Goal: Task Accomplishment & Management: Manage account settings

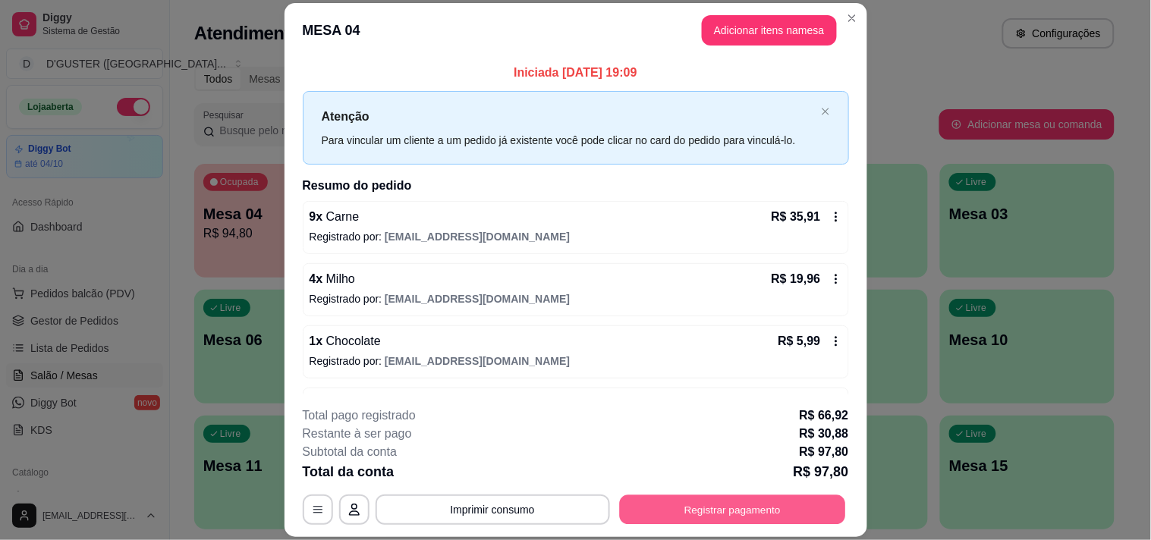
click at [675, 513] on button "Registrar pagamento" at bounding box center [732, 511] width 226 height 30
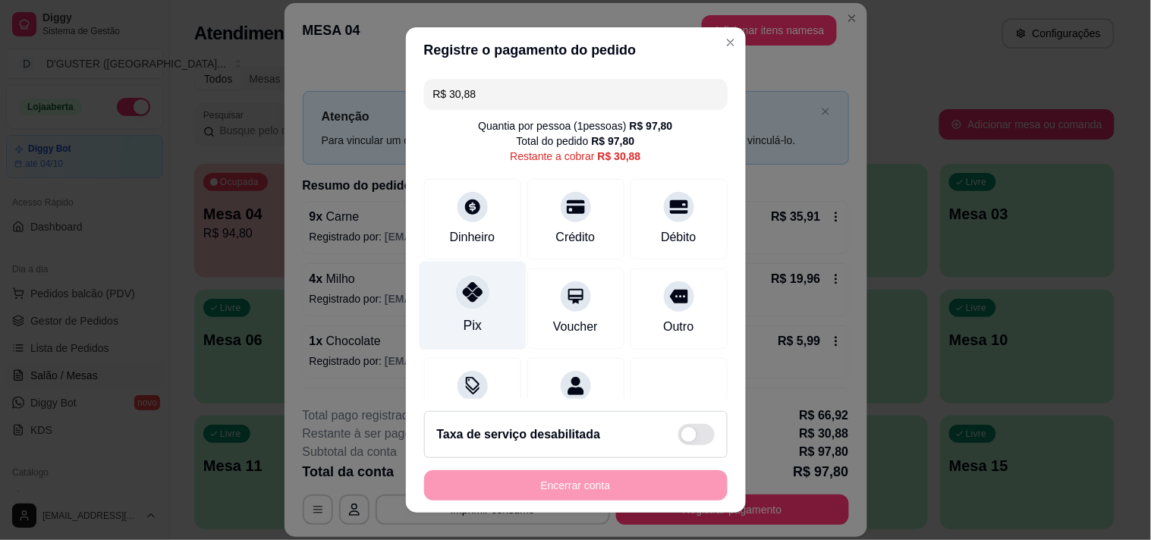
click at [462, 290] on icon at bounding box center [472, 292] width 20 height 20
type input "R$ 0,00"
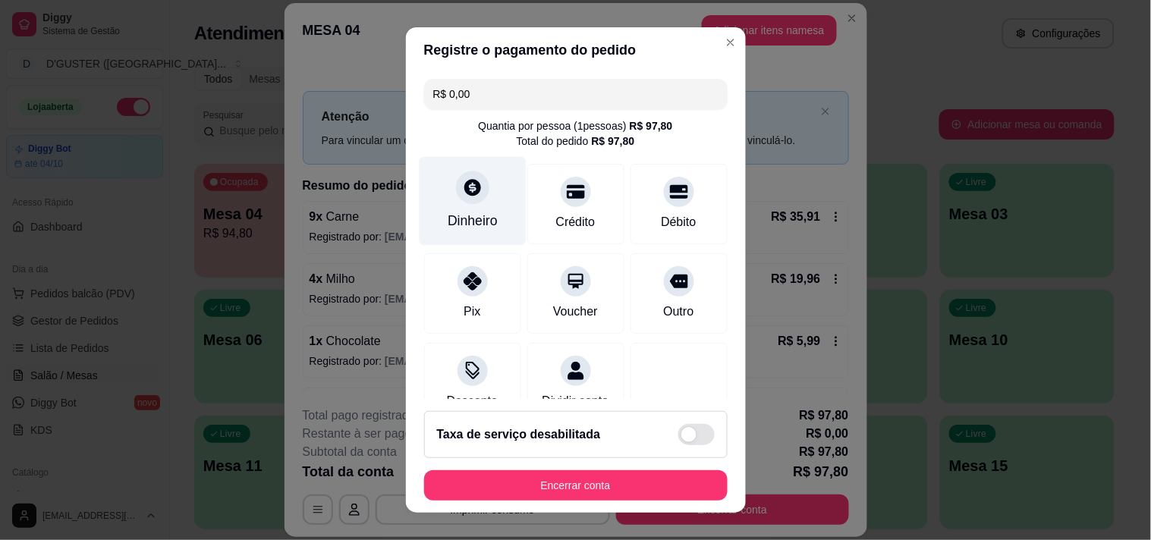
click at [464, 194] on icon at bounding box center [472, 187] width 17 height 17
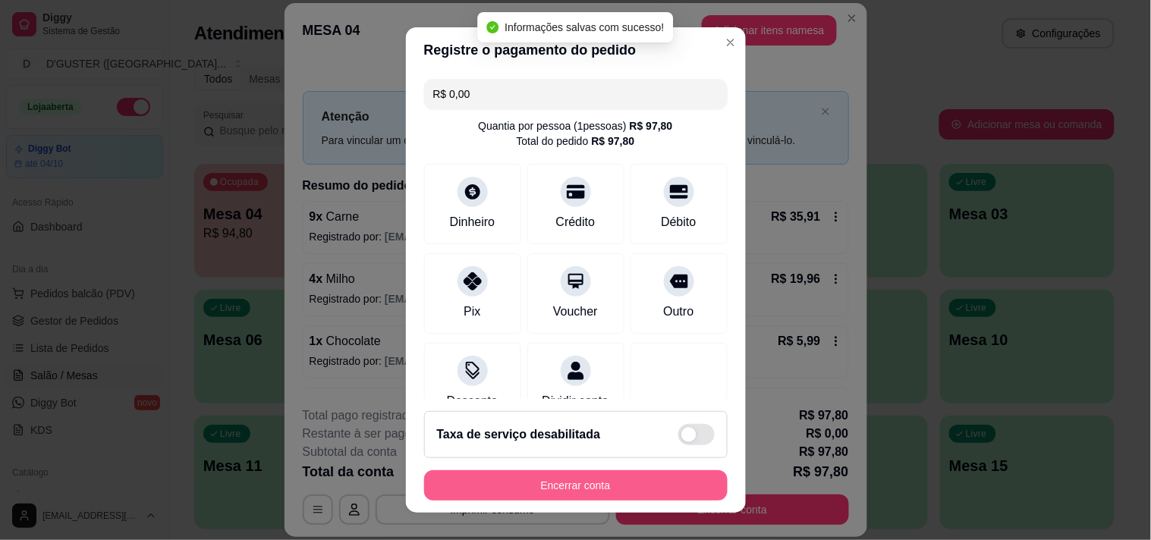
click at [640, 483] on button "Encerrar conta" at bounding box center [576, 485] width 304 height 30
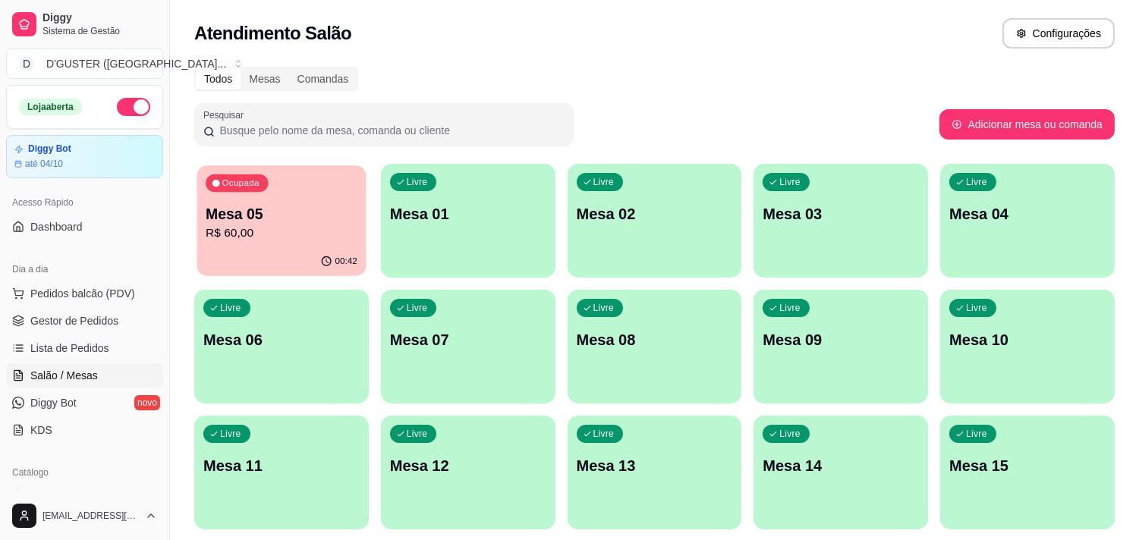
click at [256, 231] on p "R$ 60,00" at bounding box center [282, 233] width 152 height 17
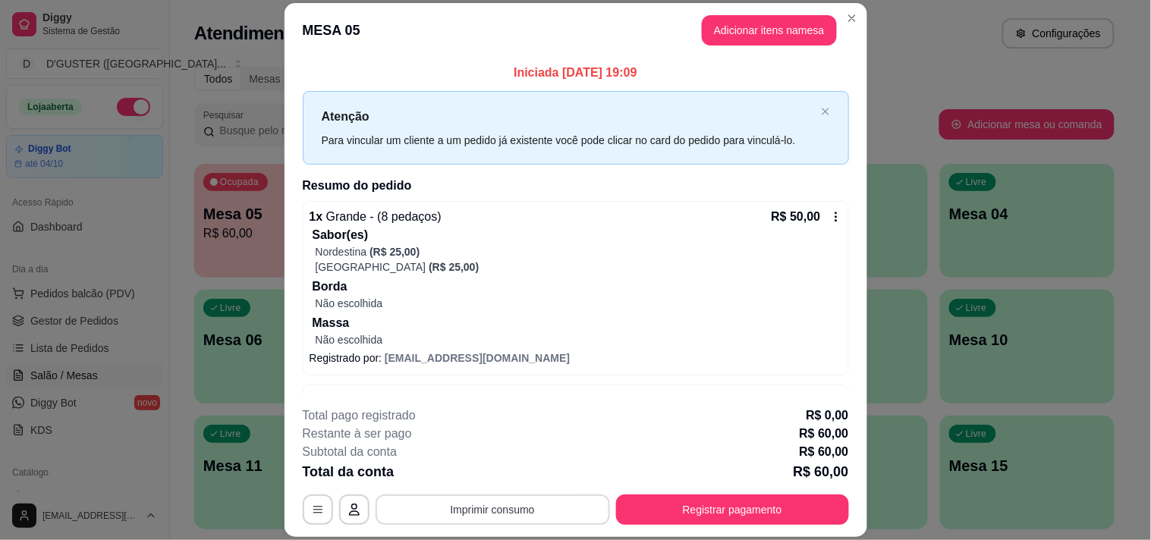
click at [524, 513] on button "Imprimir consumo" at bounding box center [493, 510] width 234 height 30
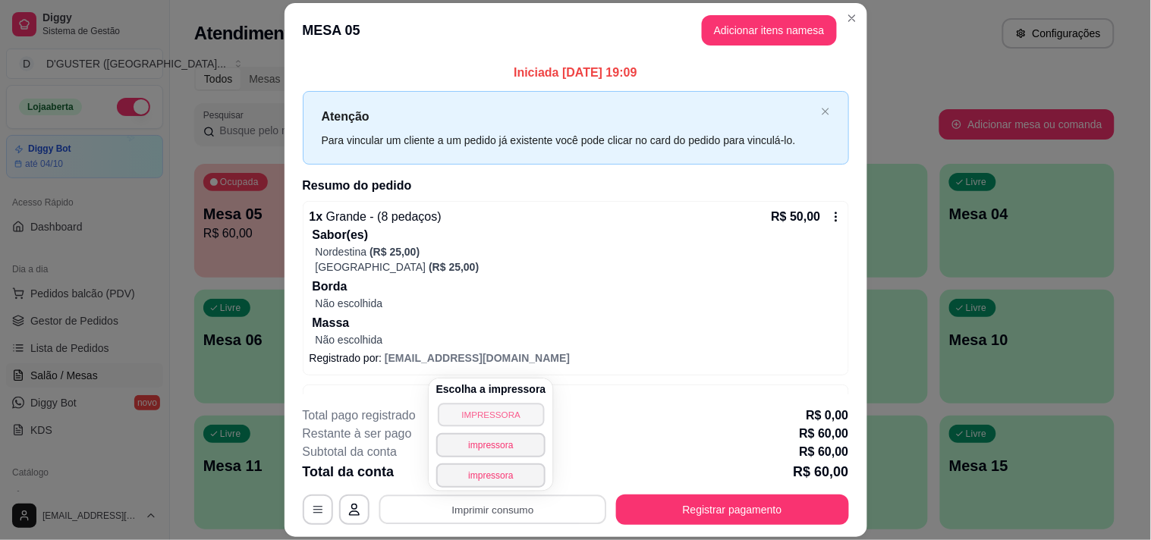
click at [495, 411] on button "IMPRESSORA" at bounding box center [491, 415] width 106 height 24
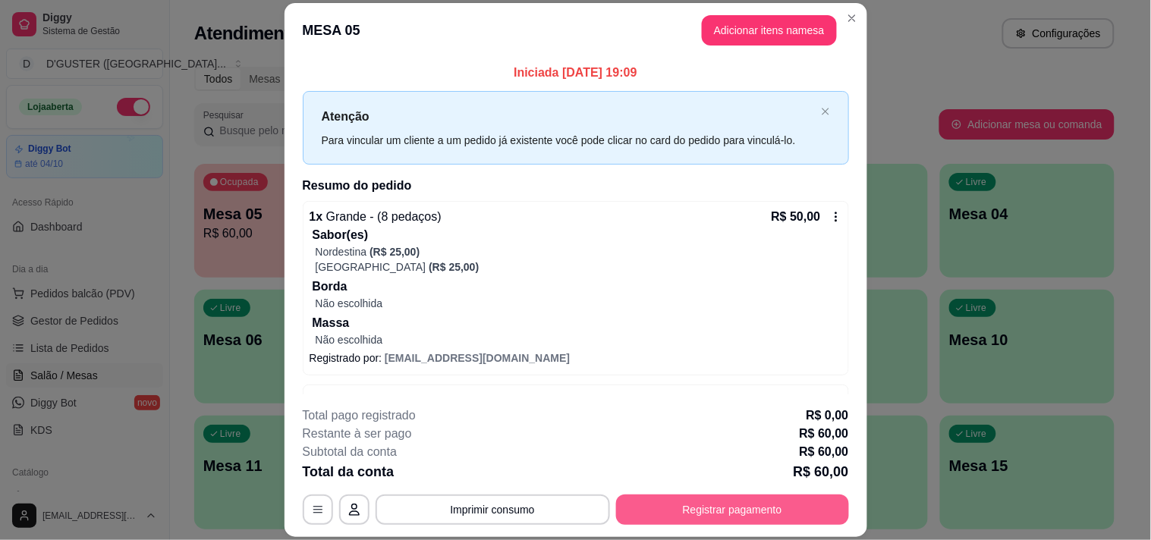
click at [656, 512] on button "Registrar pagamento" at bounding box center [732, 510] width 233 height 30
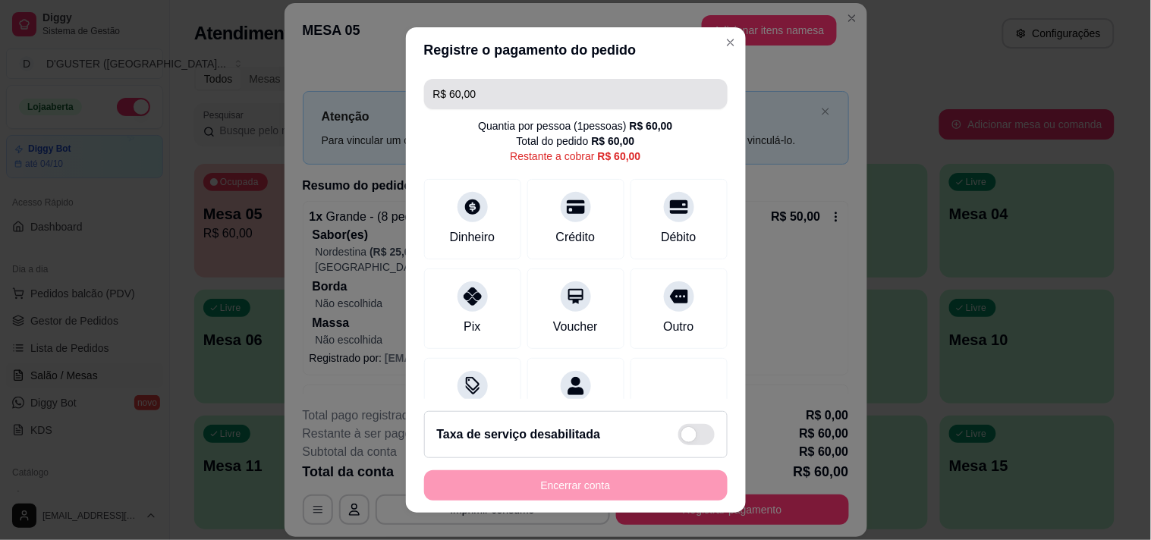
click at [507, 93] on input "R$ 60,00" at bounding box center [575, 94] width 285 height 30
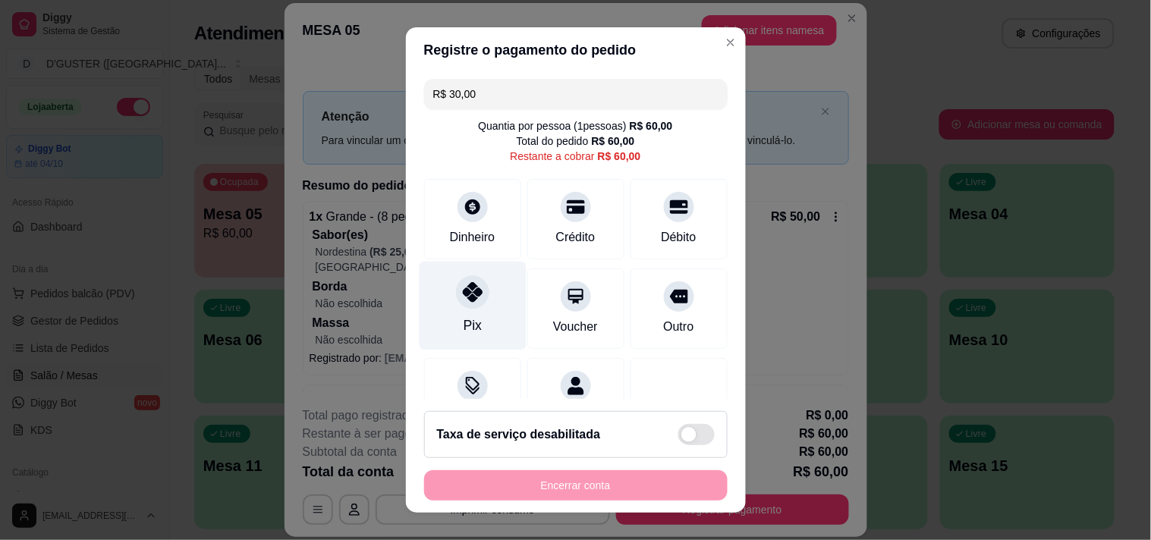
click at [462, 297] on icon at bounding box center [472, 292] width 20 height 20
click at [569, 88] on input "R$ 30,00" at bounding box center [575, 94] width 285 height 30
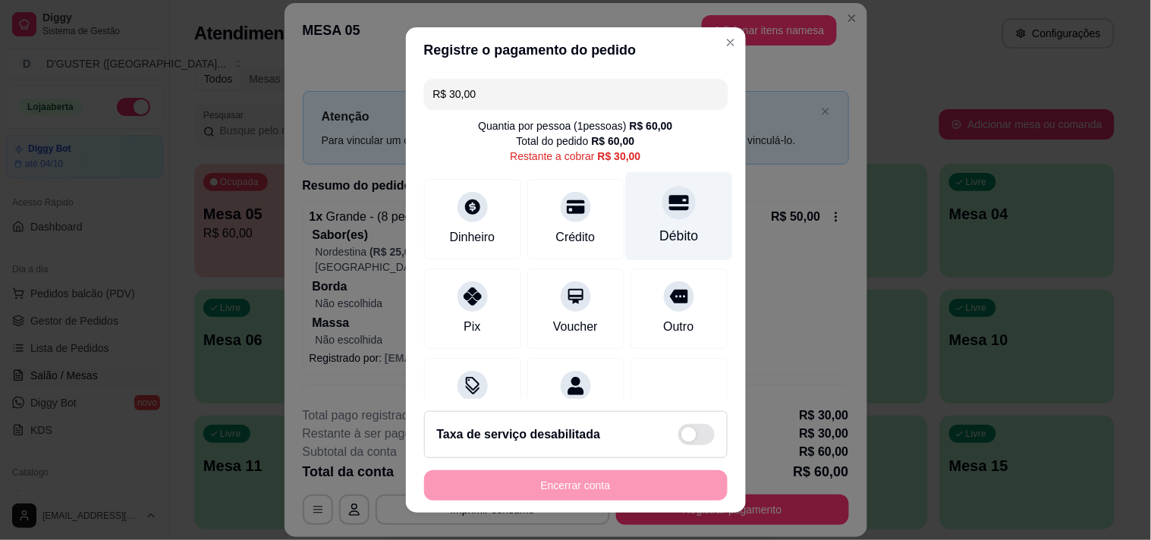
click at [662, 215] on div at bounding box center [678, 202] width 33 height 33
type input "R$ 0,00"
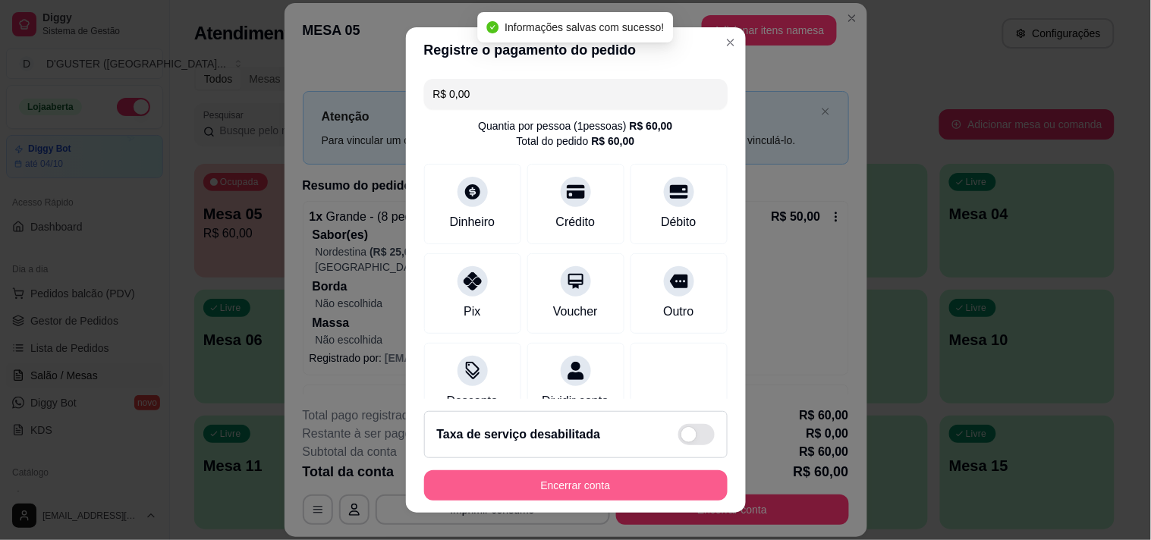
click at [581, 479] on button "Encerrar conta" at bounding box center [576, 485] width 304 height 30
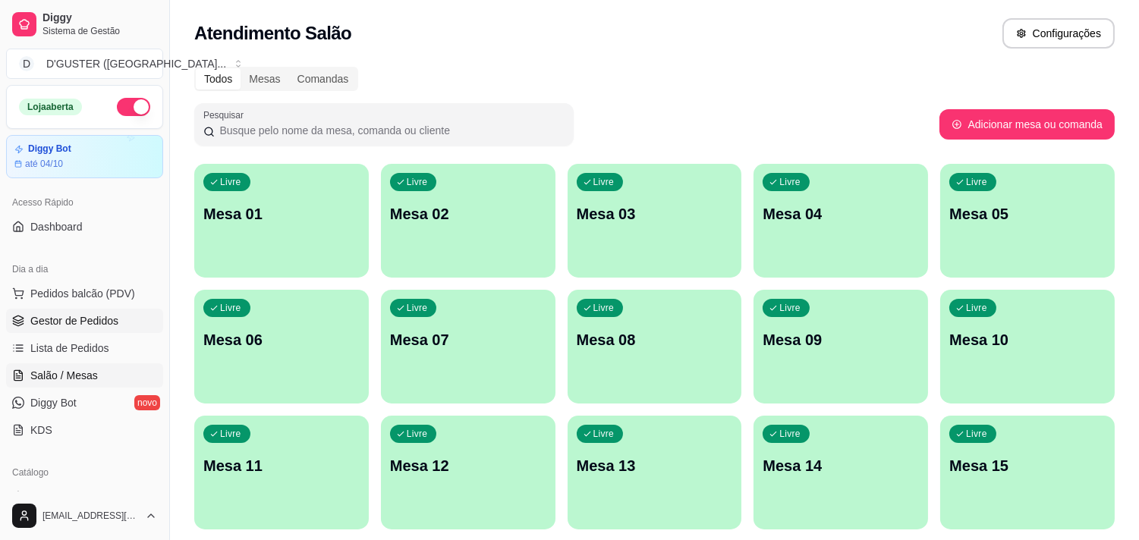
click at [65, 314] on span "Gestor de Pedidos" at bounding box center [74, 320] width 88 height 15
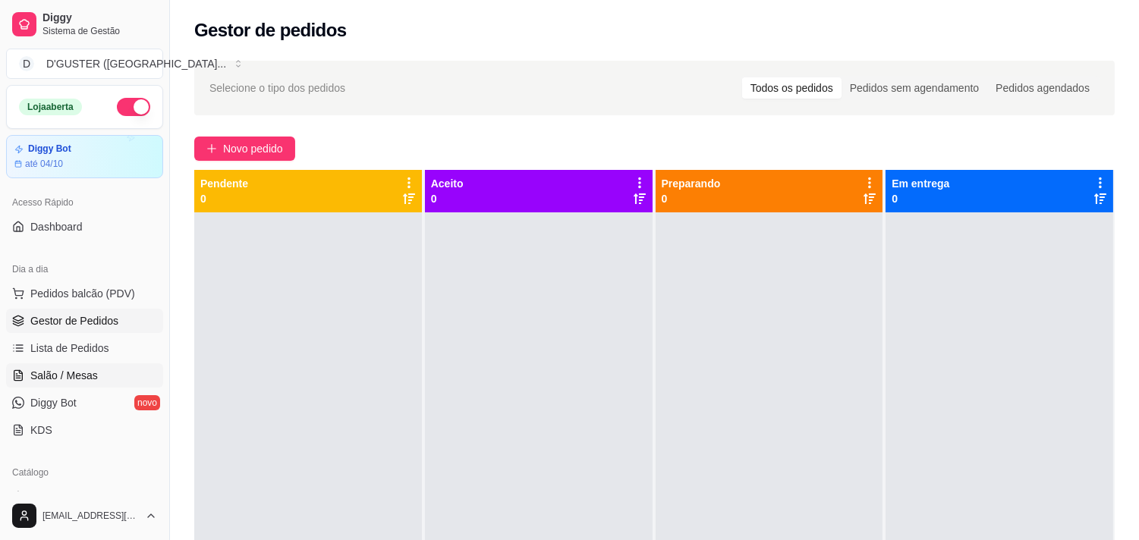
click at [67, 364] on link "Salão / Mesas" at bounding box center [84, 375] width 157 height 24
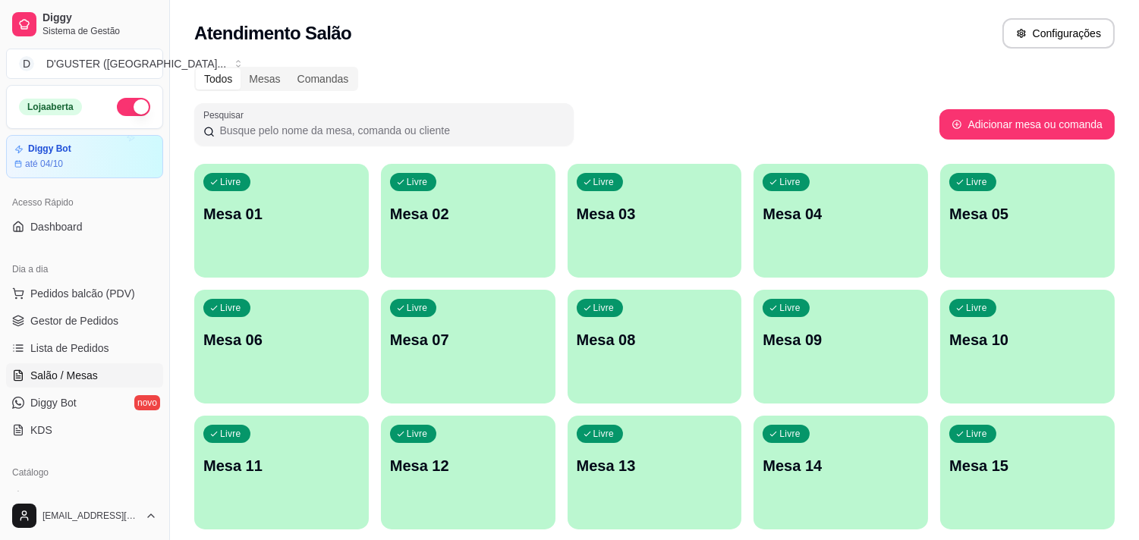
click at [605, 236] on div "Livre Mesa 03" at bounding box center [655, 212] width 175 height 96
click at [805, 202] on div "Livre Mesa 04" at bounding box center [841, 211] width 169 height 93
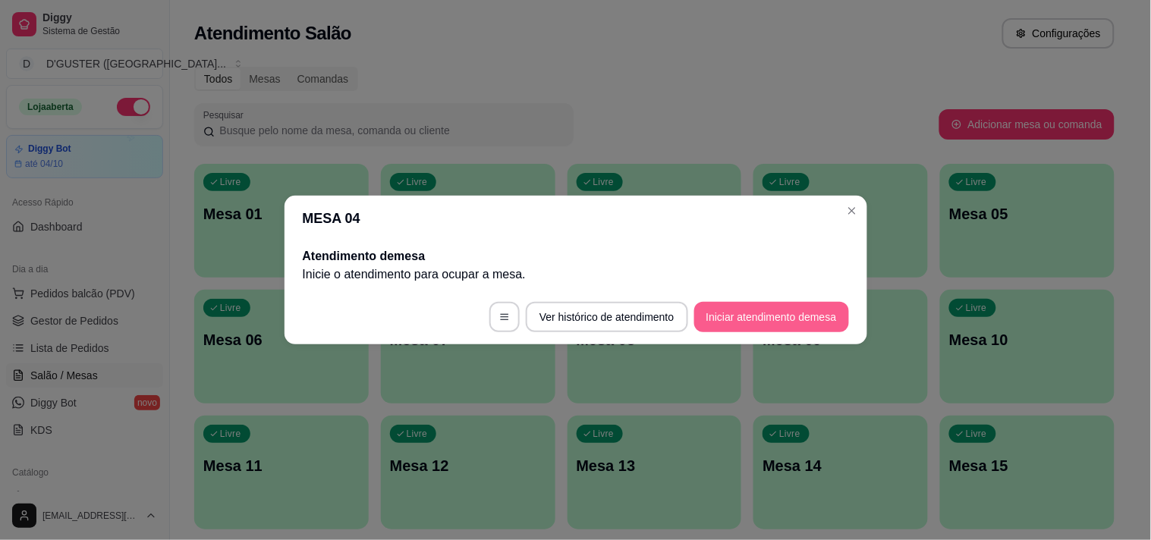
click at [711, 305] on button "Iniciar atendimento de mesa" at bounding box center [771, 317] width 155 height 30
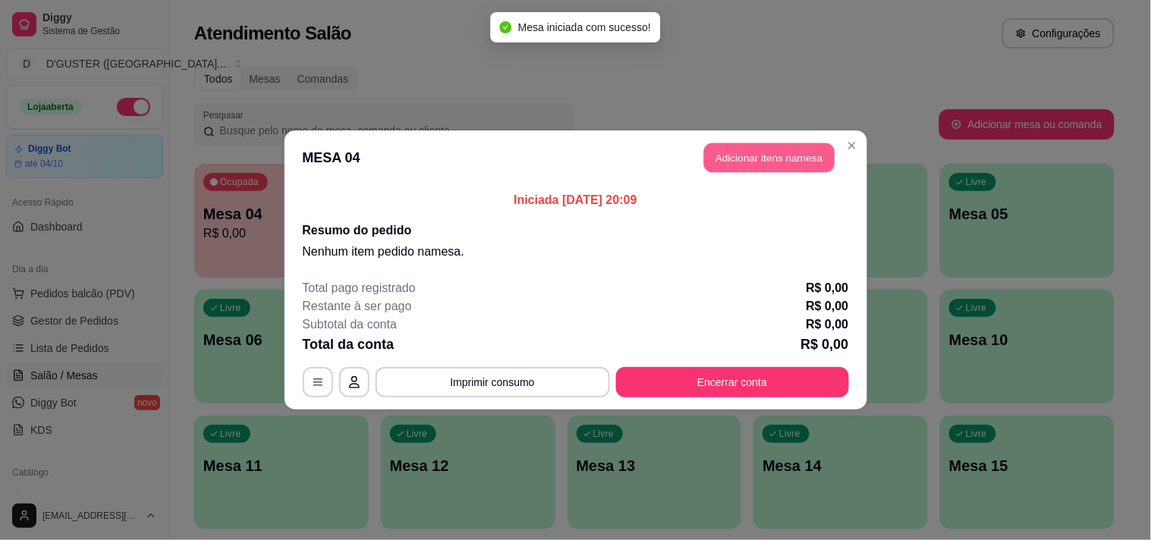
click at [752, 156] on button "Adicionar itens na mesa" at bounding box center [769, 158] width 131 height 30
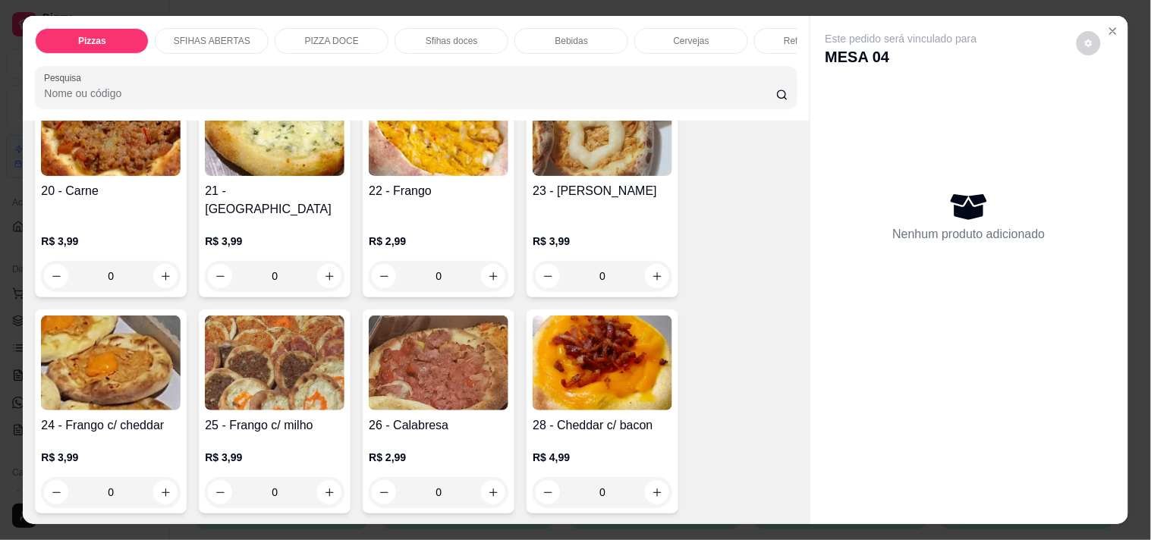
scroll to position [421, 0]
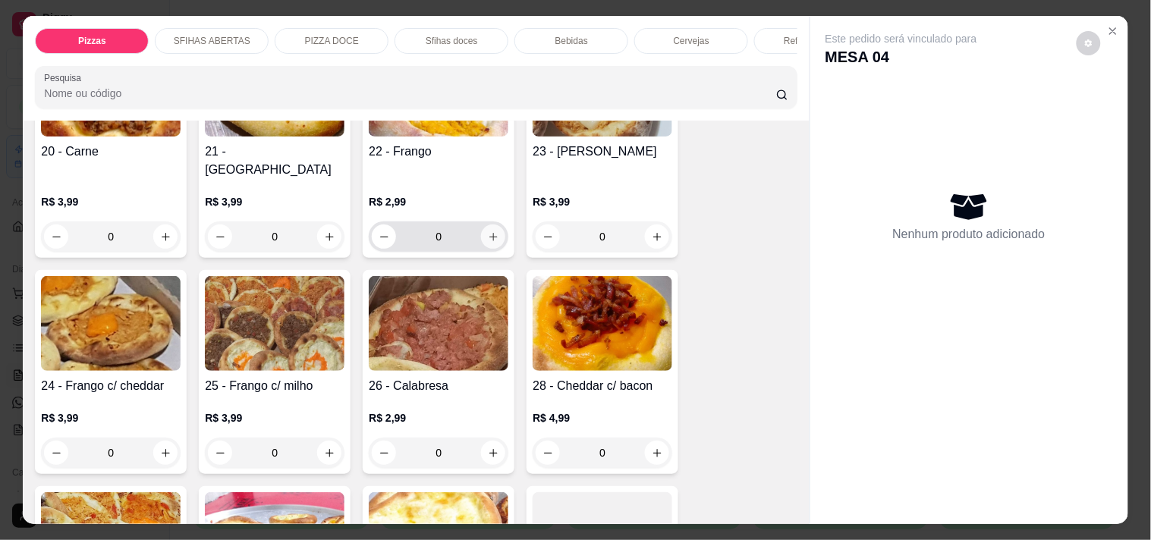
click at [494, 225] on button "increase-product-quantity" at bounding box center [493, 237] width 24 height 24
type input "1"
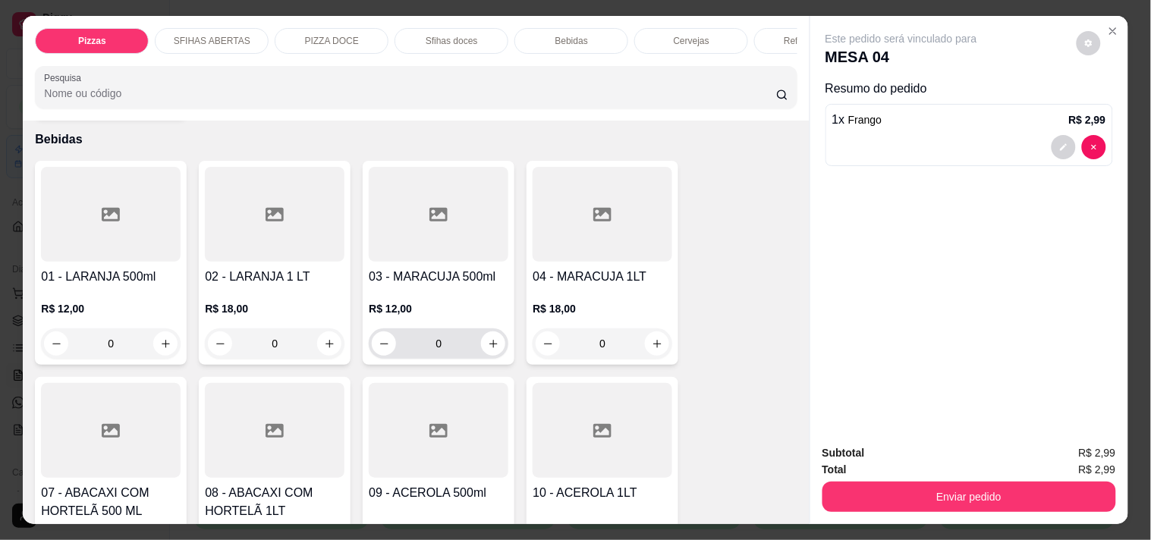
scroll to position [2192, 0]
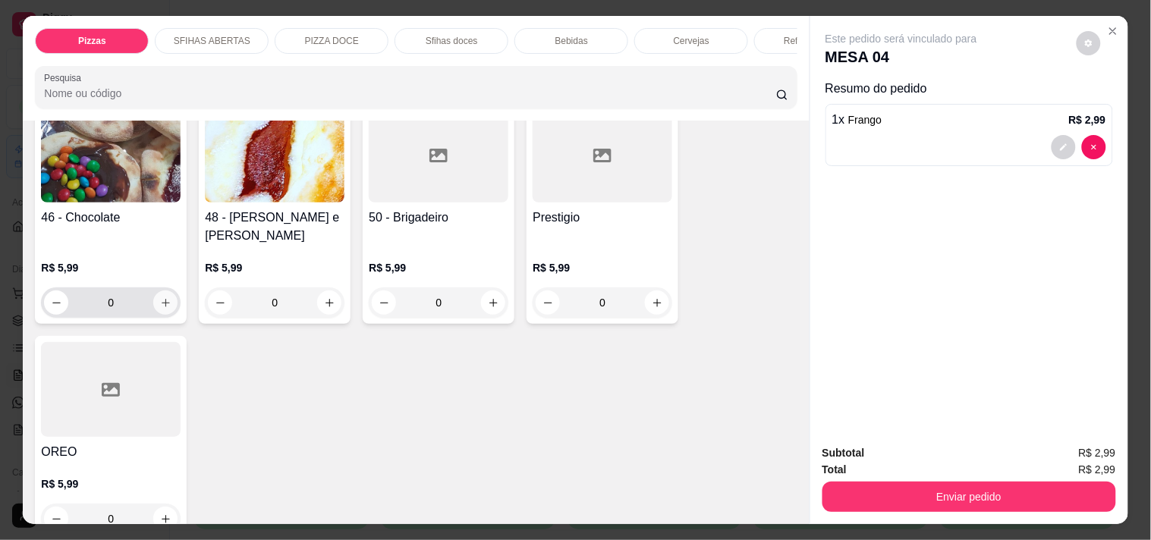
click at [162, 297] on icon "increase-product-quantity" at bounding box center [165, 302] width 11 height 11
type input "1"
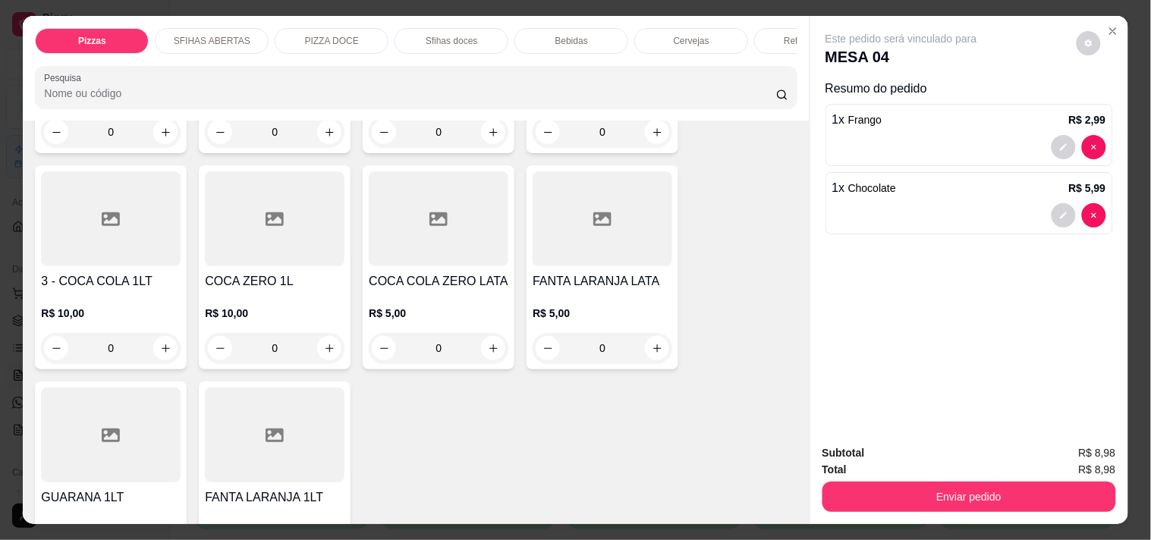
scroll to position [4216, 0]
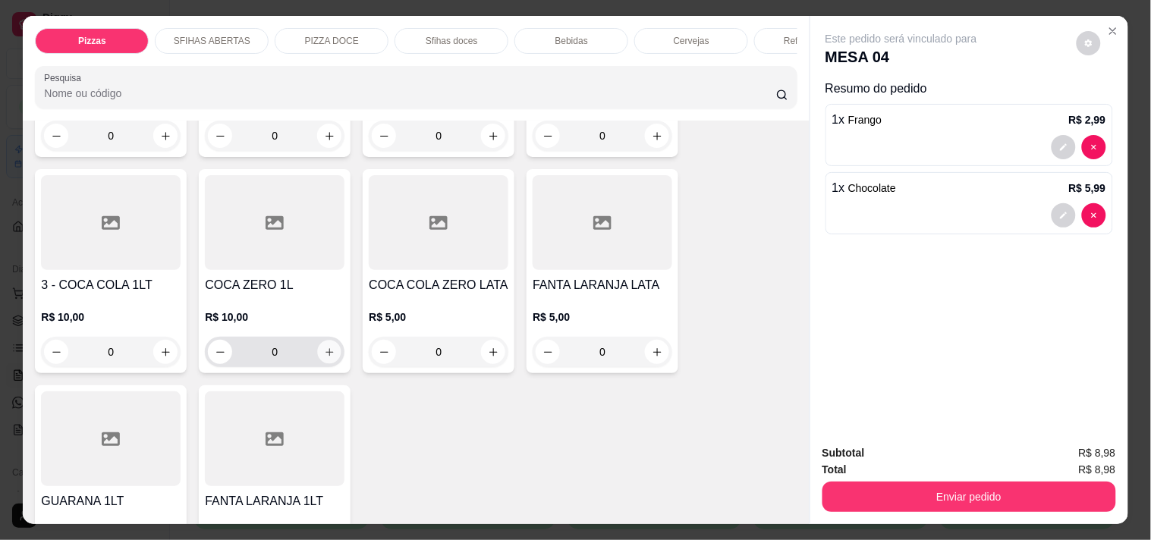
click at [318, 341] on button "increase-product-quantity" at bounding box center [330, 353] width 24 height 24
type input "1"
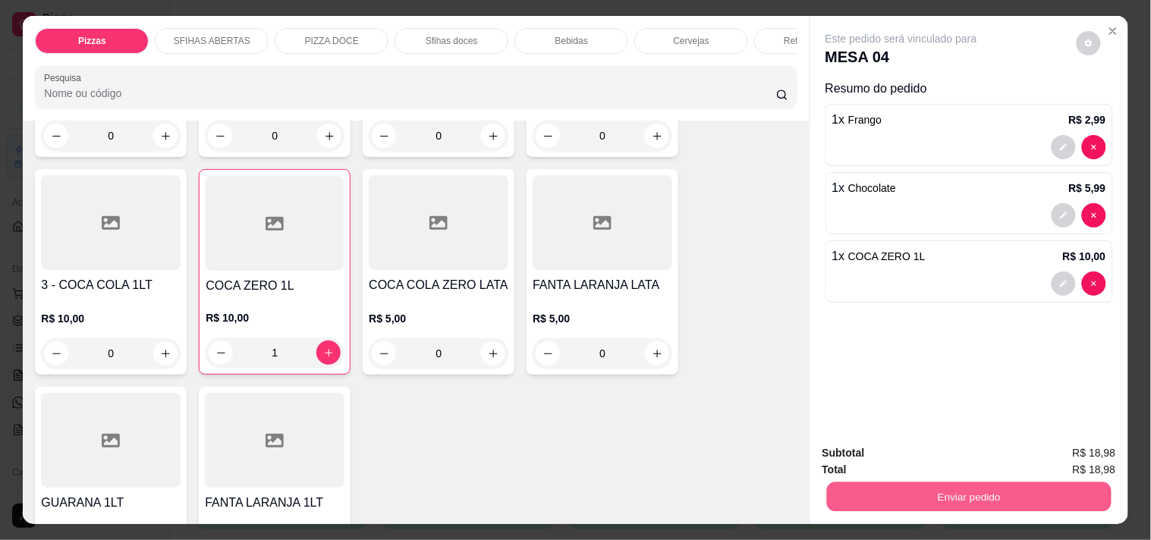
click at [839, 501] on button "Enviar pedido" at bounding box center [968, 497] width 285 height 30
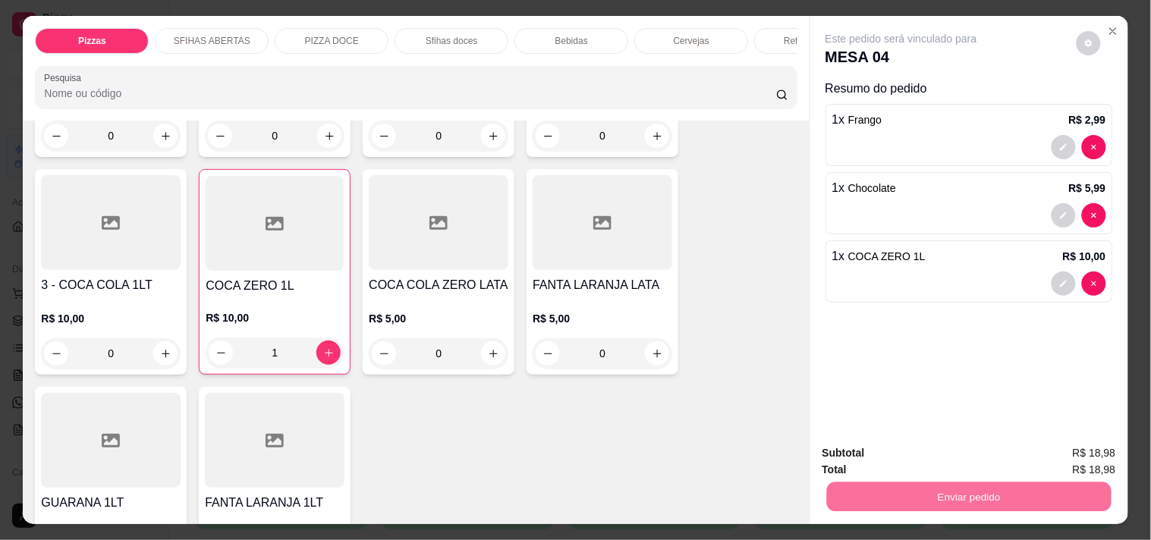
click at [851, 452] on button "Não registrar e enviar pedido" at bounding box center [919, 453] width 158 height 29
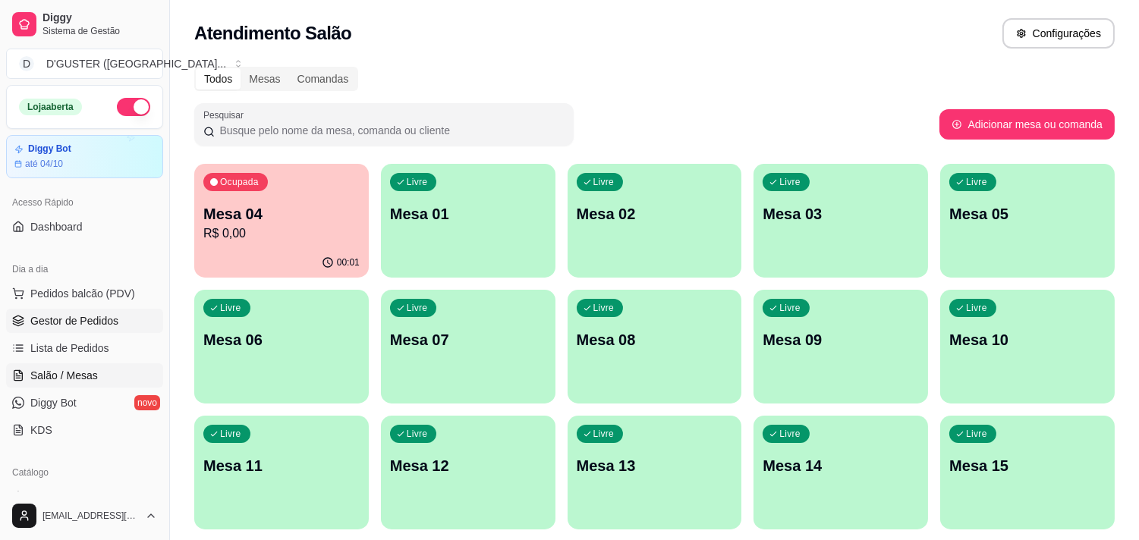
click at [70, 325] on span "Gestor de Pedidos" at bounding box center [74, 320] width 88 height 15
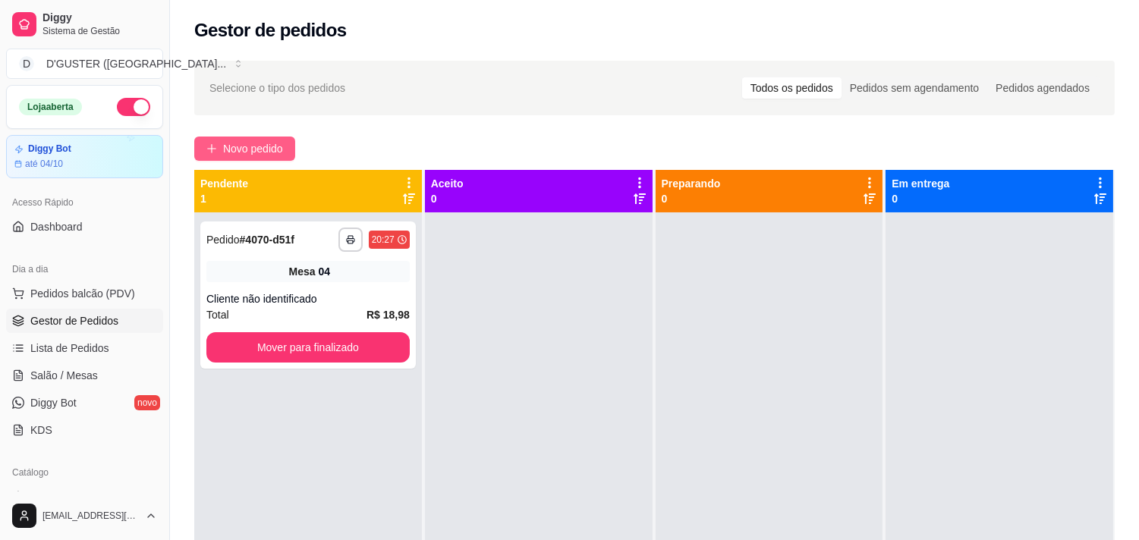
click at [252, 149] on span "Novo pedido" at bounding box center [253, 148] width 60 height 17
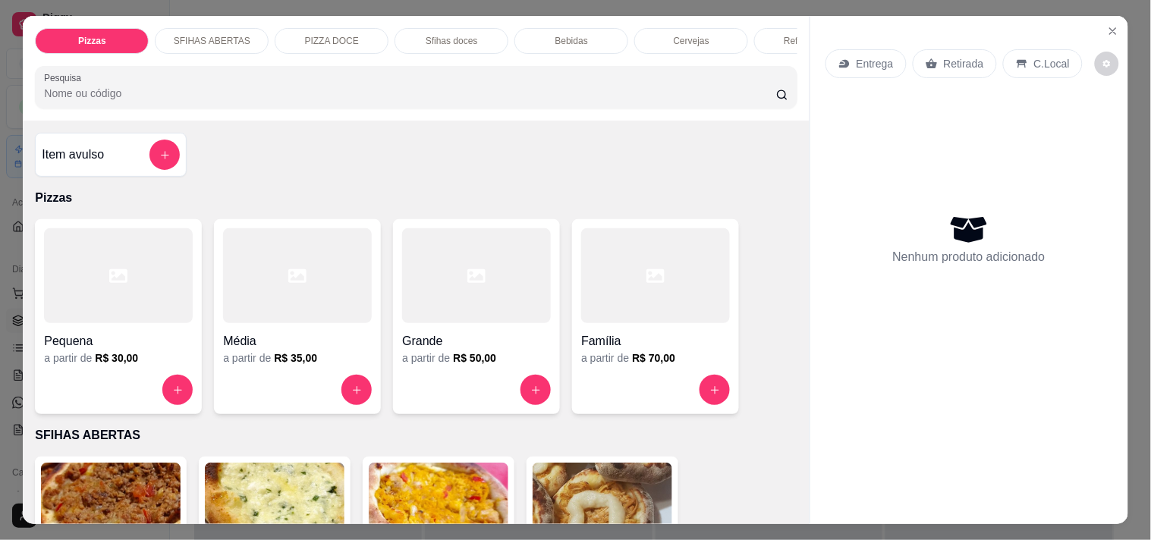
click at [866, 49] on div "Entrega" at bounding box center [866, 63] width 81 height 29
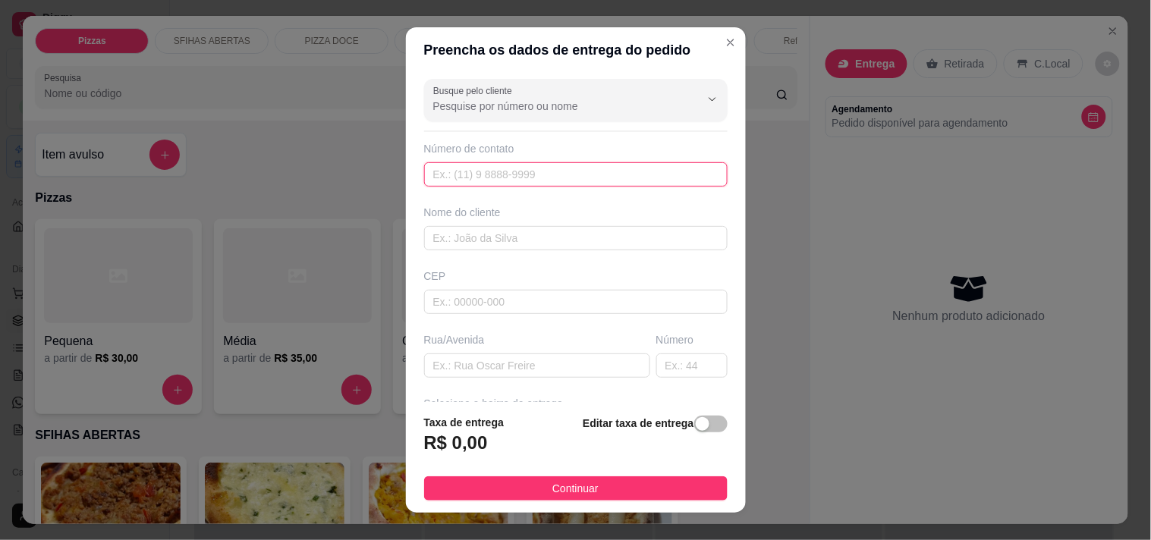
click at [654, 172] on input "text" at bounding box center [576, 174] width 304 height 24
drag, startPoint x: 445, startPoint y: 173, endPoint x: 455, endPoint y: 173, distance: 9.9
click at [455, 173] on input "[PHONE_NUMBER]" at bounding box center [576, 174] width 304 height 24
type input "[PHONE_NUMBER]"
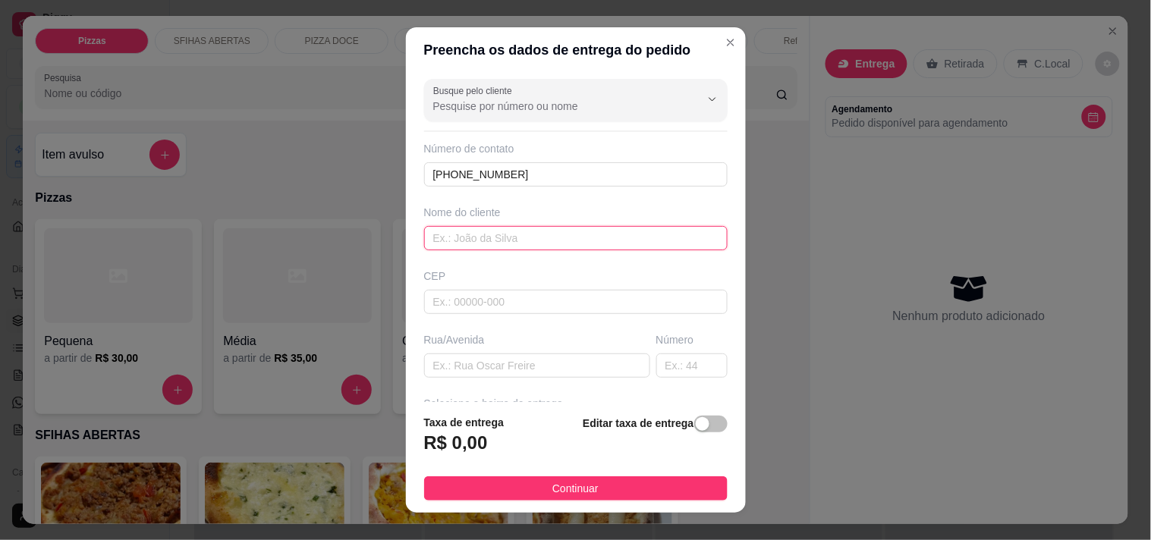
click at [566, 245] on input "text" at bounding box center [576, 238] width 304 height 24
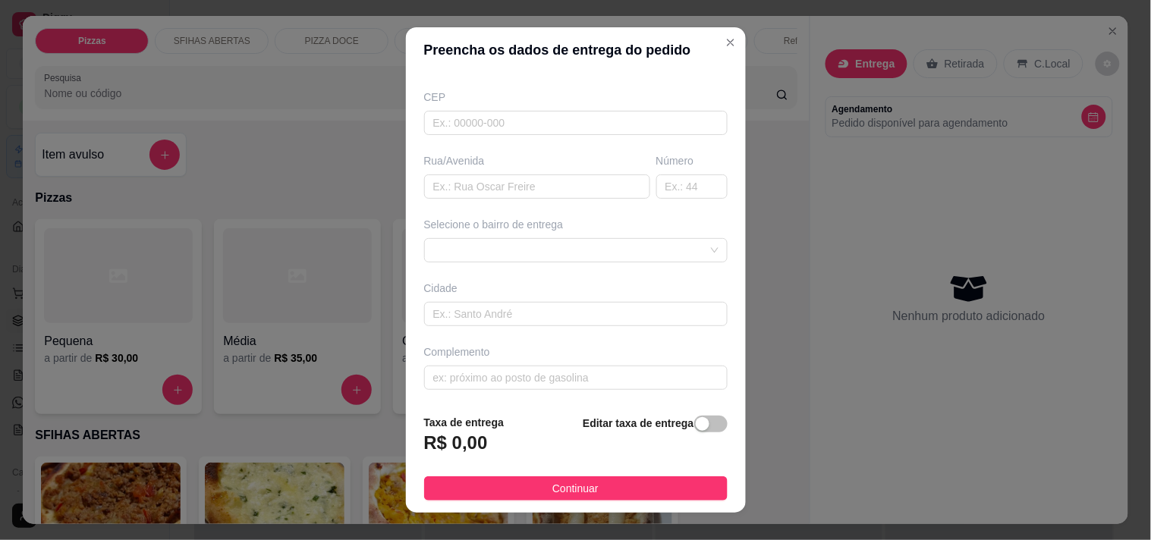
scroll to position [182, 0]
type input "cris"
click at [574, 190] on input "text" at bounding box center [537, 184] width 226 height 24
type input "[PERSON_NAME]"
click at [659, 195] on input "text" at bounding box center [691, 184] width 71 height 24
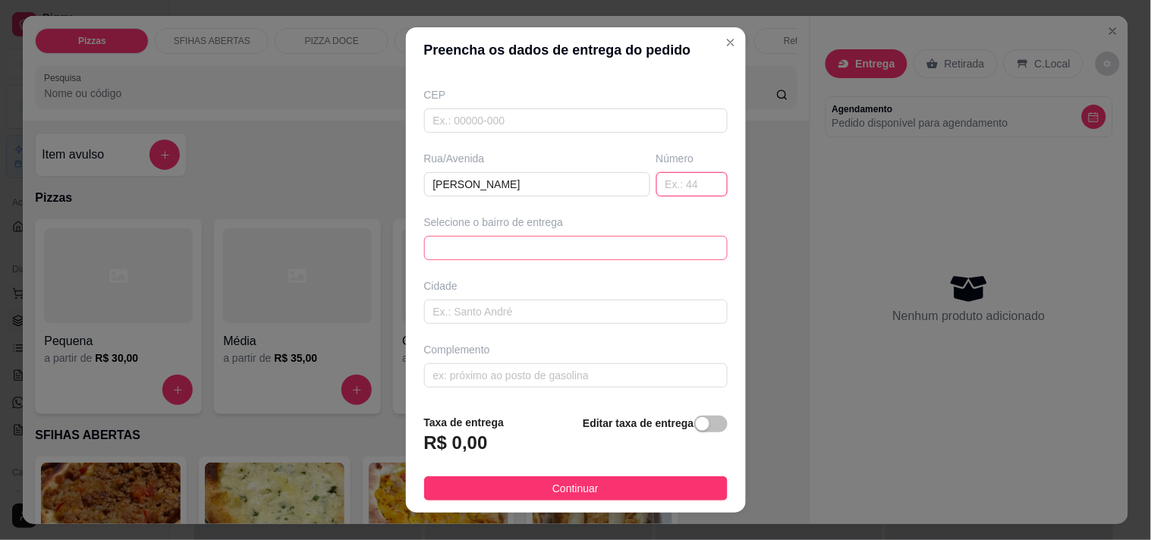
click at [577, 244] on div "63b4592ab99d1fc0c0b98822 63b76386fd7d706166b4cd17 Núcleo rural/liberdade - Utin…" at bounding box center [576, 248] width 304 height 24
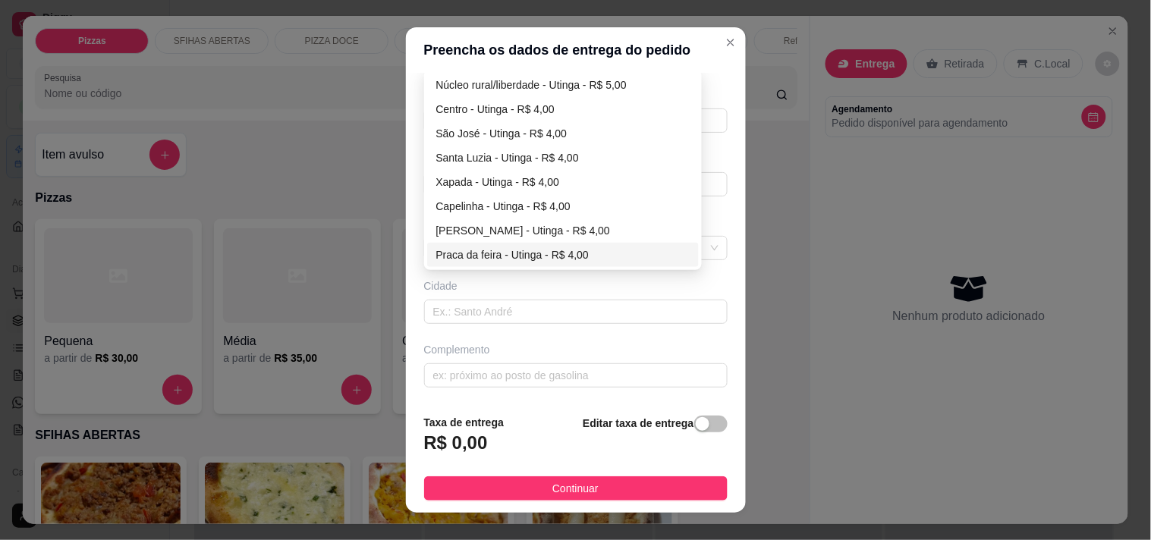
click at [554, 289] on div "Cidade" at bounding box center [576, 285] width 304 height 15
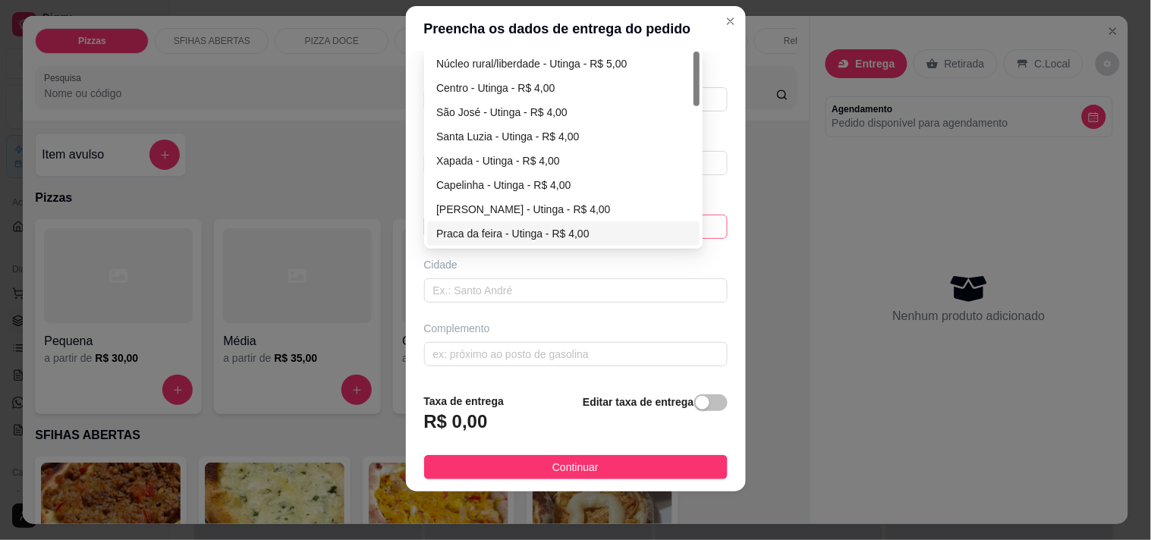
click at [587, 228] on div "63b763b6fd7d706166b4cd1a 63b76587fd7d706166b4cd32 63b82891749ec8326d89699c Núcl…" at bounding box center [576, 227] width 304 height 24
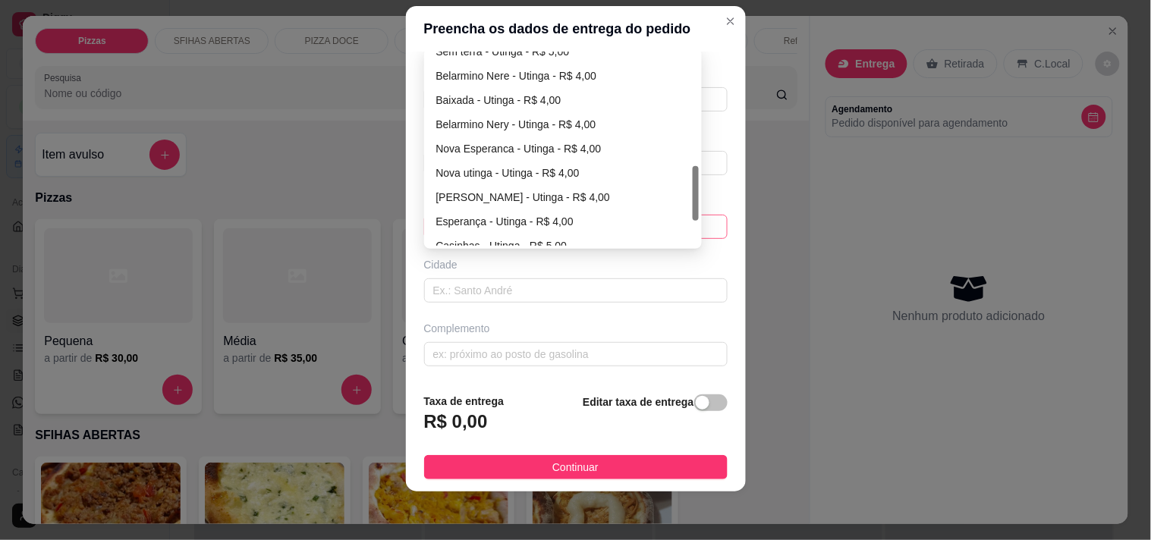
scroll to position [316, 0]
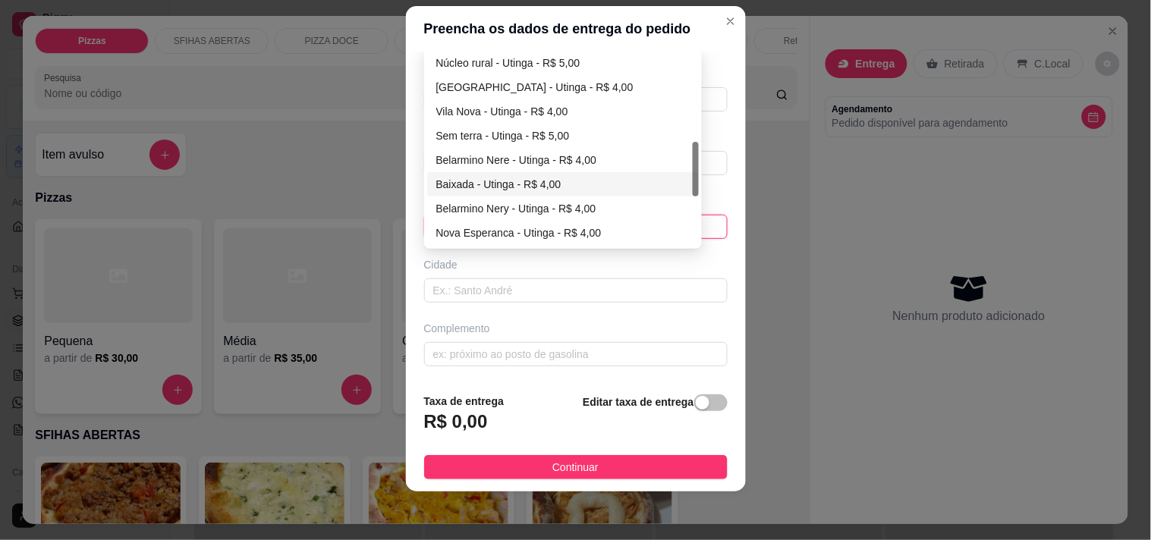
click at [466, 182] on div "Baixada - Utinga - R$ 4,00" at bounding box center [563, 184] width 254 height 17
type input "Utinga"
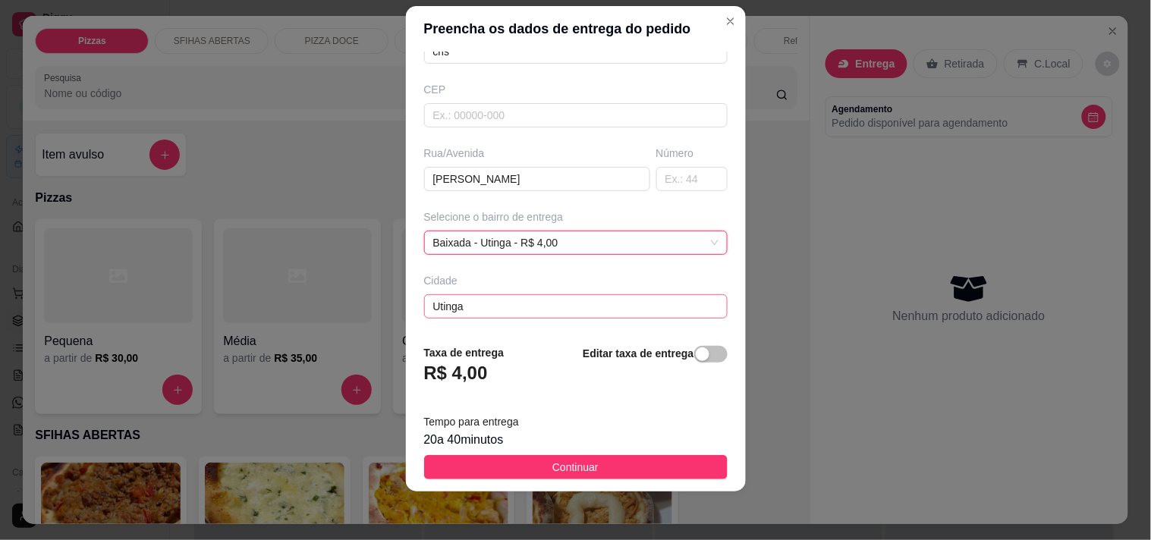
scroll to position [182, 0]
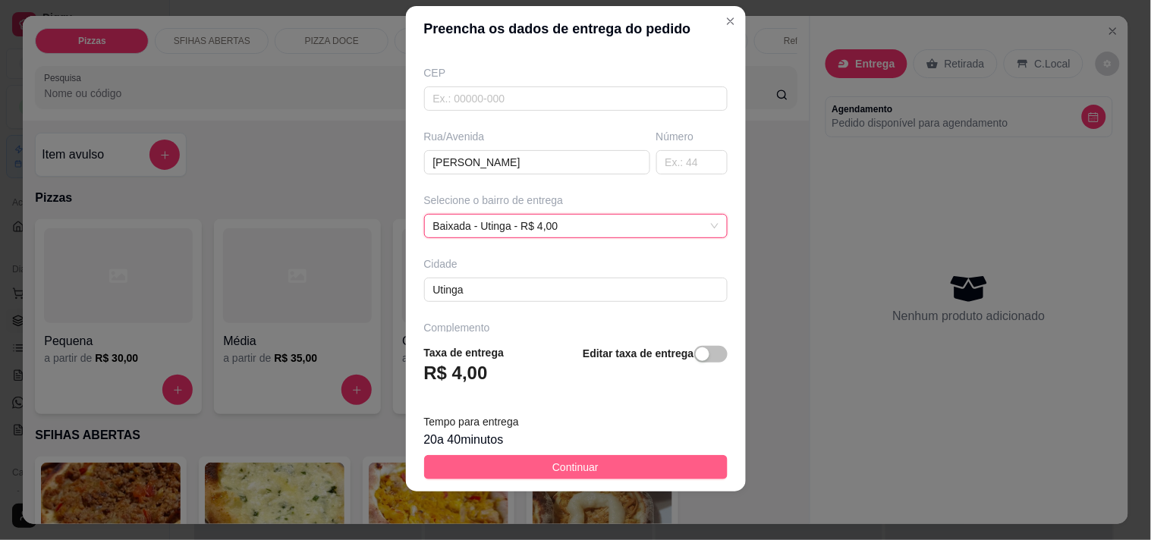
click at [552, 464] on span "Continuar" at bounding box center [575, 467] width 46 height 17
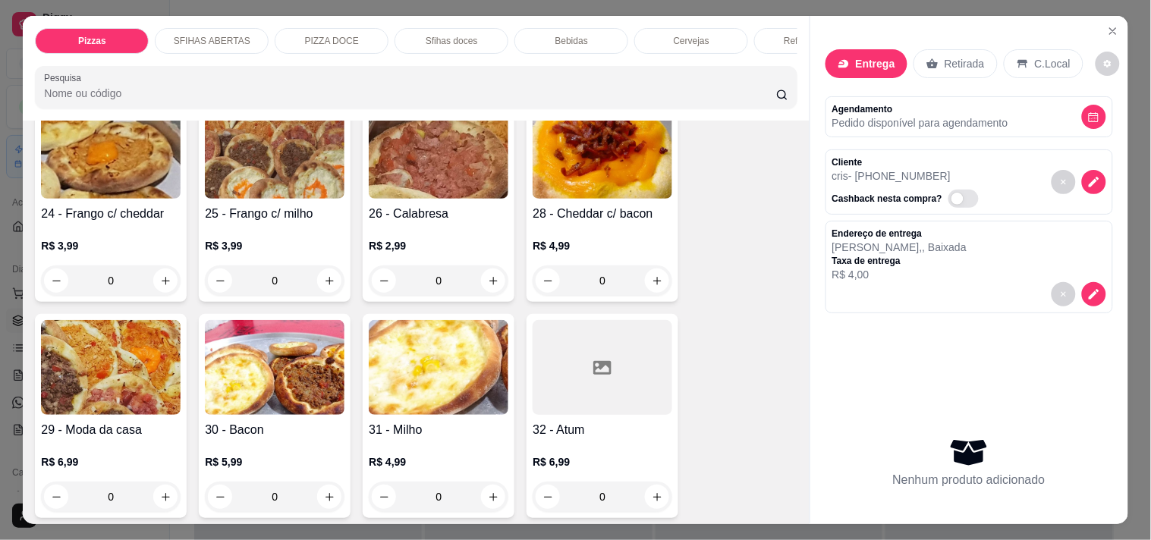
scroll to position [674, 0]
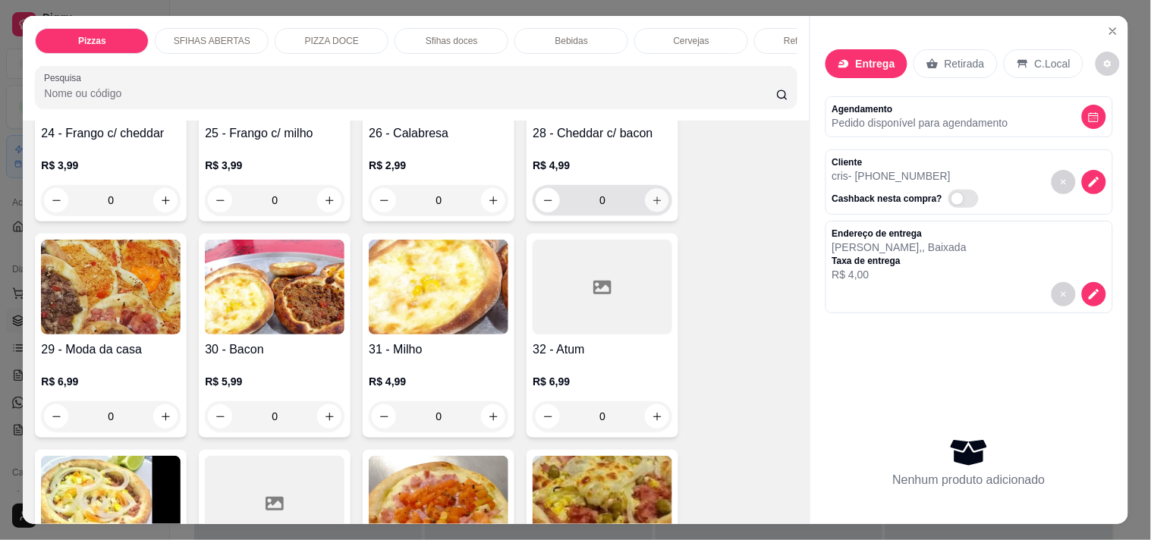
click at [646, 189] on button "increase-product-quantity" at bounding box center [658, 201] width 24 height 24
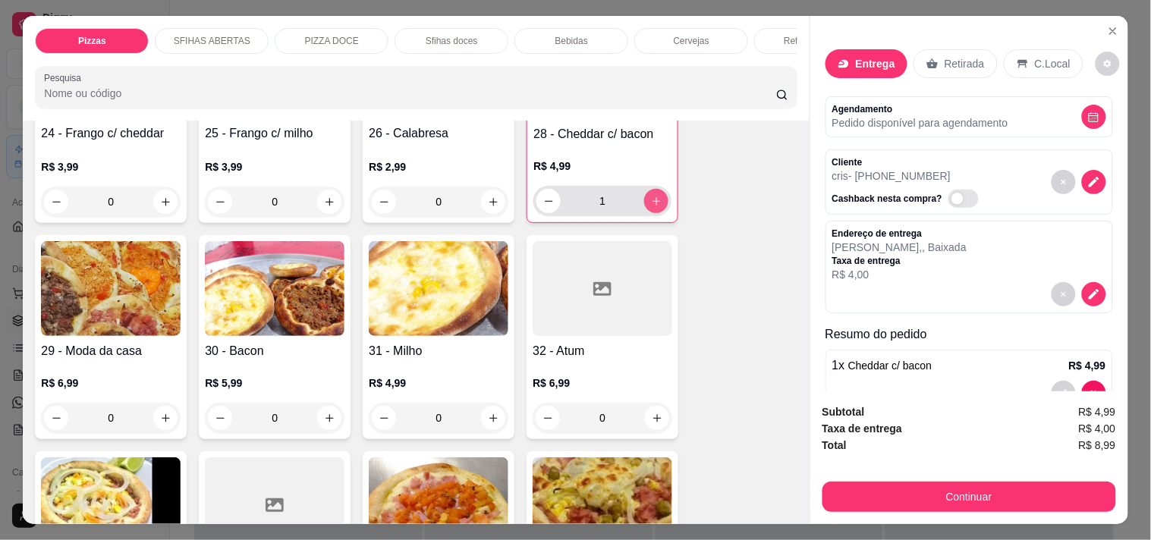
click at [644, 189] on button "increase-product-quantity" at bounding box center [656, 201] width 24 height 24
type input "2"
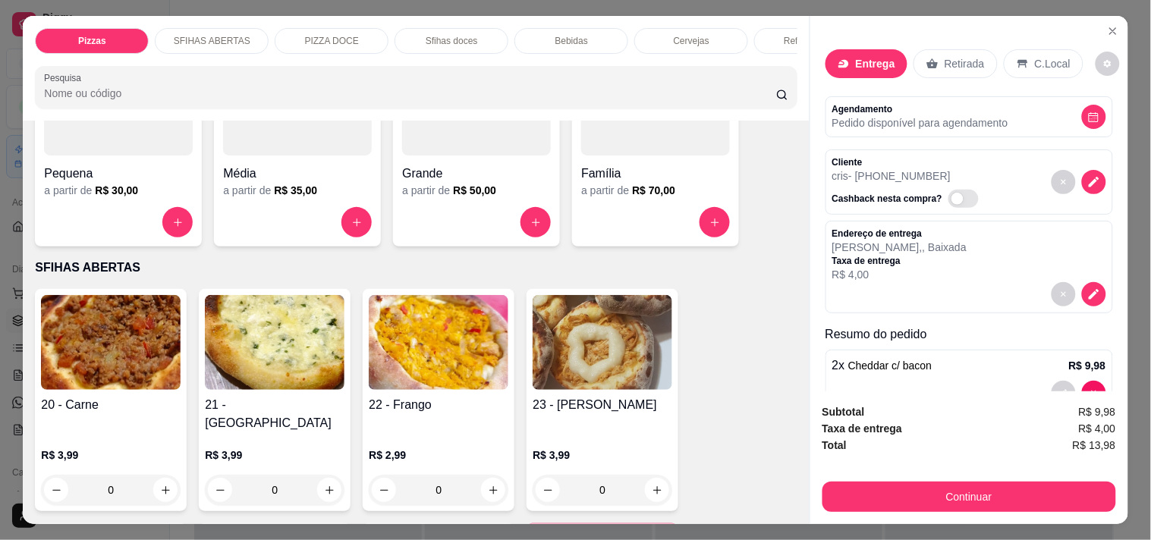
scroll to position [84, 0]
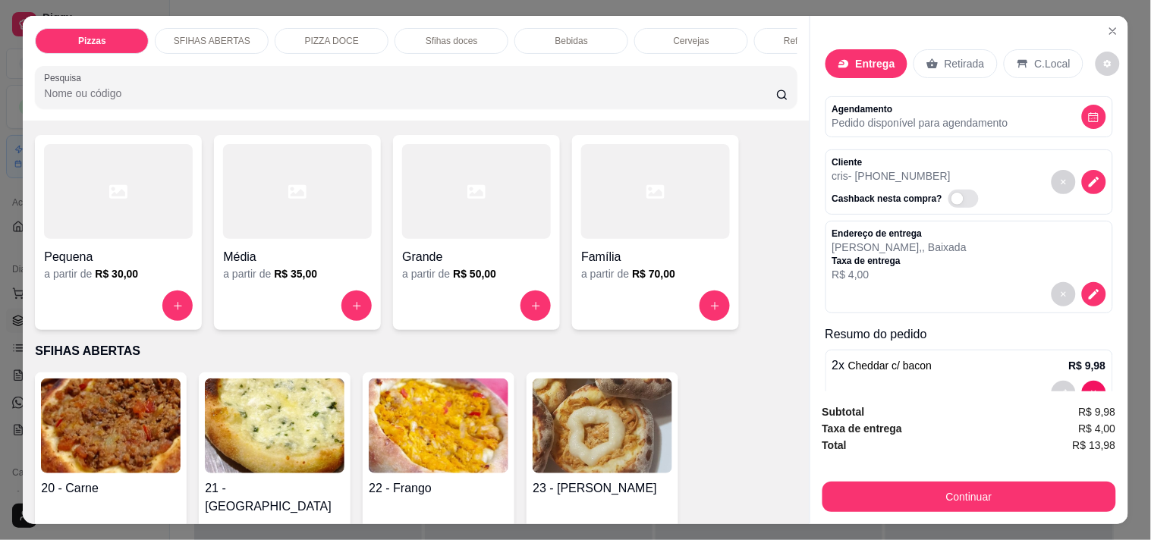
click at [237, 35] on p "SFIHAS ABERTAS" at bounding box center [212, 41] width 77 height 12
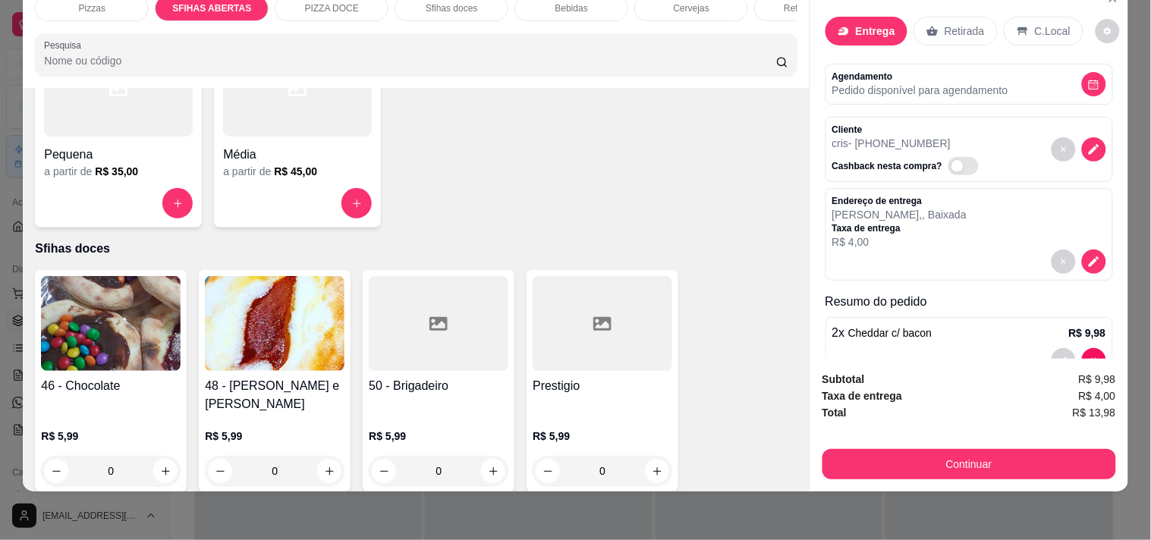
scroll to position [2076, 0]
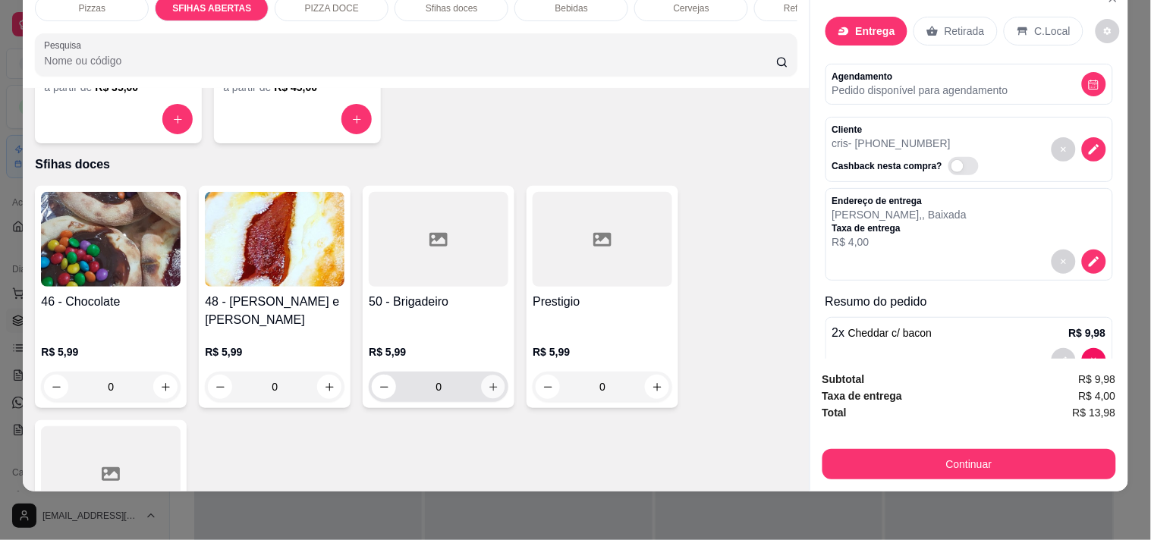
click at [493, 376] on button "increase-product-quantity" at bounding box center [494, 388] width 24 height 24
click at [493, 375] on button "increase-product-quantity" at bounding box center [493, 387] width 24 height 24
type input "2"
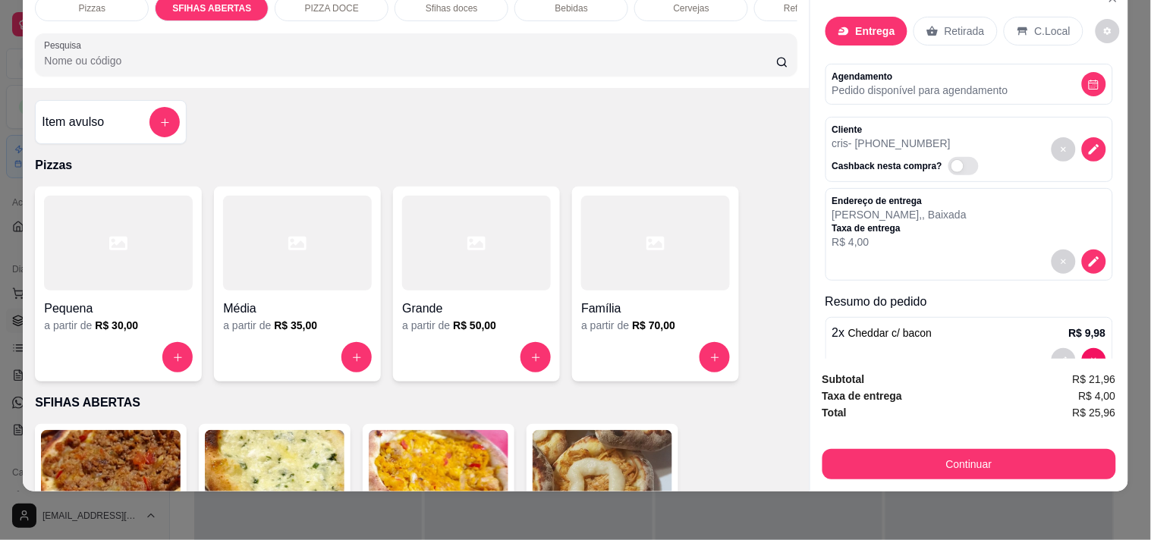
scroll to position [0, 0]
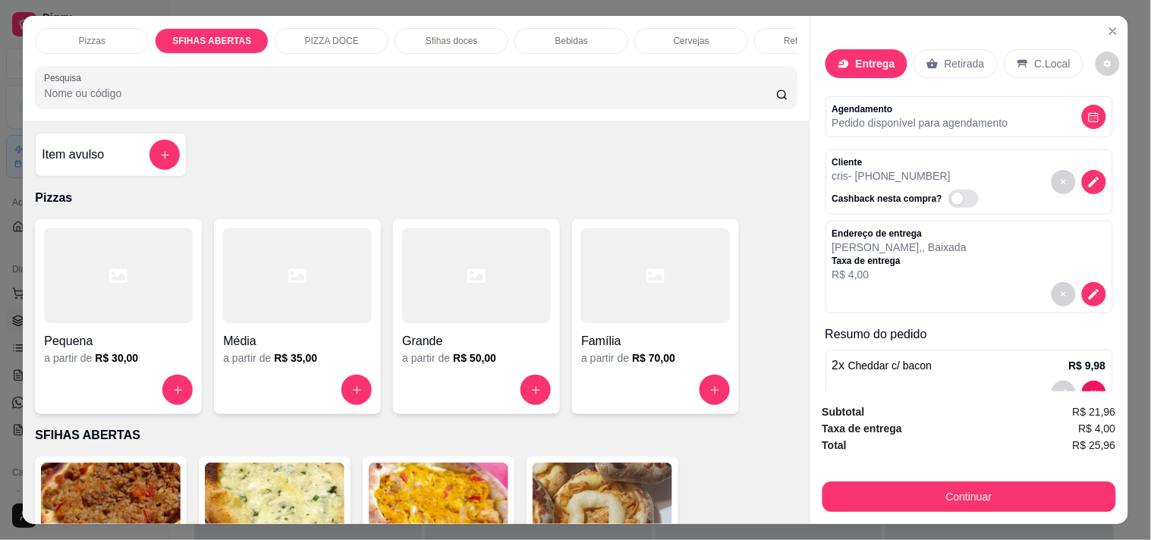
click at [571, 39] on p "Bebidas" at bounding box center [571, 41] width 33 height 12
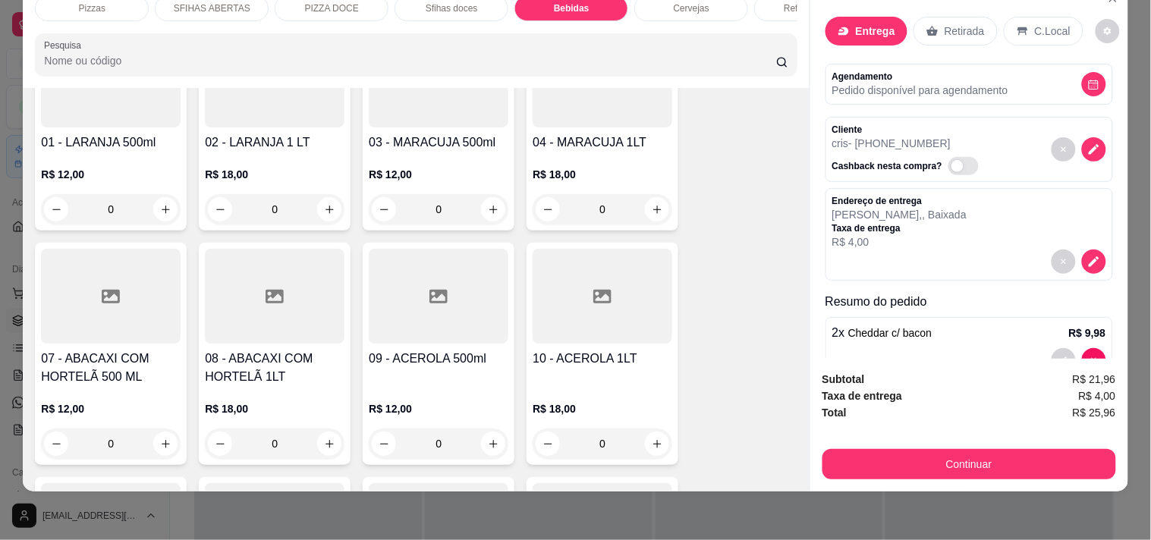
scroll to position [2656, 0]
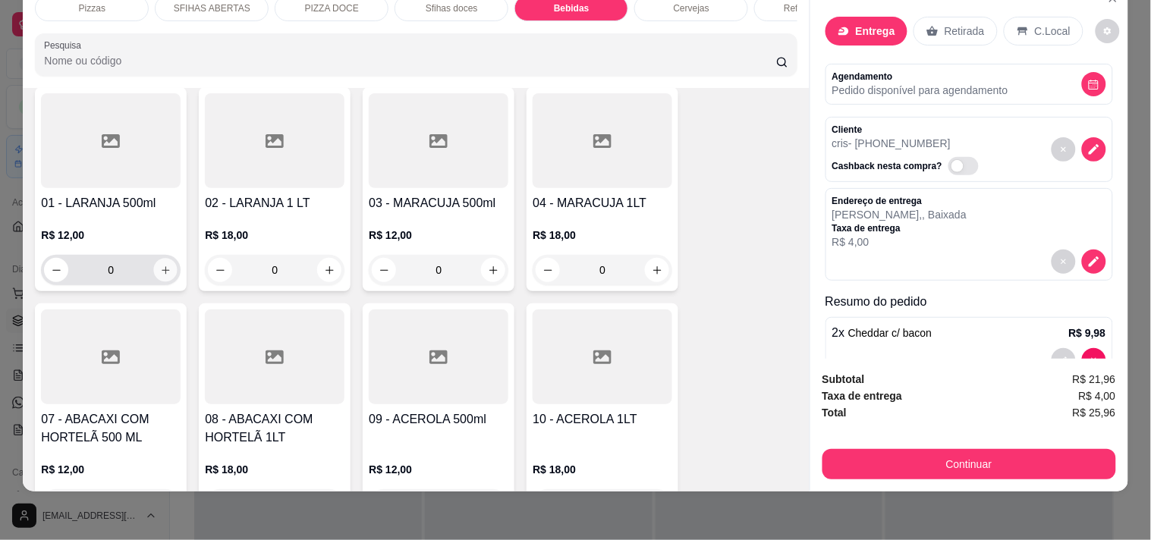
click at [162, 265] on icon "increase-product-quantity" at bounding box center [165, 270] width 11 height 11
type input "1"
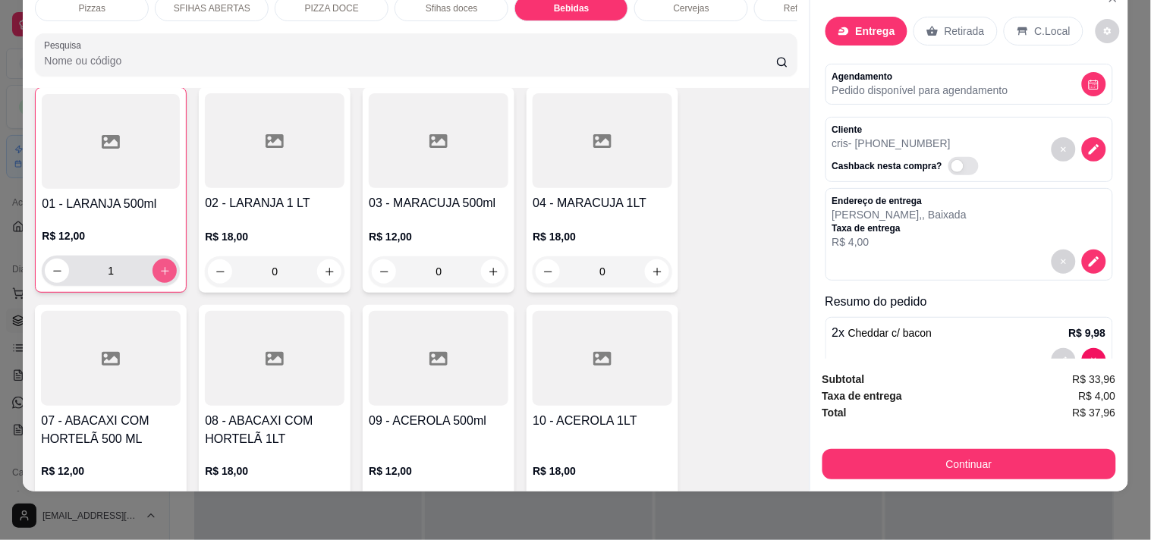
scroll to position [2657, 0]
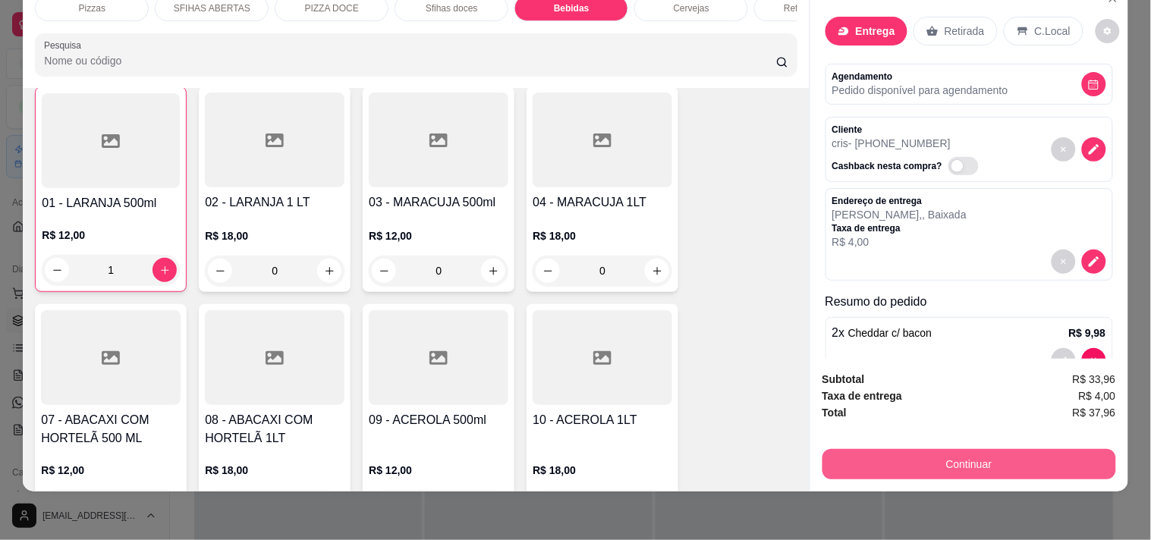
click at [832, 449] on button "Continuar" at bounding box center [970, 464] width 294 height 30
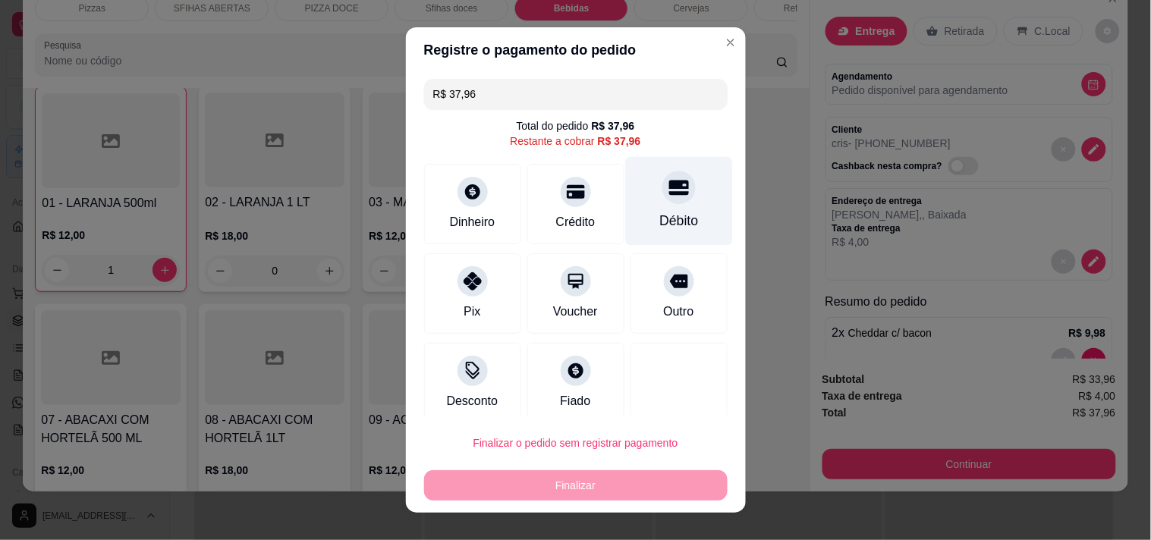
click at [662, 193] on div at bounding box center [678, 187] width 33 height 33
type input "R$ 0,00"
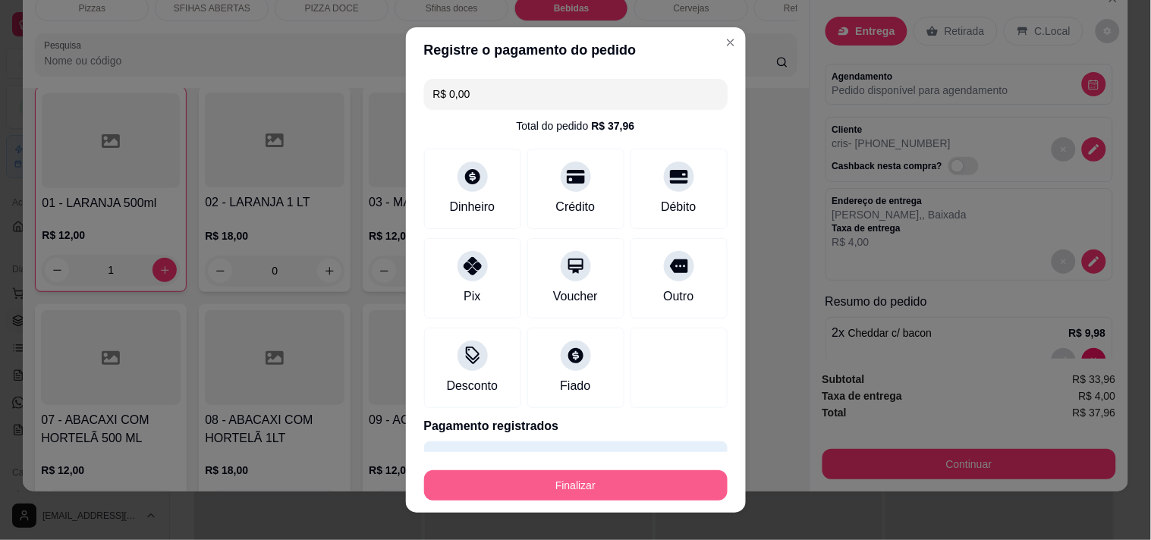
click at [634, 475] on button "Finalizar" at bounding box center [576, 485] width 304 height 30
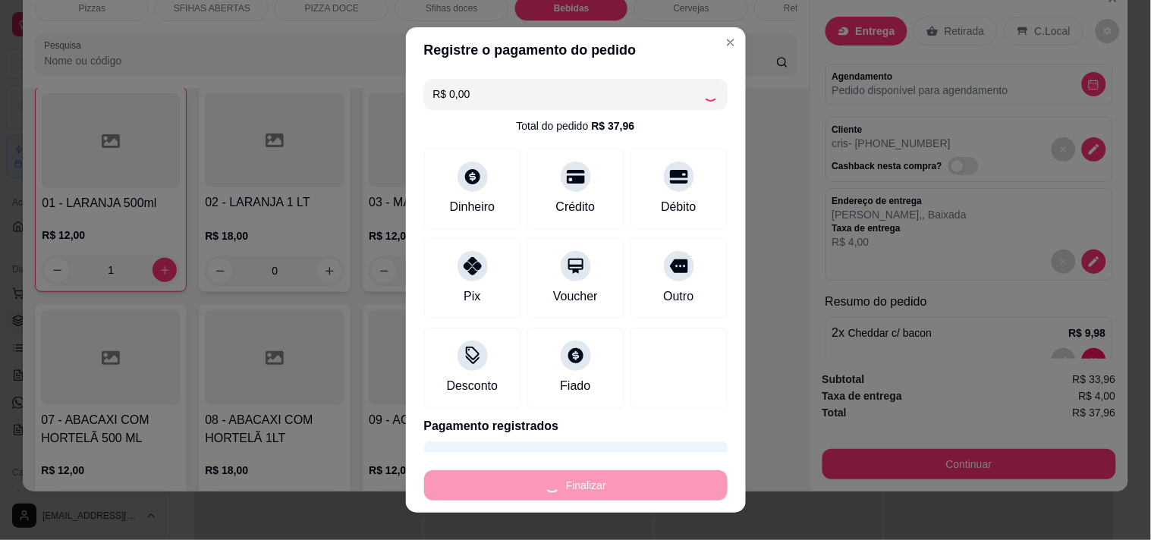
type input "0"
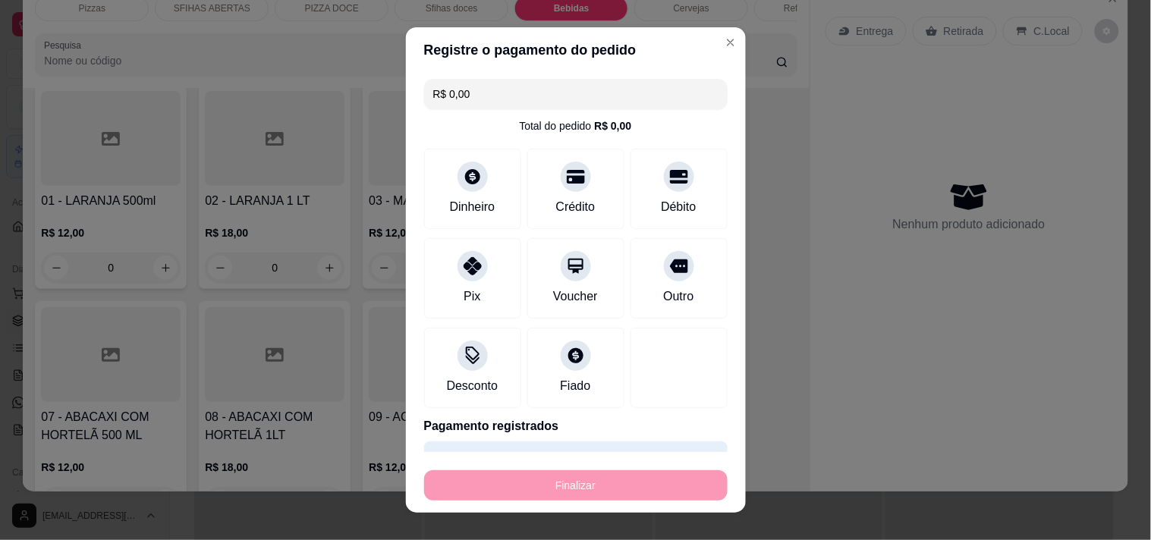
type input "-R$ 37,96"
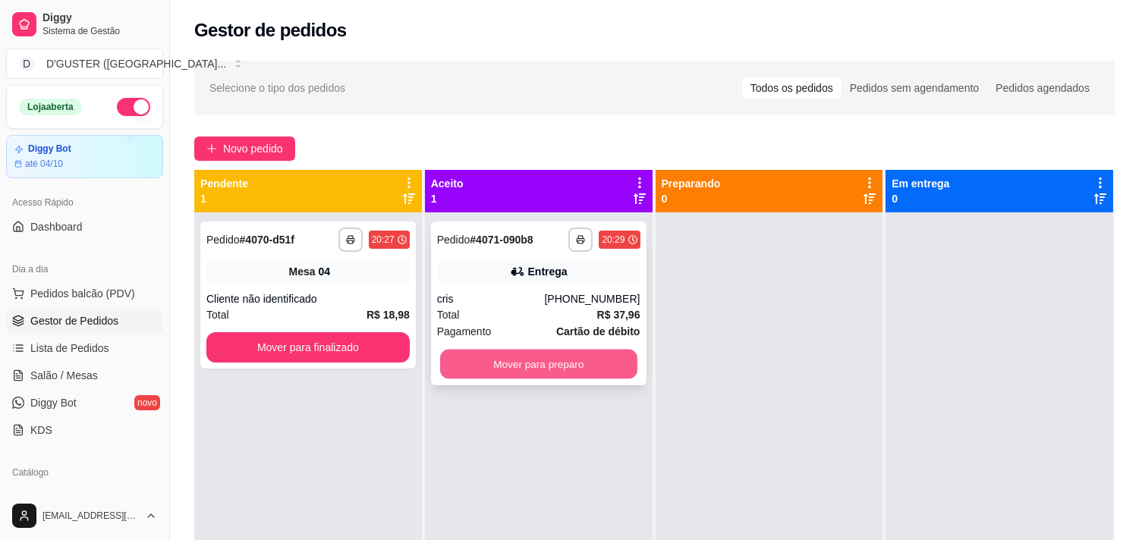
click at [577, 359] on button "Mover para preparo" at bounding box center [538, 365] width 197 height 30
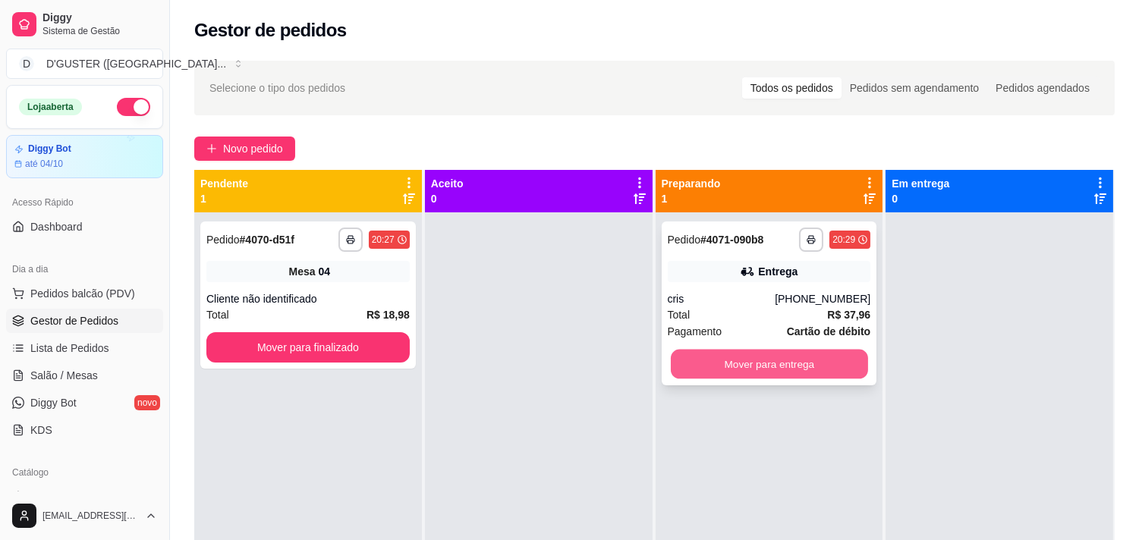
click at [745, 370] on button "Mover para entrega" at bounding box center [769, 365] width 197 height 30
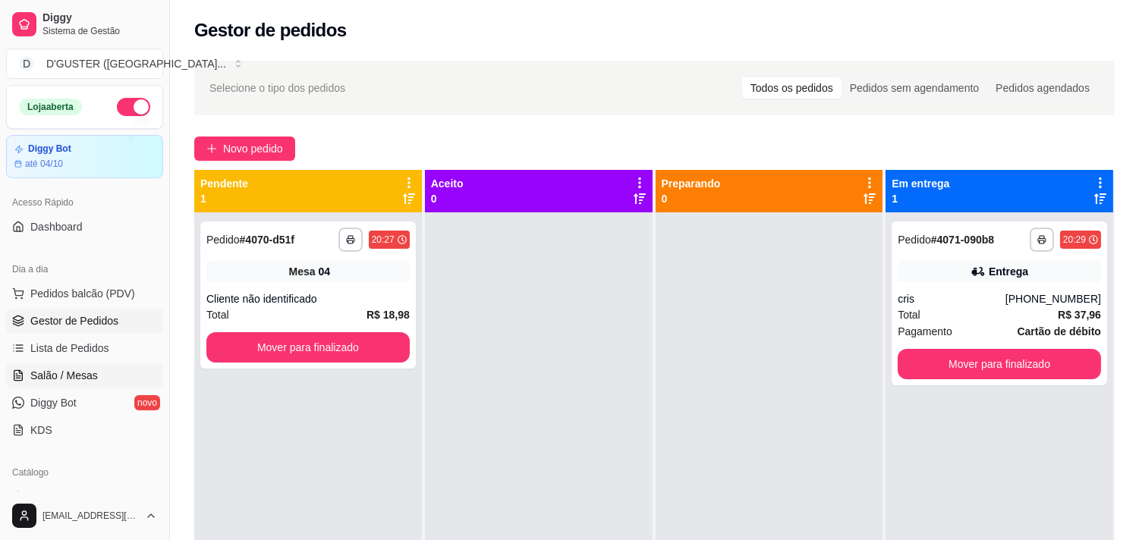
click at [74, 373] on span "Salão / Mesas" at bounding box center [64, 375] width 68 height 15
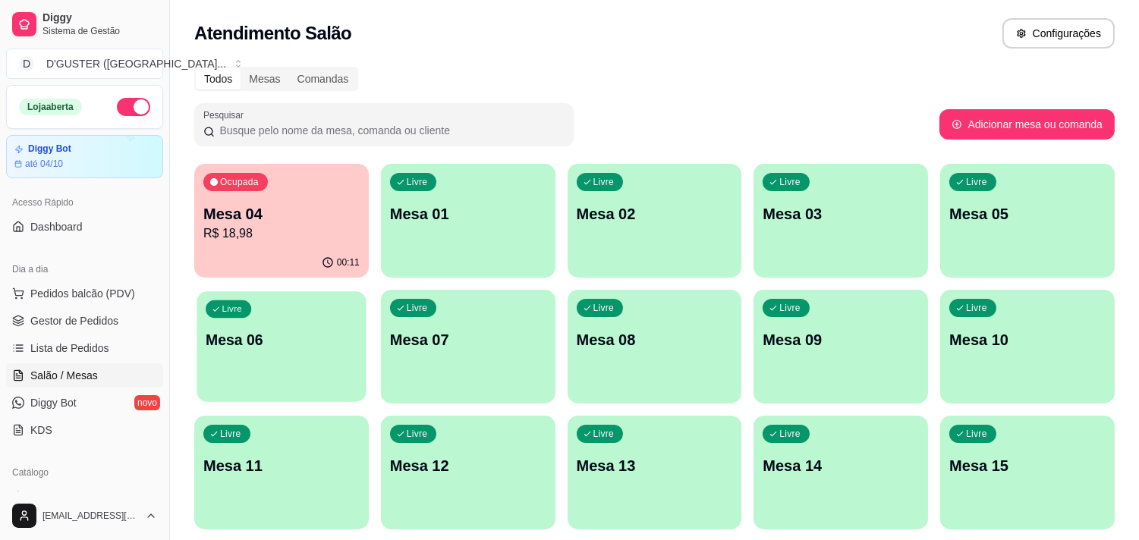
click at [286, 362] on div "Livre Mesa 06" at bounding box center [281, 337] width 169 height 93
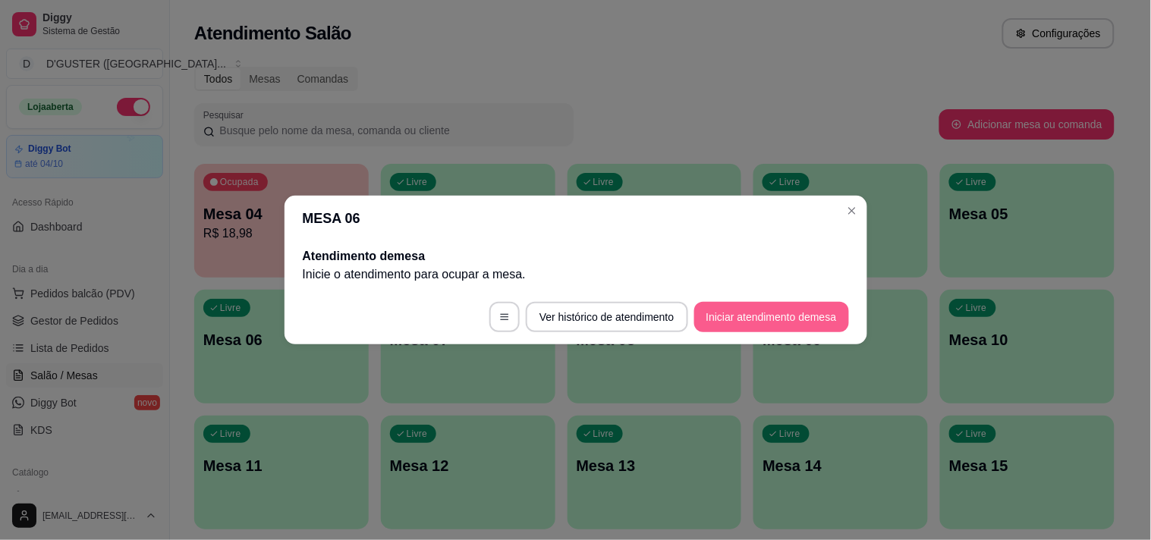
click at [751, 306] on button "Iniciar atendimento de mesa" at bounding box center [771, 317] width 155 height 30
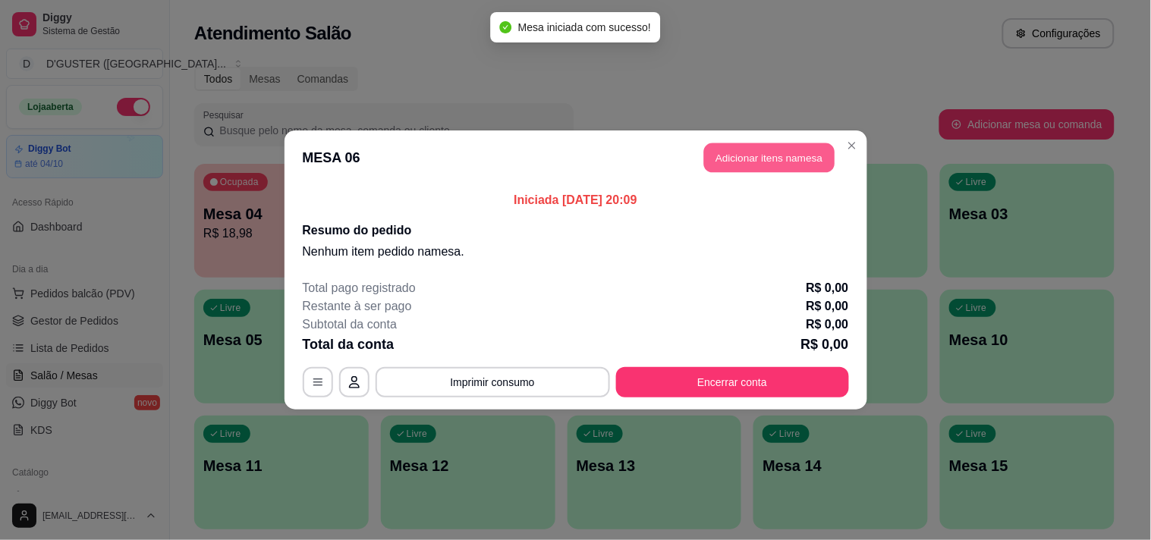
click at [752, 162] on button "Adicionar itens na mesa" at bounding box center [769, 158] width 131 height 30
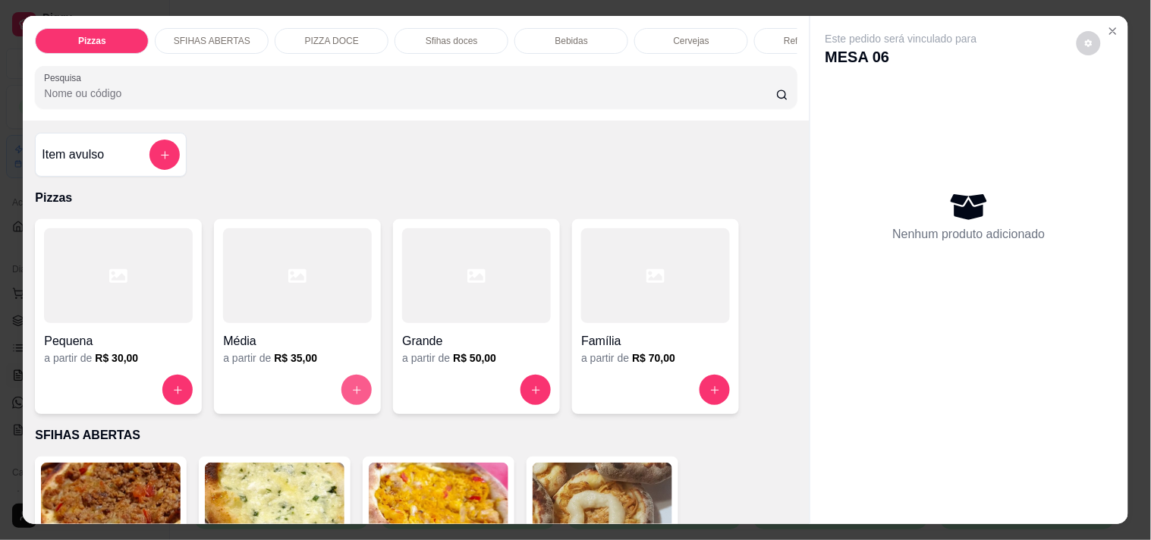
click at [354, 392] on icon "increase-product-quantity" at bounding box center [356, 390] width 11 height 11
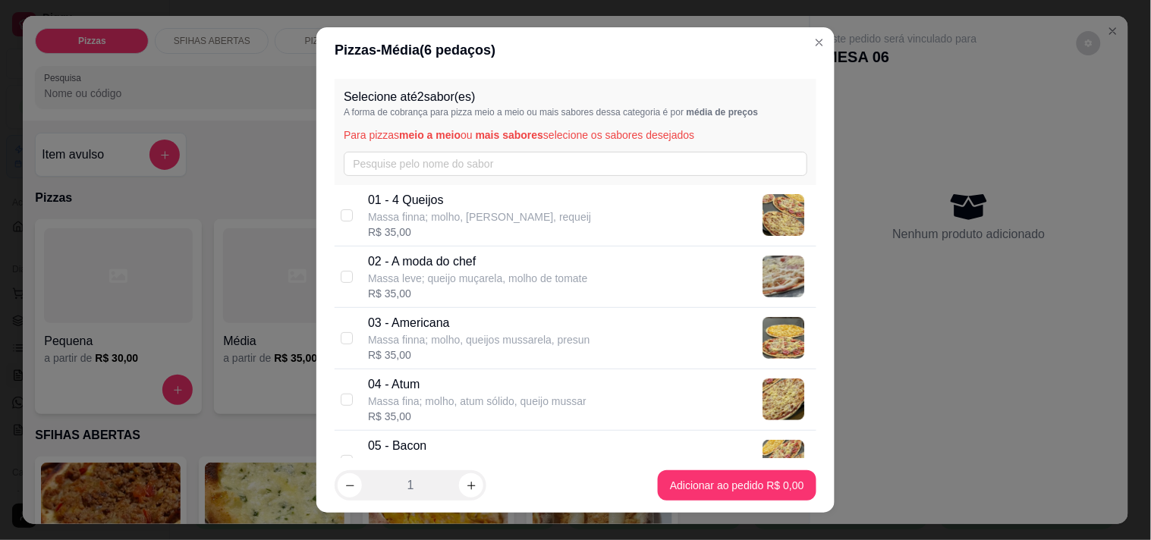
click at [549, 206] on p "01 - 4 Queijos" at bounding box center [479, 200] width 223 height 18
checkbox input "true"
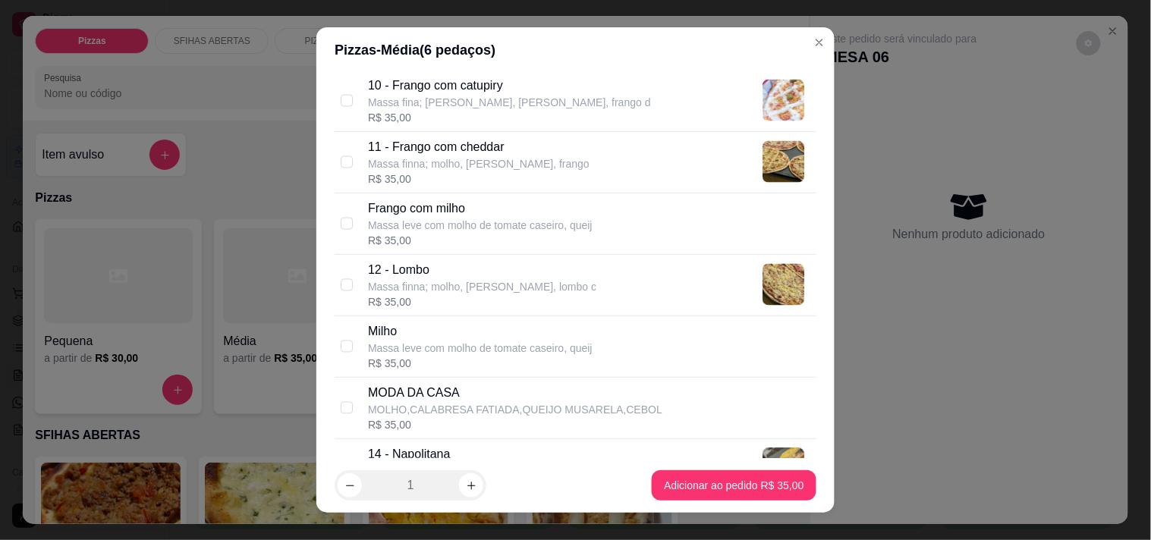
scroll to position [759, 0]
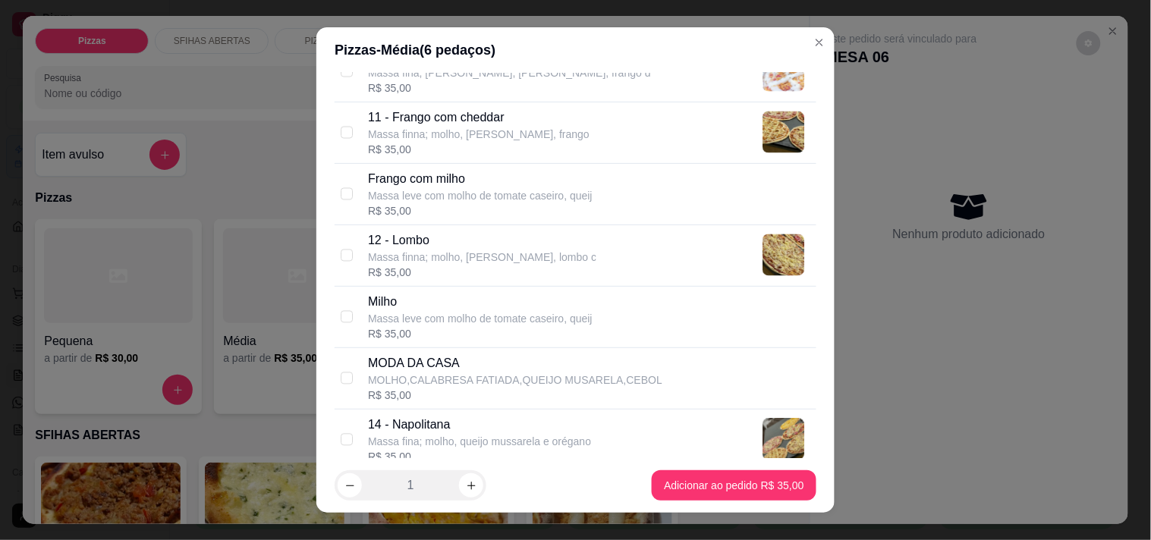
click at [533, 328] on div "R$ 35,00" at bounding box center [480, 333] width 225 height 15
checkbox input "true"
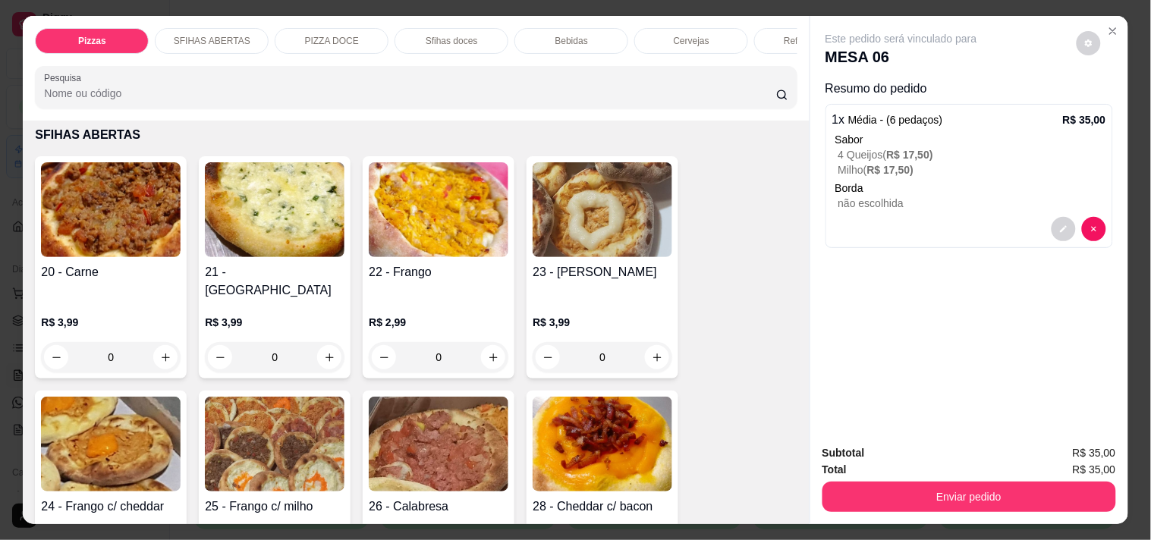
scroll to position [337, 0]
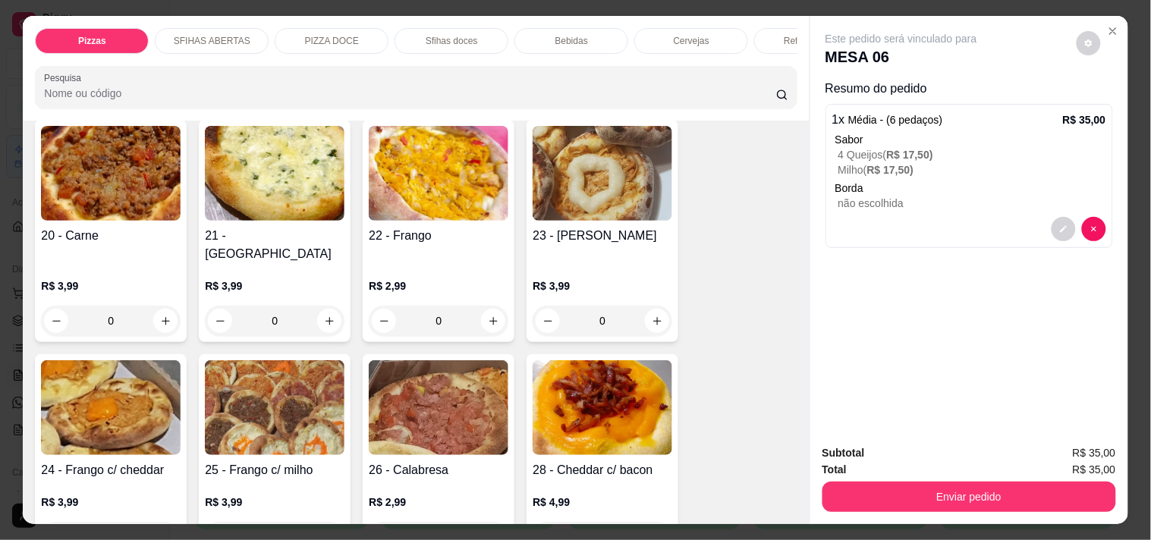
click at [655, 39] on div "Cervejas" at bounding box center [691, 41] width 114 height 26
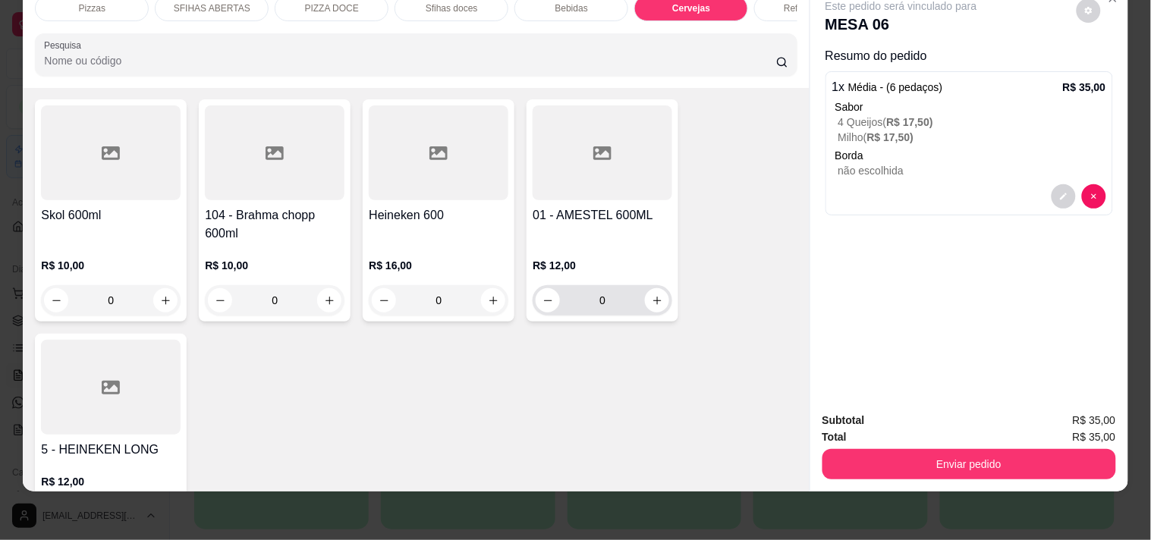
scroll to position [3567, 0]
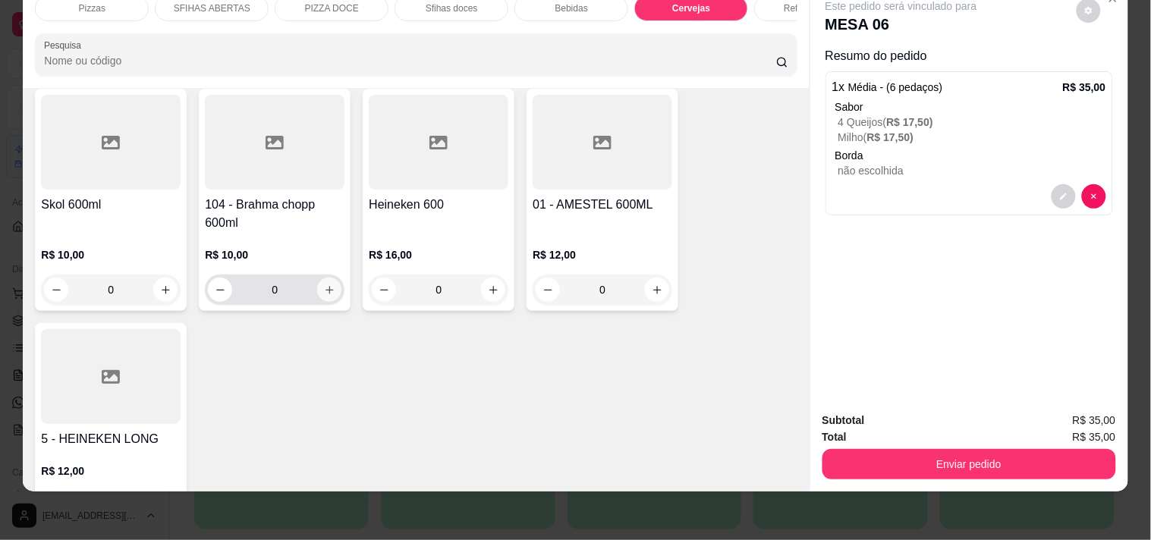
click at [326, 286] on icon "increase-product-quantity" at bounding box center [330, 290] width 8 height 8
type input "1"
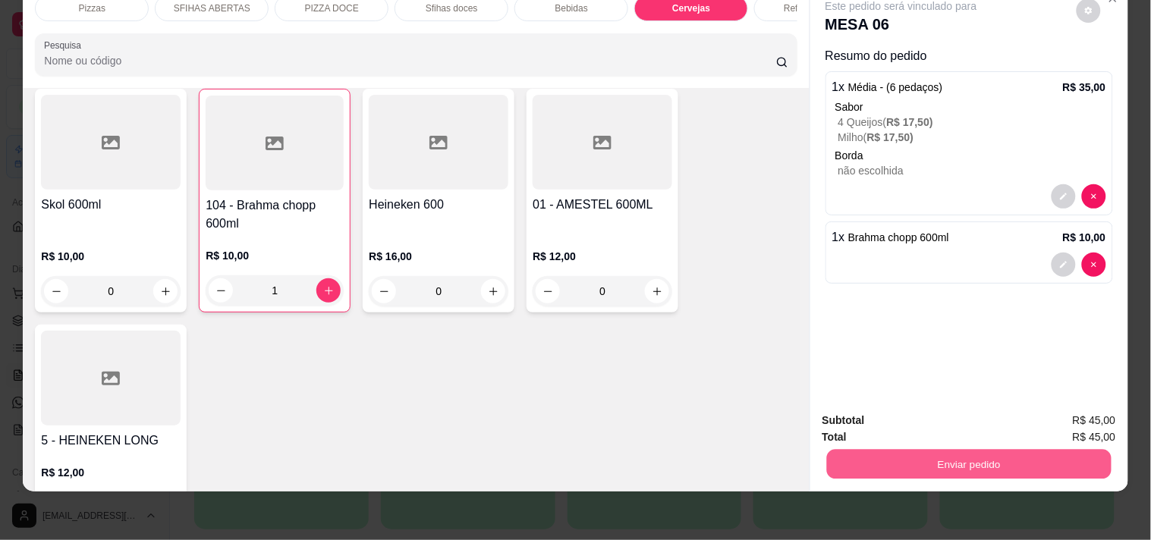
click at [867, 449] on button "Enviar pedido" at bounding box center [968, 464] width 285 height 30
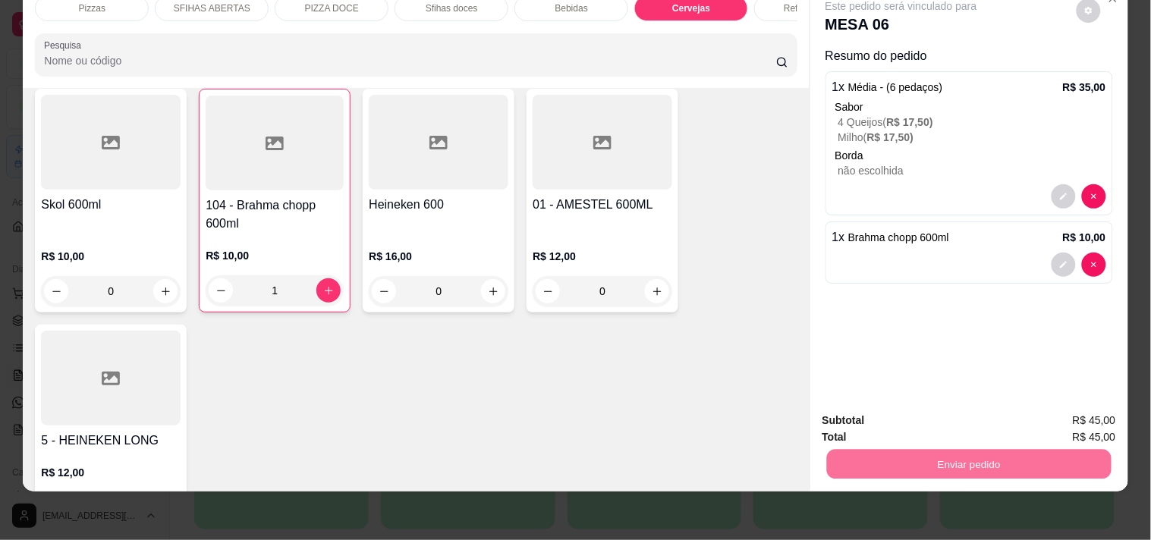
click at [857, 403] on button "Não registrar e enviar pedido" at bounding box center [919, 415] width 158 height 29
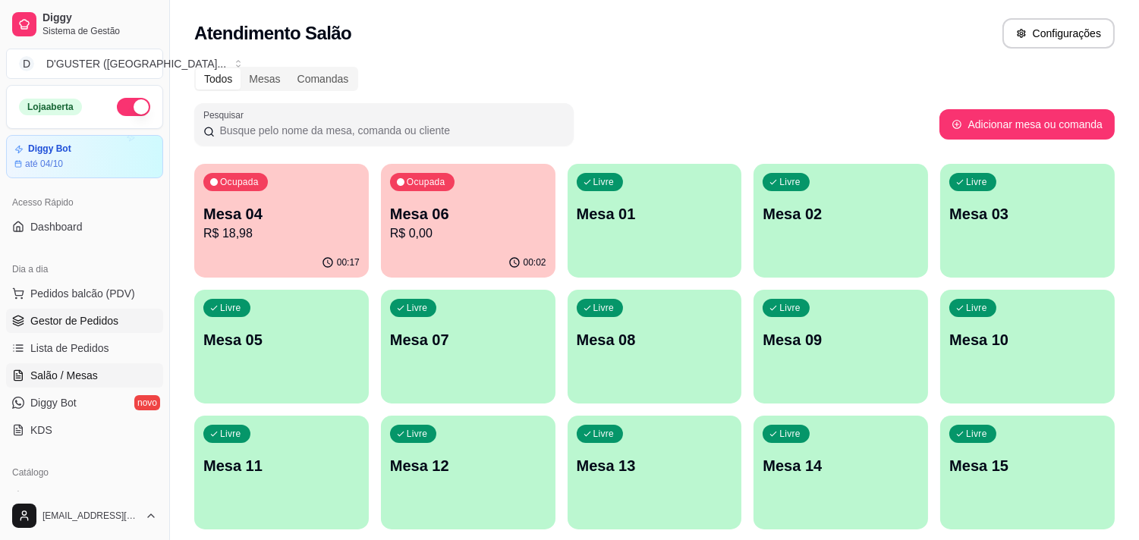
click at [93, 321] on span "Gestor de Pedidos" at bounding box center [74, 320] width 88 height 15
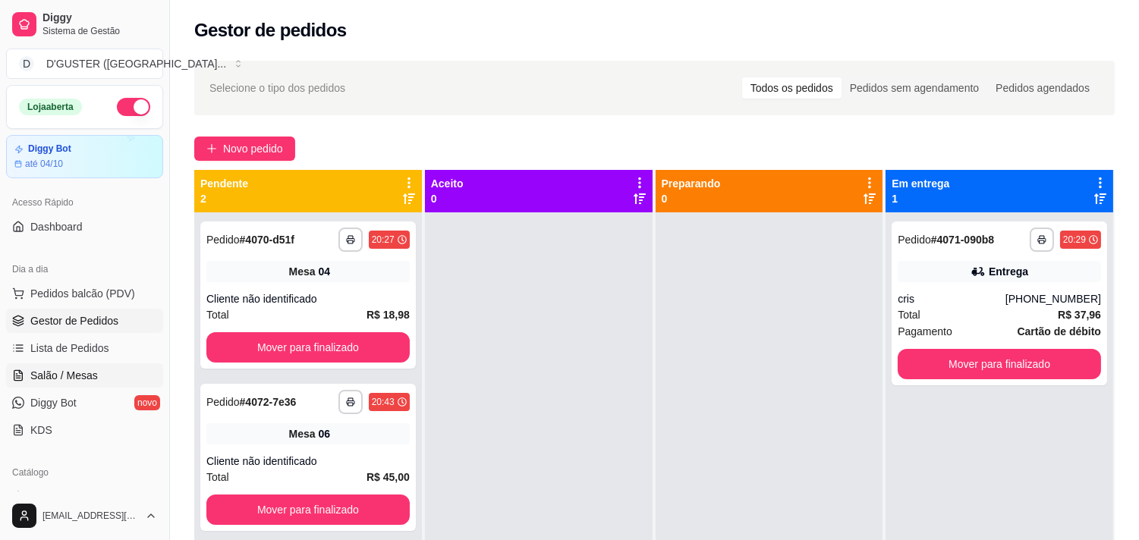
click at [81, 373] on span "Salão / Mesas" at bounding box center [64, 375] width 68 height 15
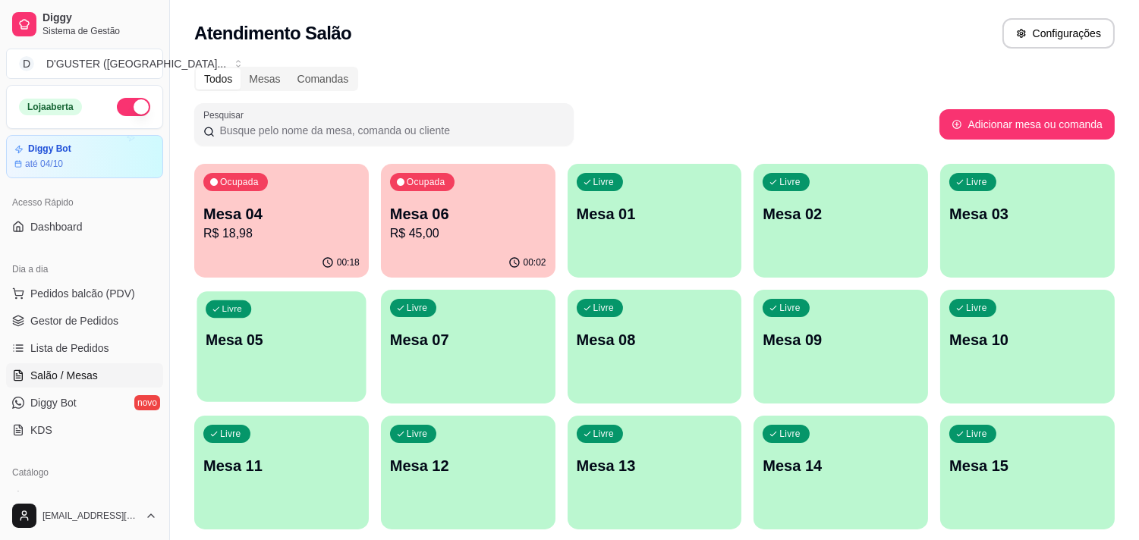
click at [245, 341] on p "Mesa 05" at bounding box center [282, 340] width 152 height 20
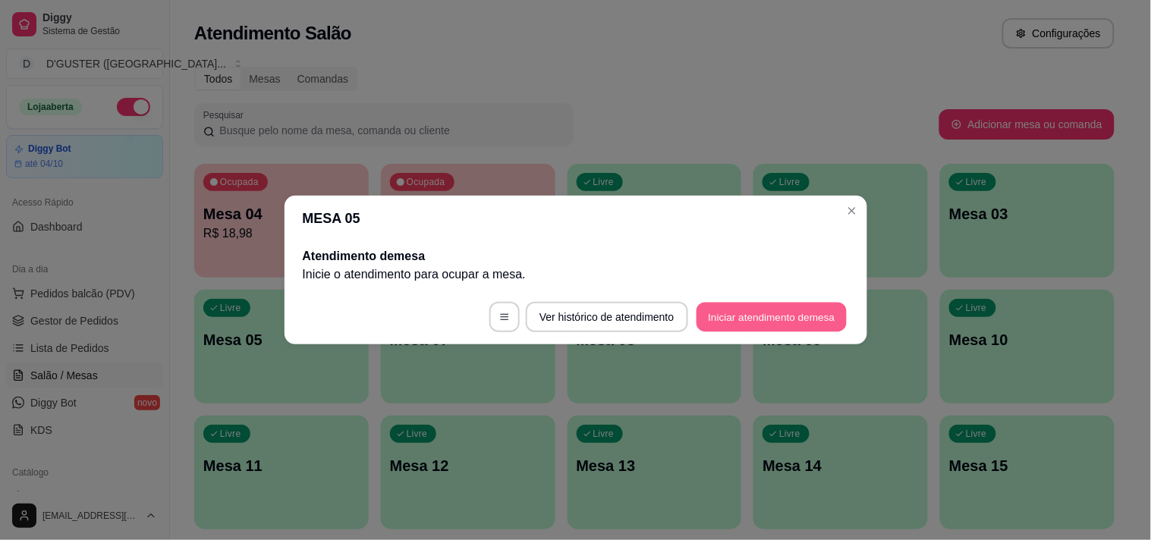
click at [736, 316] on button "Iniciar atendimento de mesa" at bounding box center [772, 318] width 150 height 30
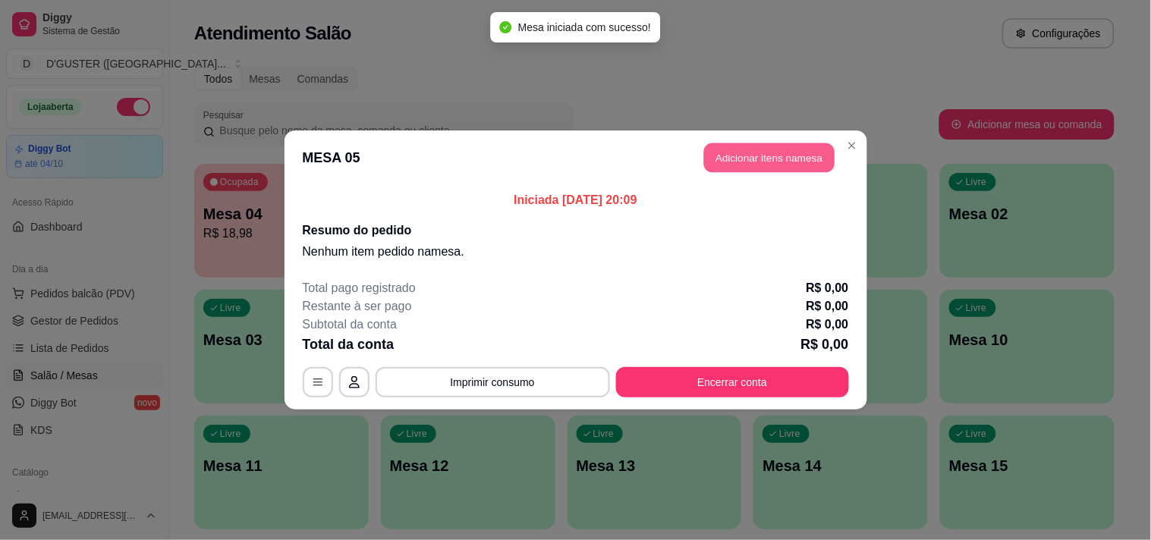
click at [728, 162] on button "Adicionar itens na mesa" at bounding box center [769, 158] width 131 height 30
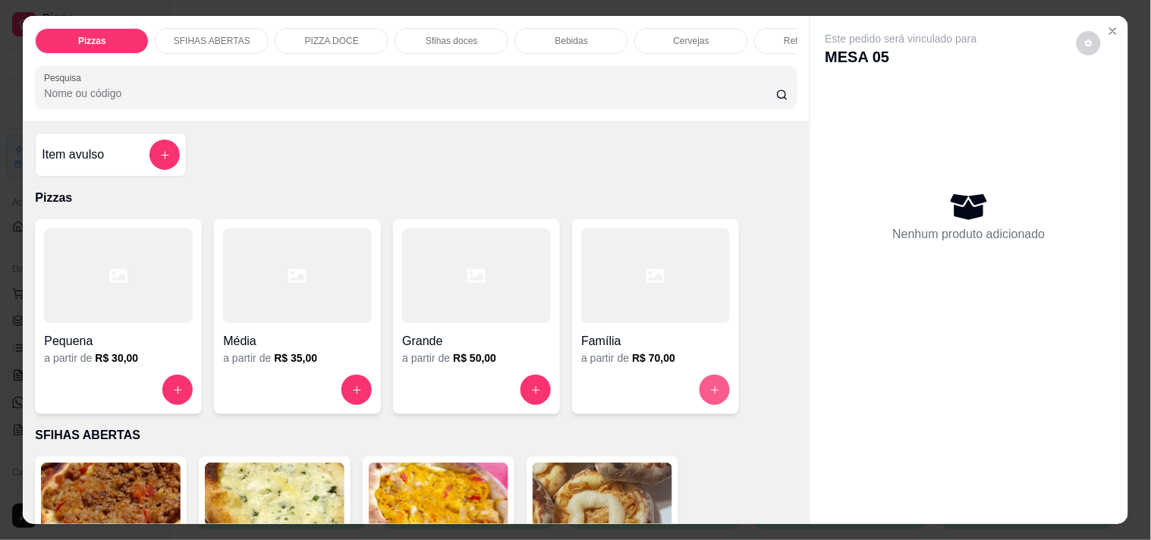
click at [714, 395] on icon "increase-product-quantity" at bounding box center [715, 390] width 11 height 11
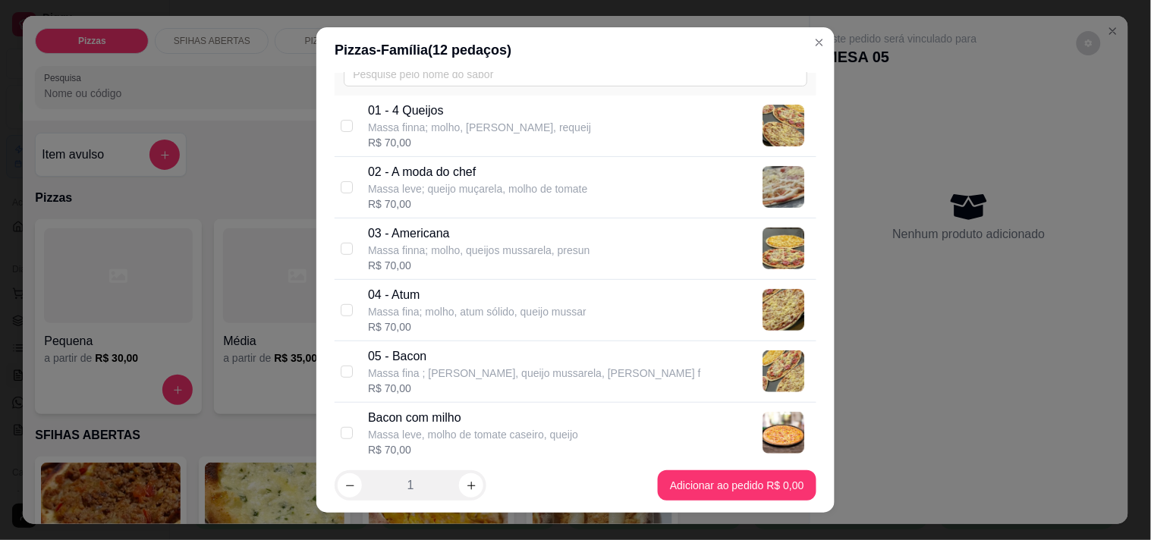
scroll to position [168, 0]
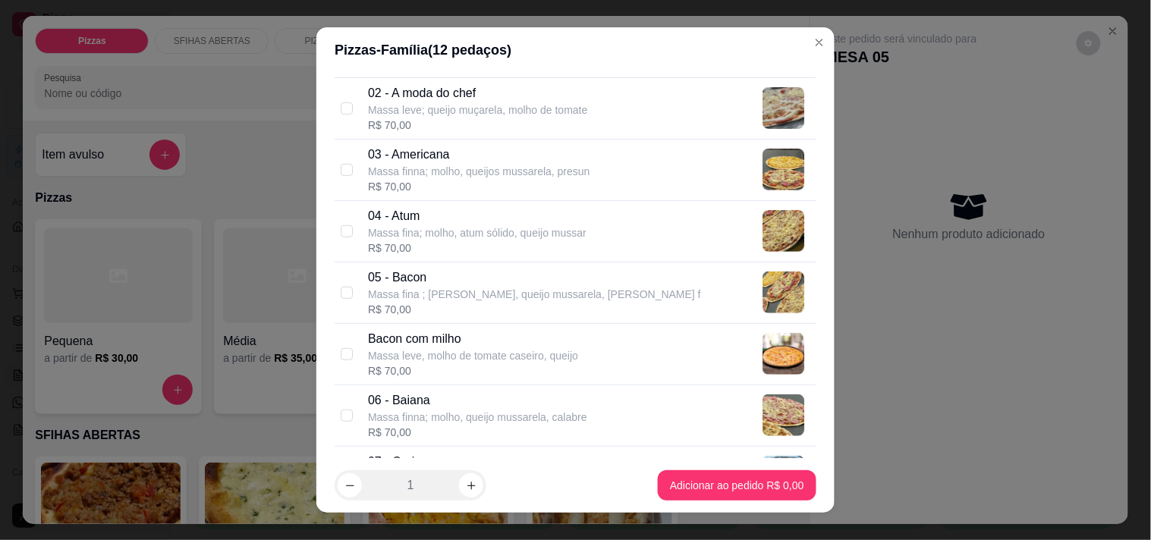
click at [522, 294] on p "Massa fina ; [PERSON_NAME], queijo mussarela, [PERSON_NAME] f" at bounding box center [534, 294] width 333 height 15
checkbox input "true"
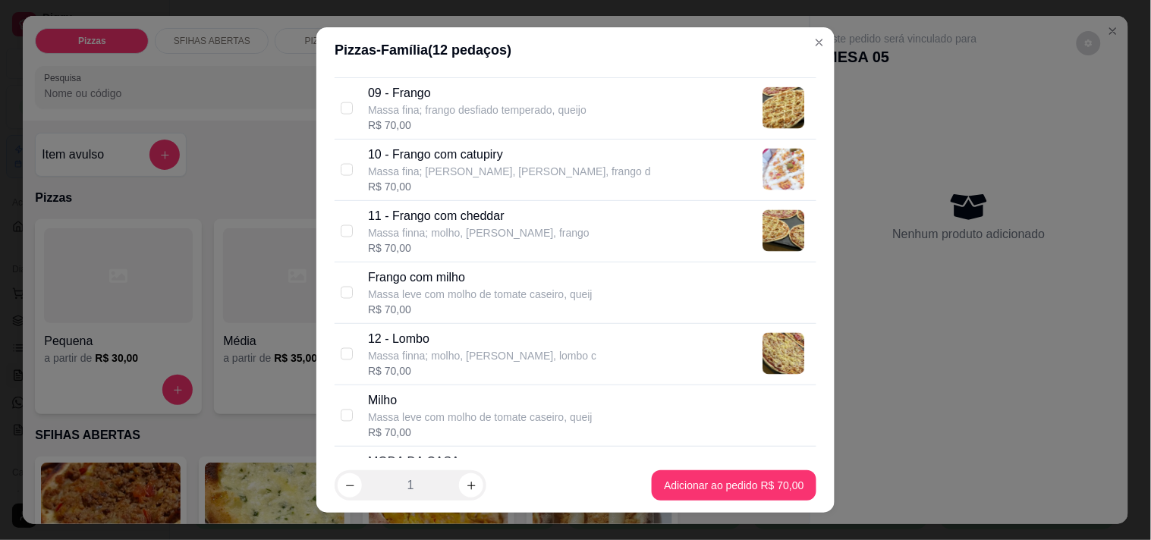
scroll to position [674, 0]
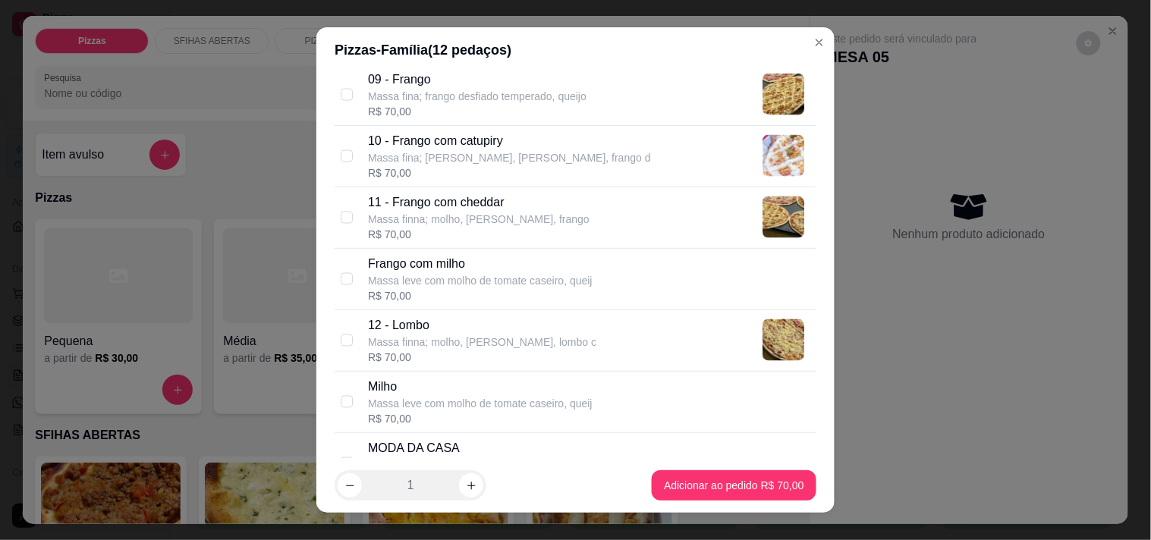
click at [445, 272] on p "Frango com milho" at bounding box center [480, 264] width 225 height 18
checkbox input "true"
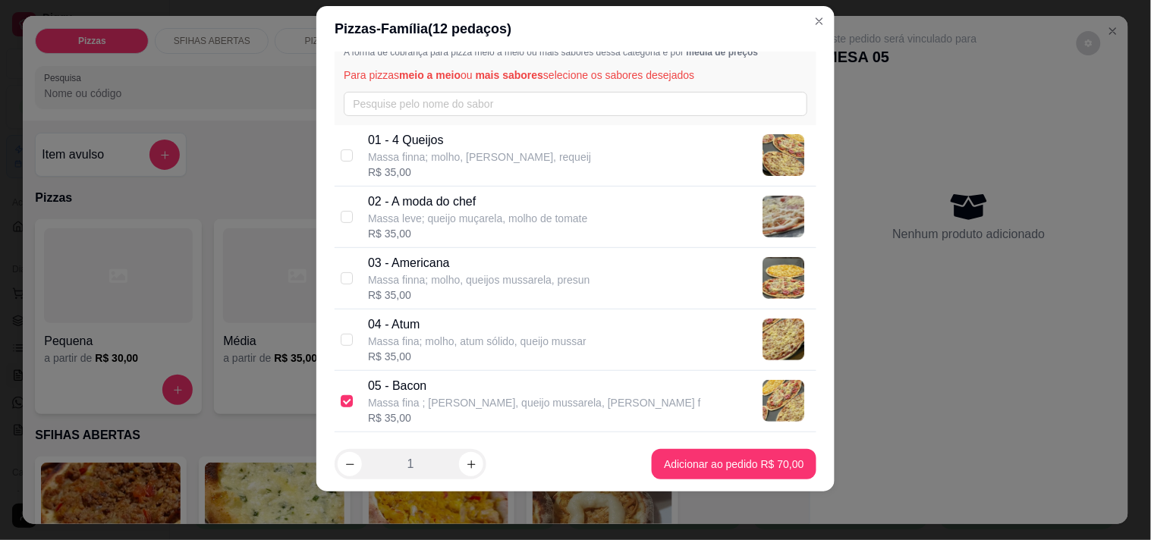
scroll to position [0, 0]
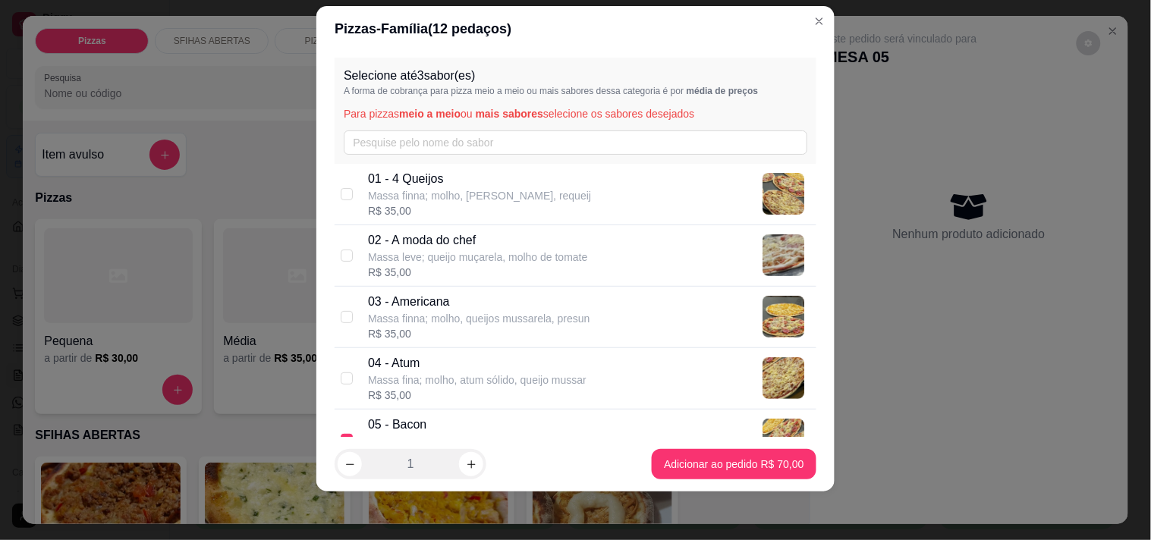
click at [474, 194] on p "Massa finna; molho, [PERSON_NAME], requeij" at bounding box center [479, 195] width 223 height 15
click at [482, 253] on p "Massa leve; queijo muçarela, molho de tomate" at bounding box center [477, 257] width 219 height 15
checkbox input "false"
checkbox input "true"
checkbox input "false"
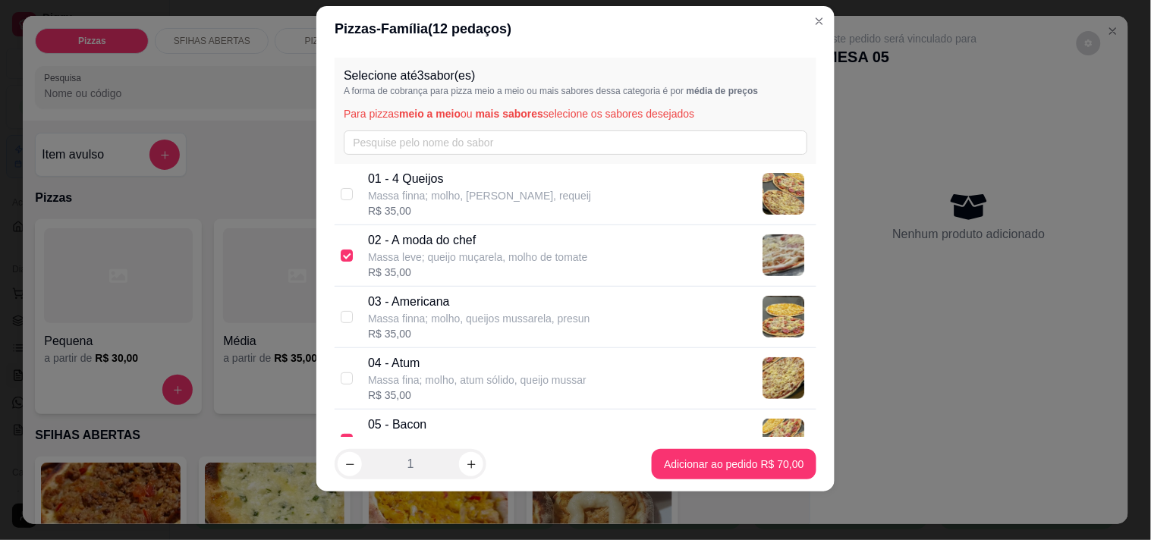
click at [503, 307] on p "03 - Americana" at bounding box center [479, 302] width 222 height 18
checkbox input "true"
click at [531, 178] on p "01 - 4 Queijos" at bounding box center [479, 179] width 223 height 18
checkbox input "true"
checkbox input "false"
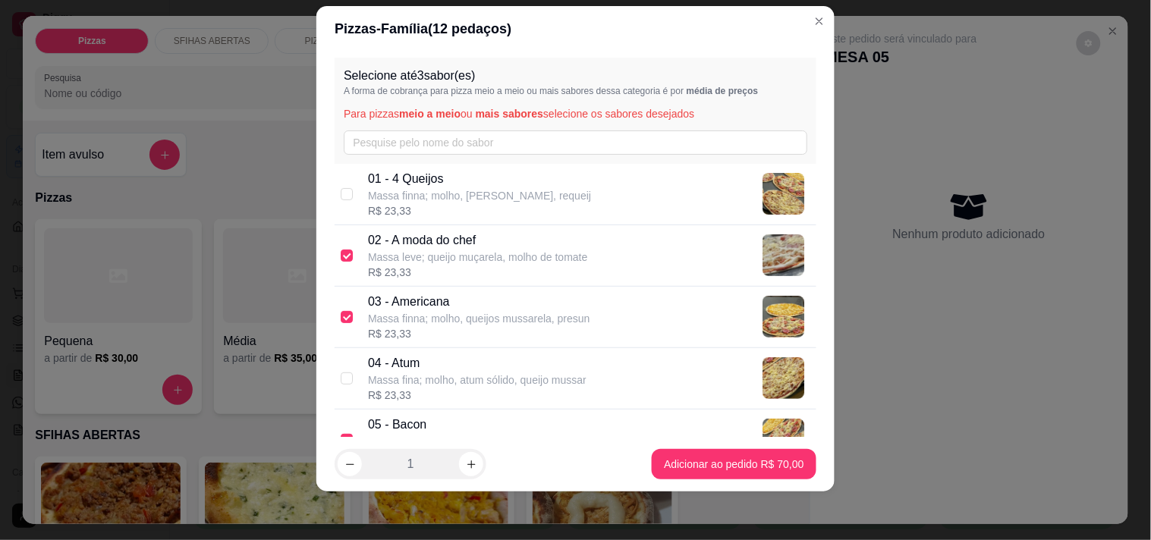
checkbox input "false"
click at [495, 238] on p "02 - A moda do chef" at bounding box center [477, 240] width 219 height 18
checkbox input "true"
click at [467, 327] on div "R$ 23,33" at bounding box center [479, 333] width 222 height 15
checkbox input "false"
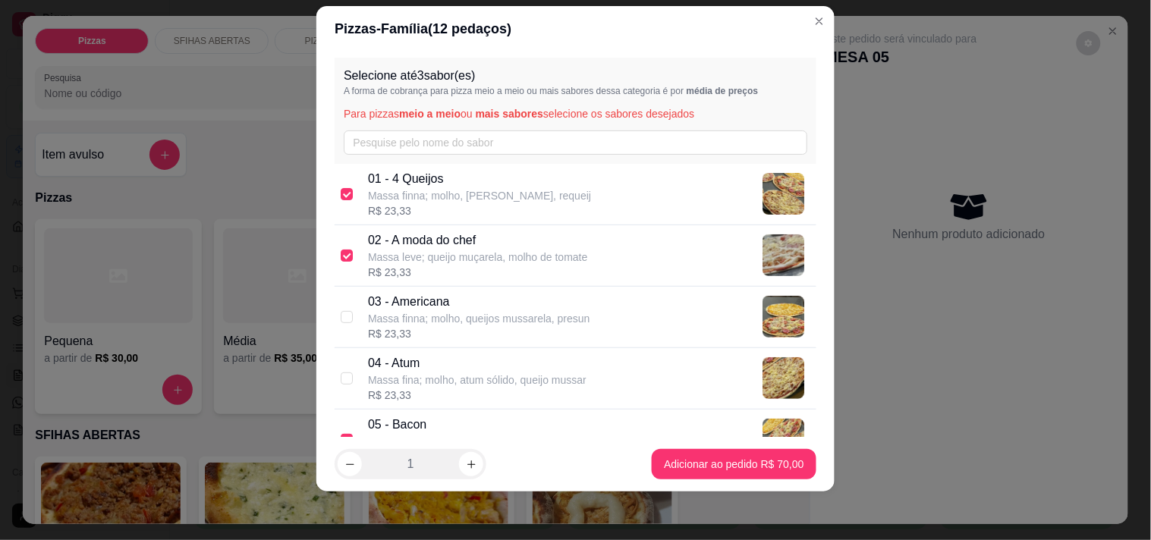
checkbox input "false"
checkbox input "true"
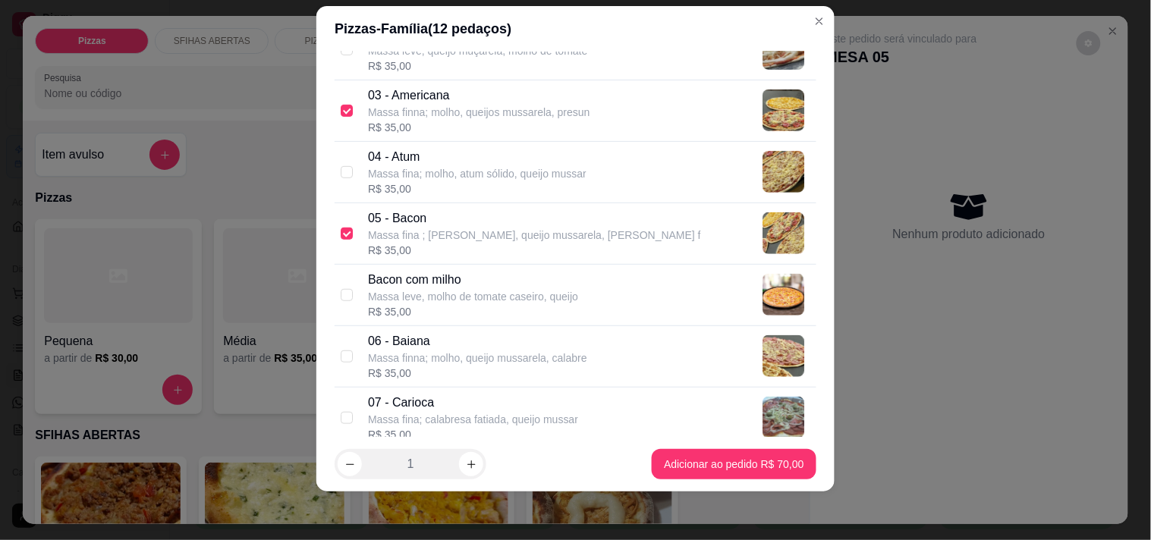
scroll to position [253, 0]
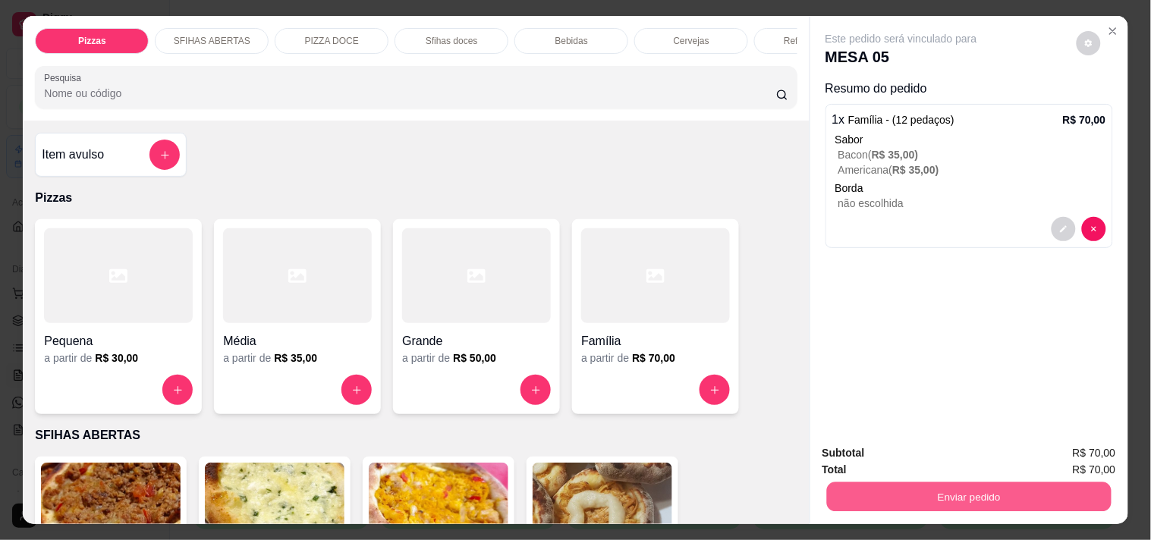
click at [856, 495] on button "Enviar pedido" at bounding box center [968, 497] width 285 height 30
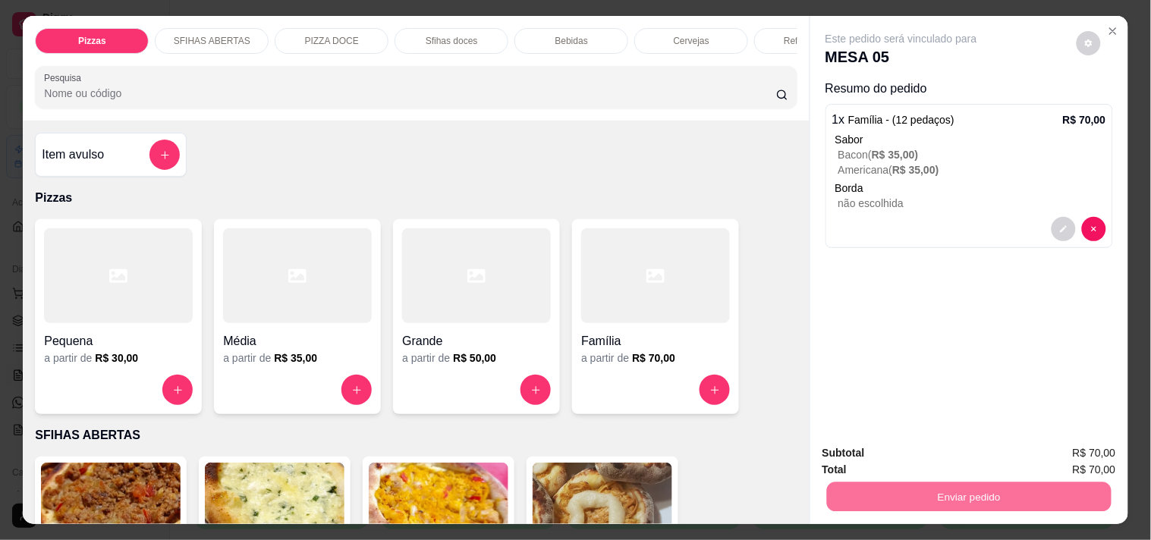
click at [892, 451] on button "Não registrar e enviar pedido" at bounding box center [919, 453] width 158 height 29
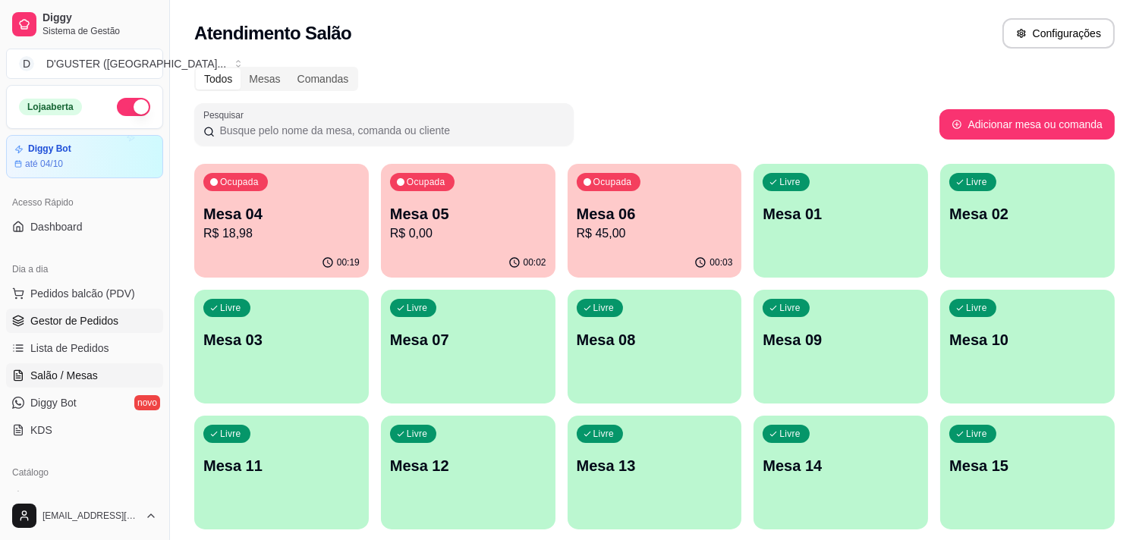
click at [88, 316] on span "Gestor de Pedidos" at bounding box center [74, 320] width 88 height 15
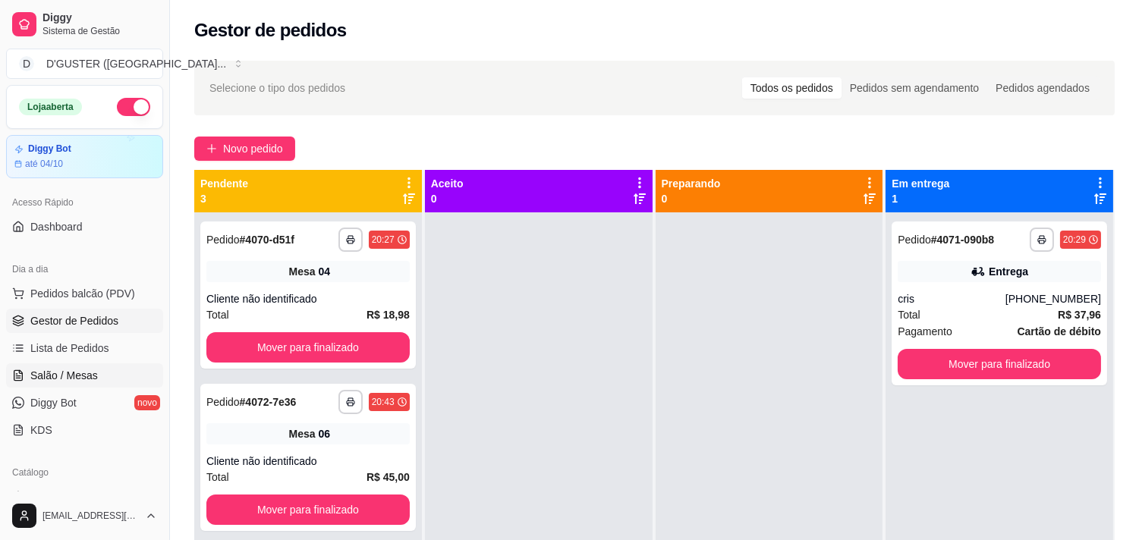
click at [78, 379] on span "Salão / Mesas" at bounding box center [64, 375] width 68 height 15
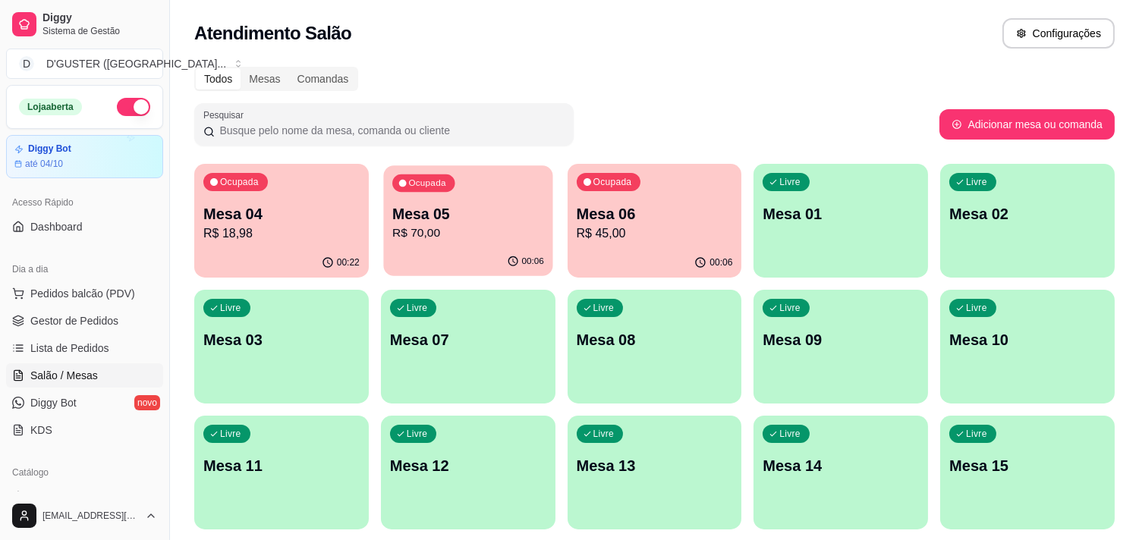
click at [468, 233] on p "R$ 70,00" at bounding box center [468, 233] width 152 height 17
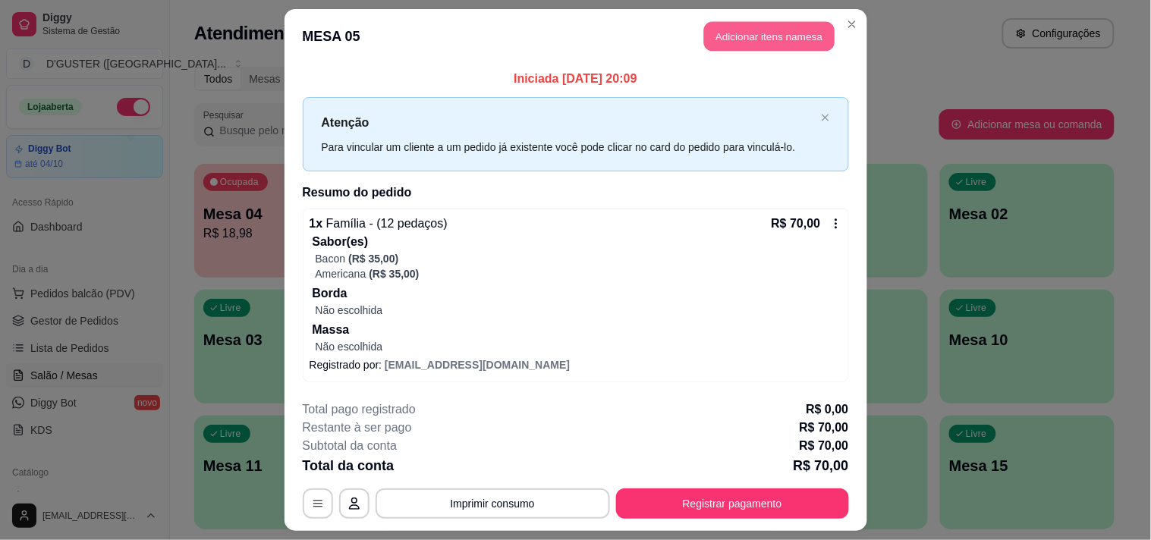
click at [722, 36] on button "Adicionar itens na mesa" at bounding box center [769, 37] width 131 height 30
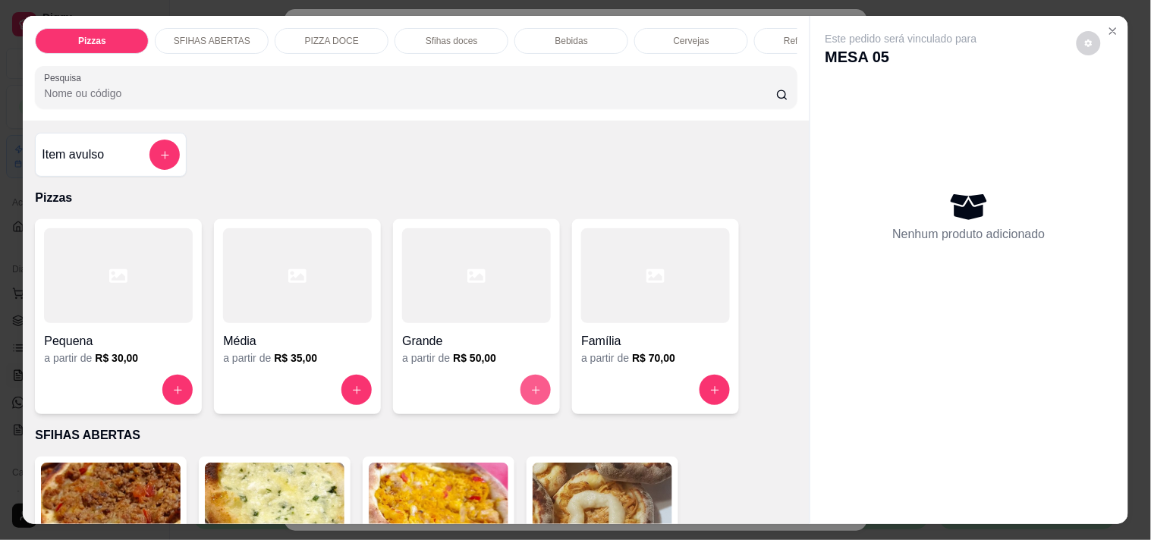
click at [533, 392] on icon "increase-product-quantity" at bounding box center [535, 390] width 11 height 11
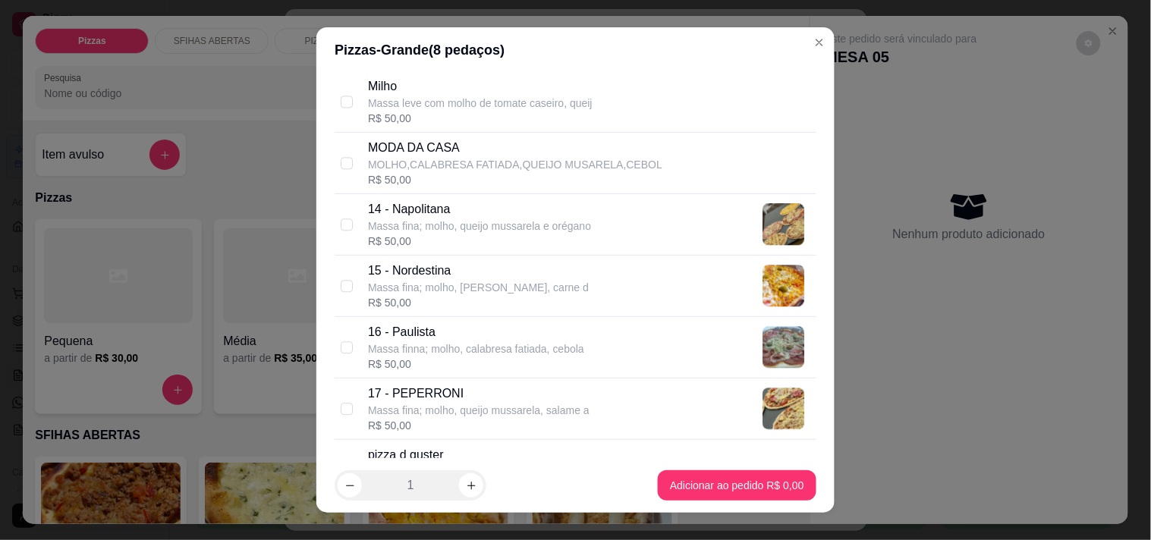
scroll to position [1012, 0]
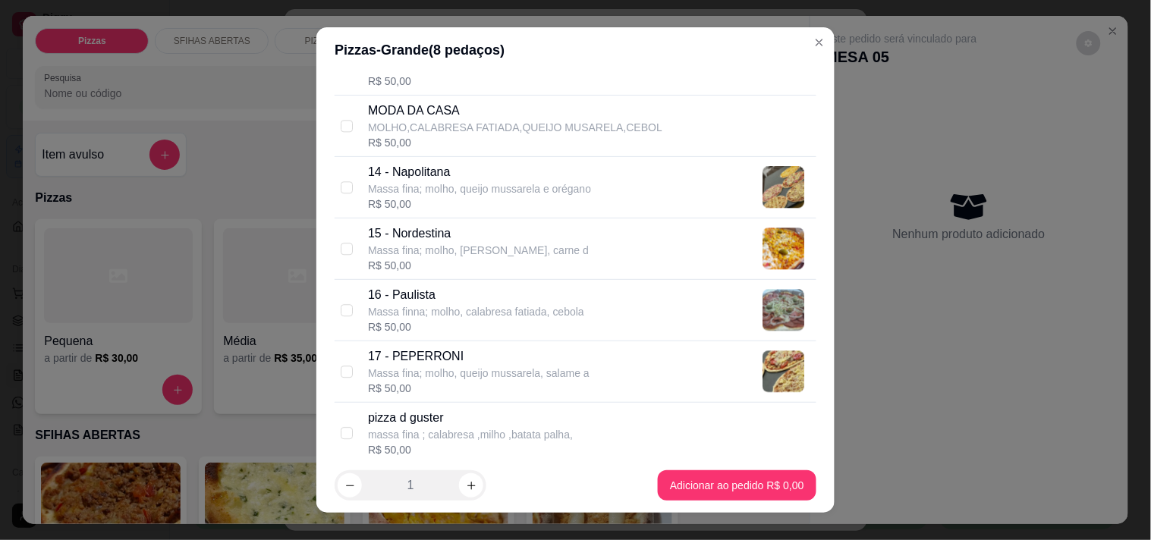
click at [505, 368] on p "Massa fina; molho, queijo mussarela, salame a" at bounding box center [479, 373] width 222 height 15
checkbox input "true"
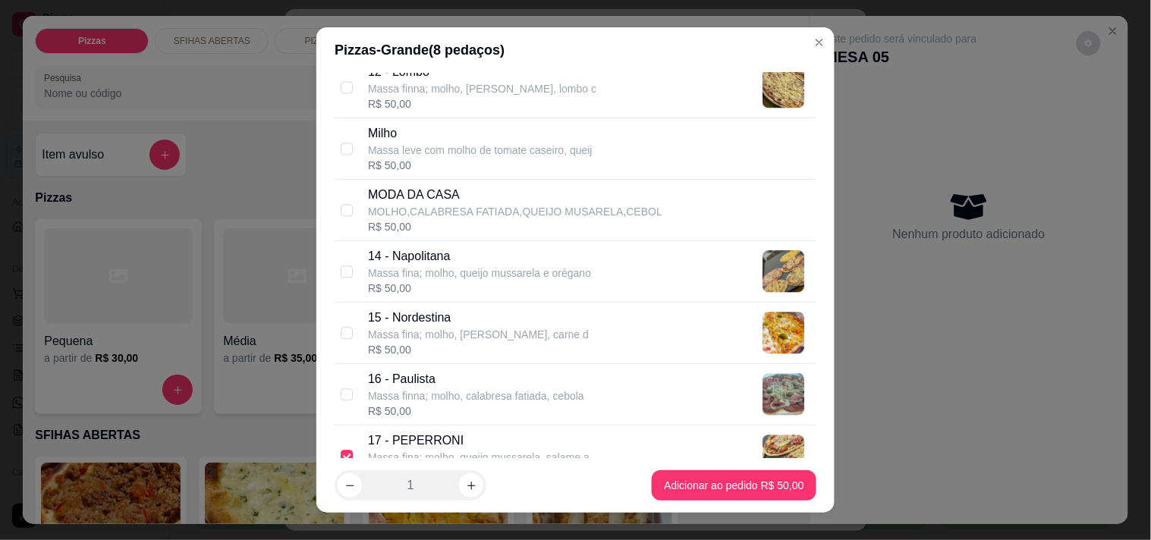
click at [499, 309] on p "15 - Nordestina" at bounding box center [478, 318] width 221 height 18
checkbox input "true"
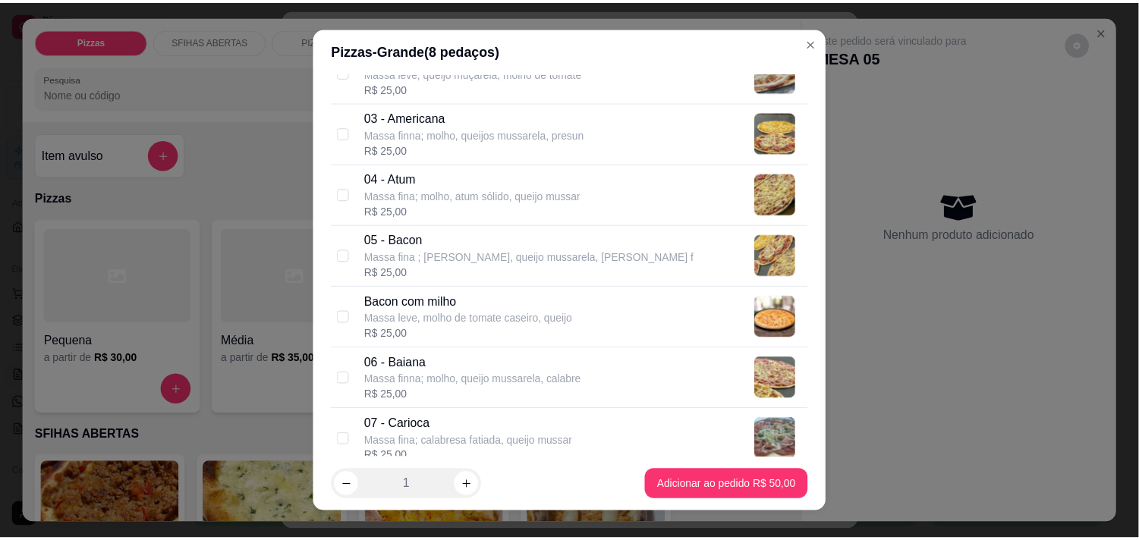
scroll to position [168, 0]
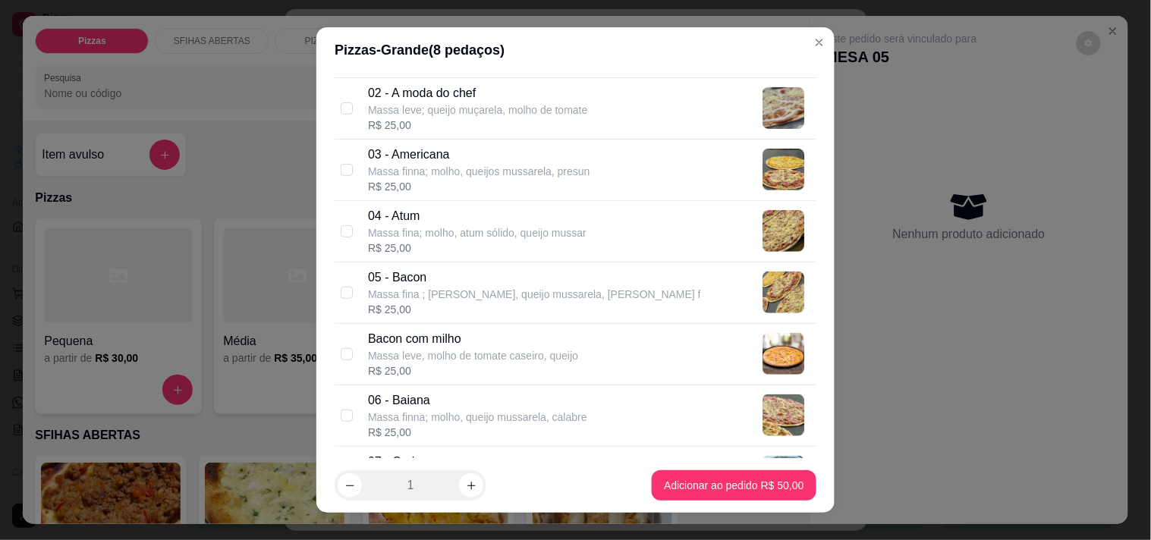
click at [468, 216] on p "04 - Atum" at bounding box center [477, 216] width 219 height 18
checkbox input "true"
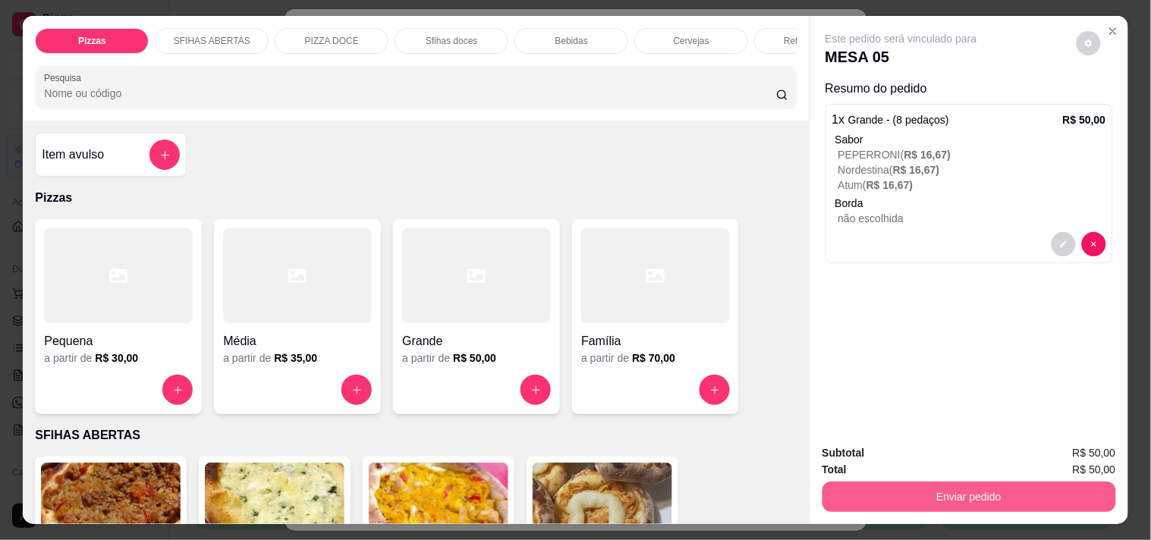
click at [830, 482] on button "Enviar pedido" at bounding box center [970, 497] width 294 height 30
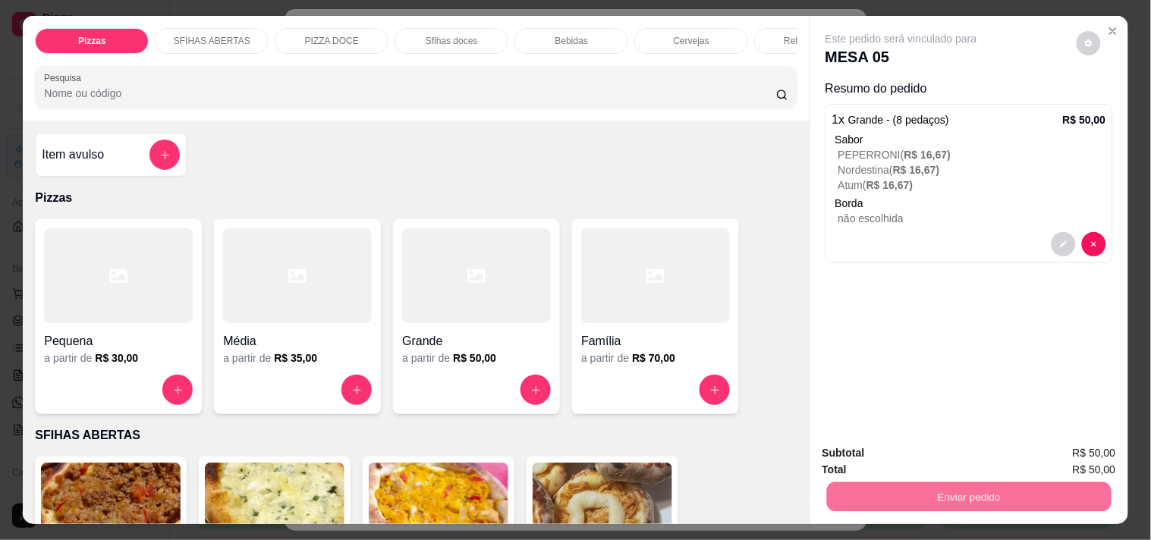
click at [864, 452] on button "Não registrar e enviar pedido" at bounding box center [918, 453] width 153 height 28
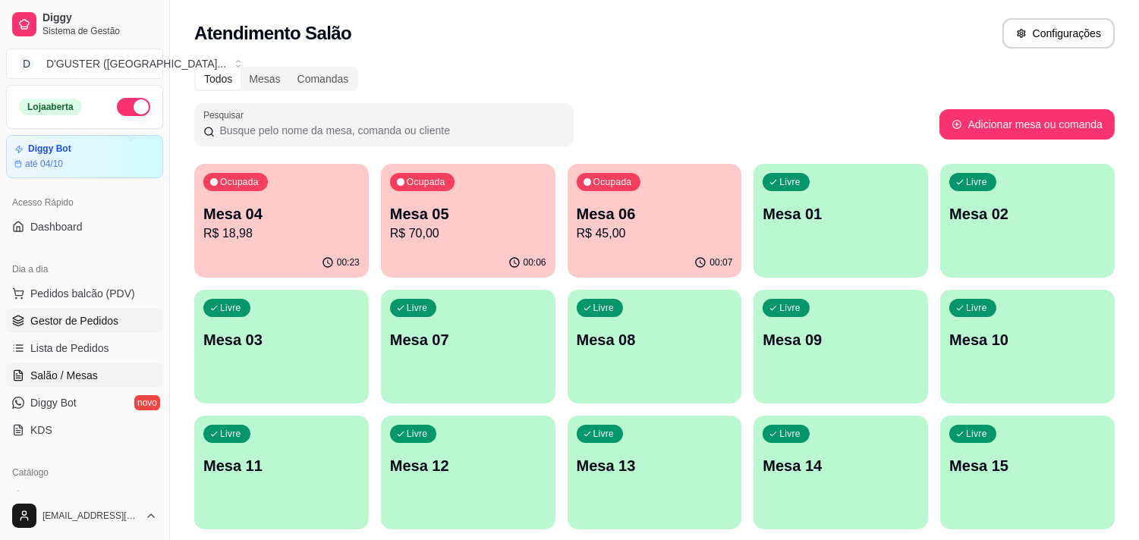
click at [103, 317] on span "Gestor de Pedidos" at bounding box center [74, 320] width 88 height 15
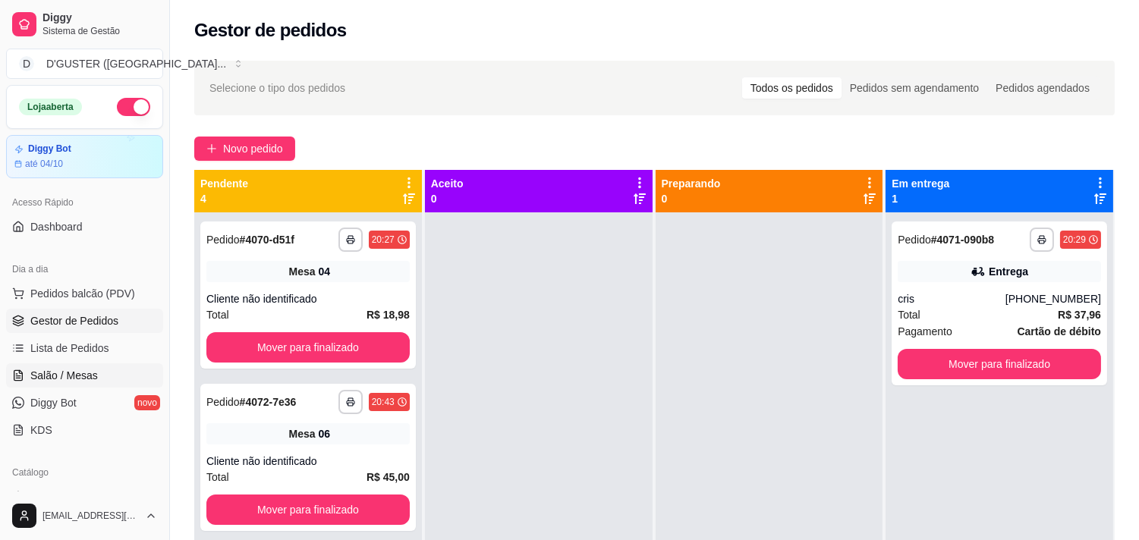
click at [46, 377] on span "Salão / Mesas" at bounding box center [64, 375] width 68 height 15
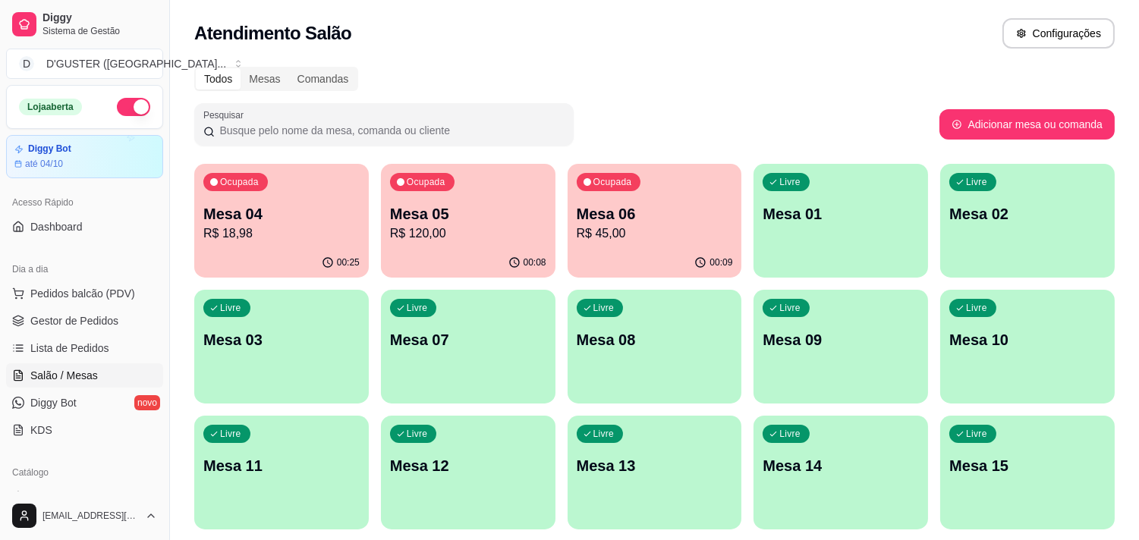
click at [319, 228] on p "R$ 18,98" at bounding box center [281, 234] width 156 height 18
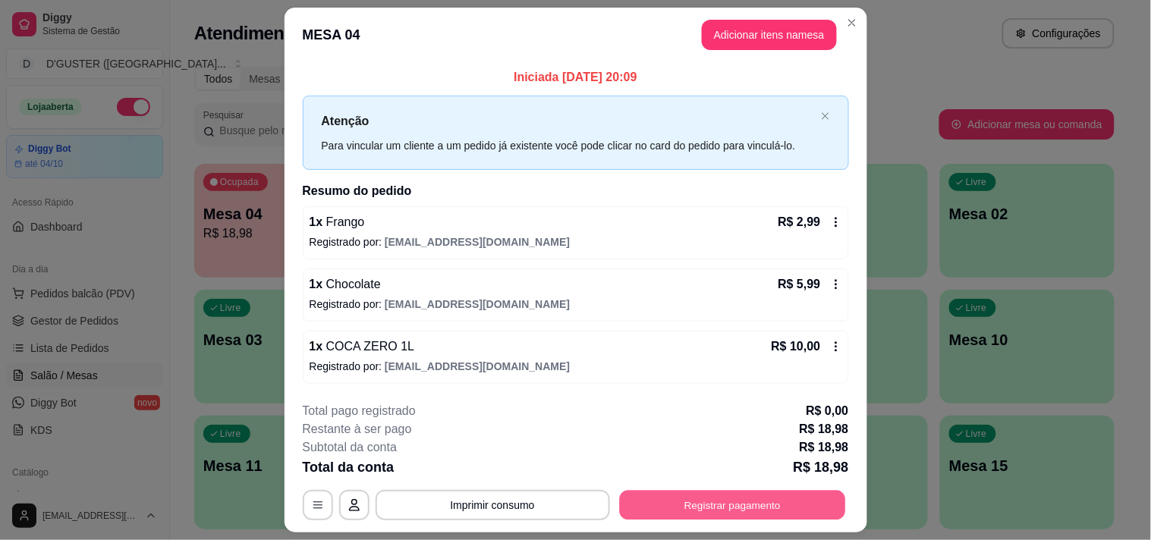
click at [673, 499] on button "Registrar pagamento" at bounding box center [732, 505] width 226 height 30
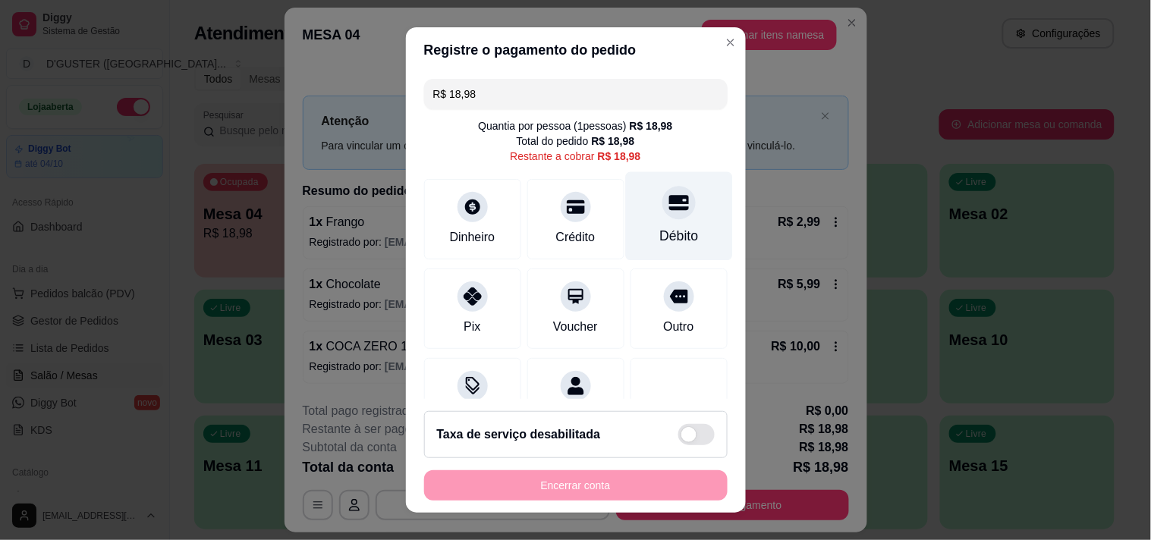
click at [669, 198] on icon at bounding box center [679, 202] width 20 height 15
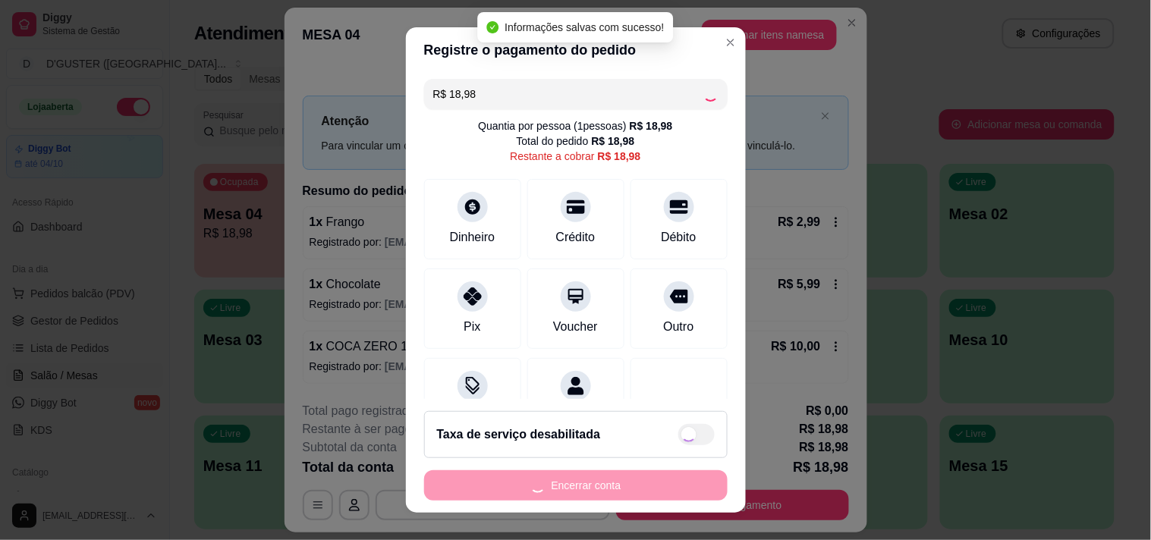
type input "R$ 0,00"
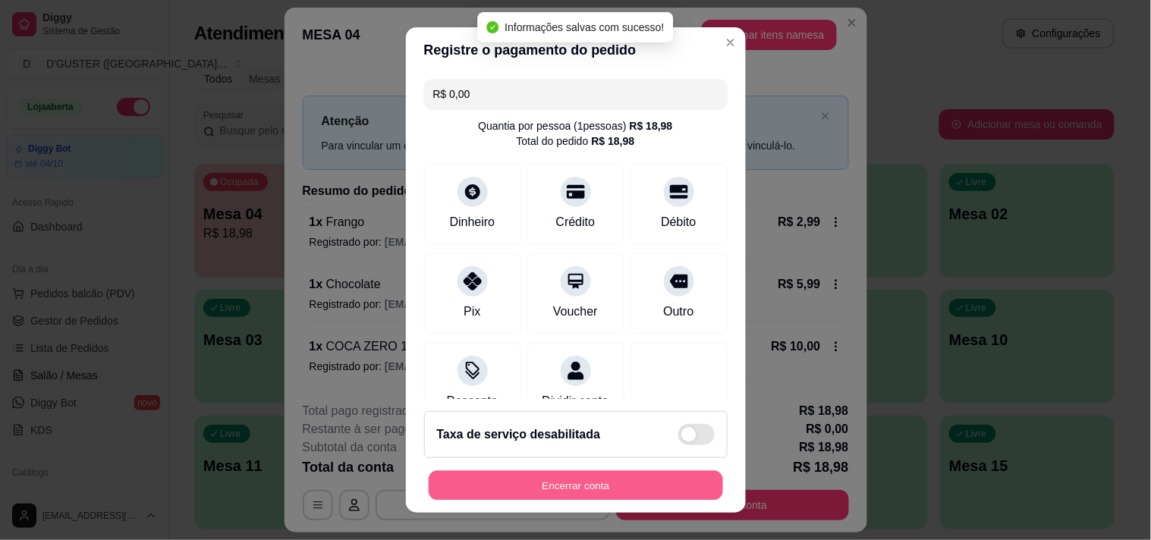
click at [643, 489] on button "Encerrar conta" at bounding box center [576, 486] width 294 height 30
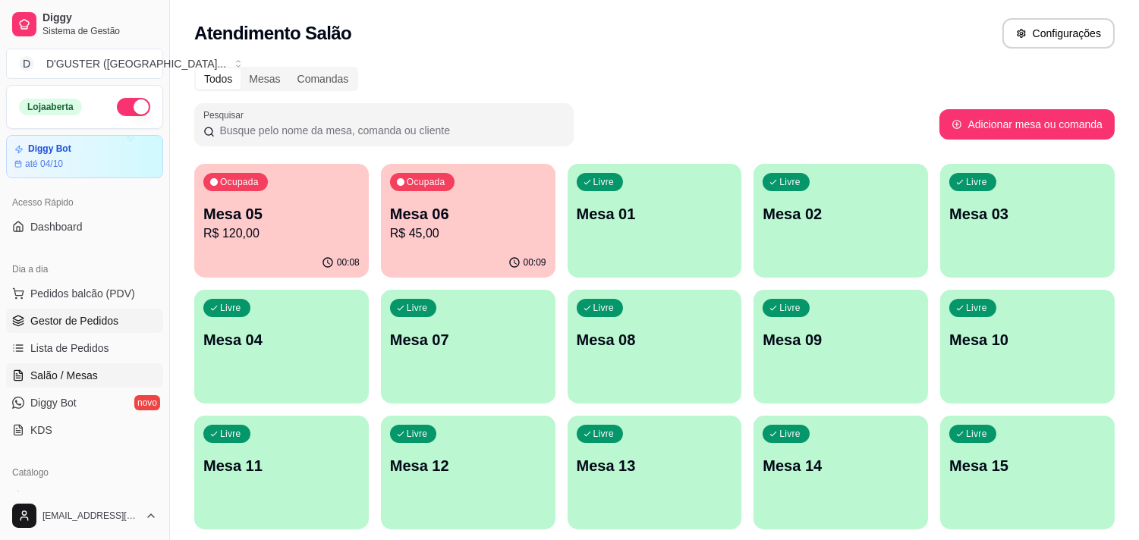
click at [101, 323] on span "Gestor de Pedidos" at bounding box center [74, 320] width 88 height 15
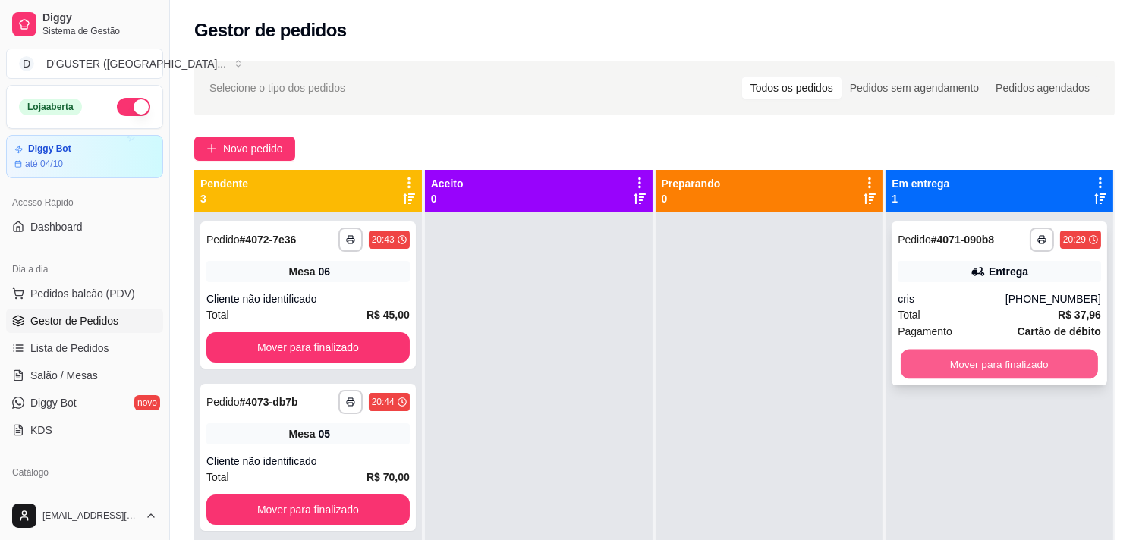
click at [968, 354] on button "Mover para finalizado" at bounding box center [999, 365] width 197 height 30
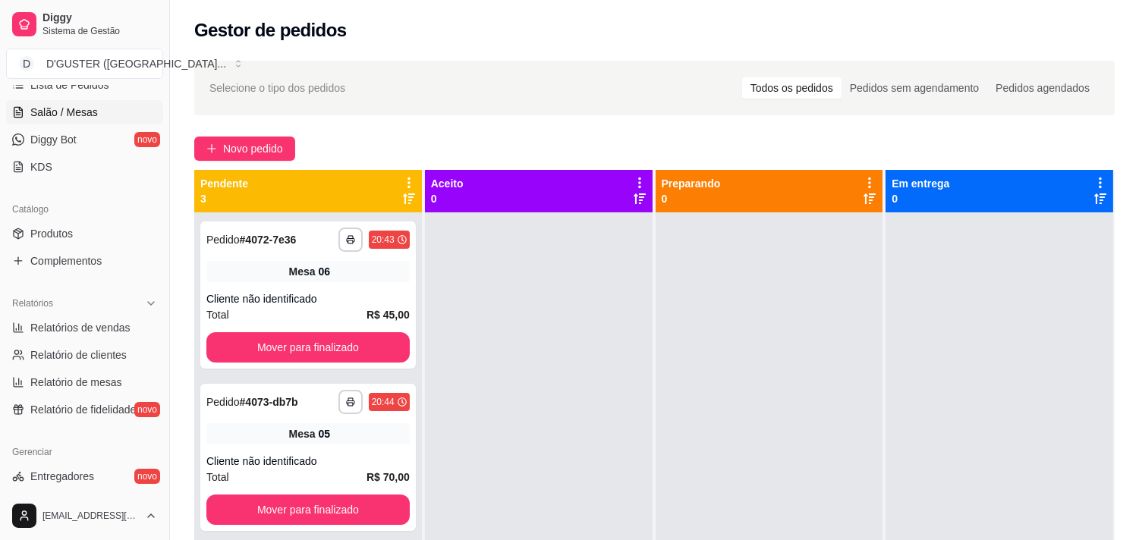
scroll to position [253, 0]
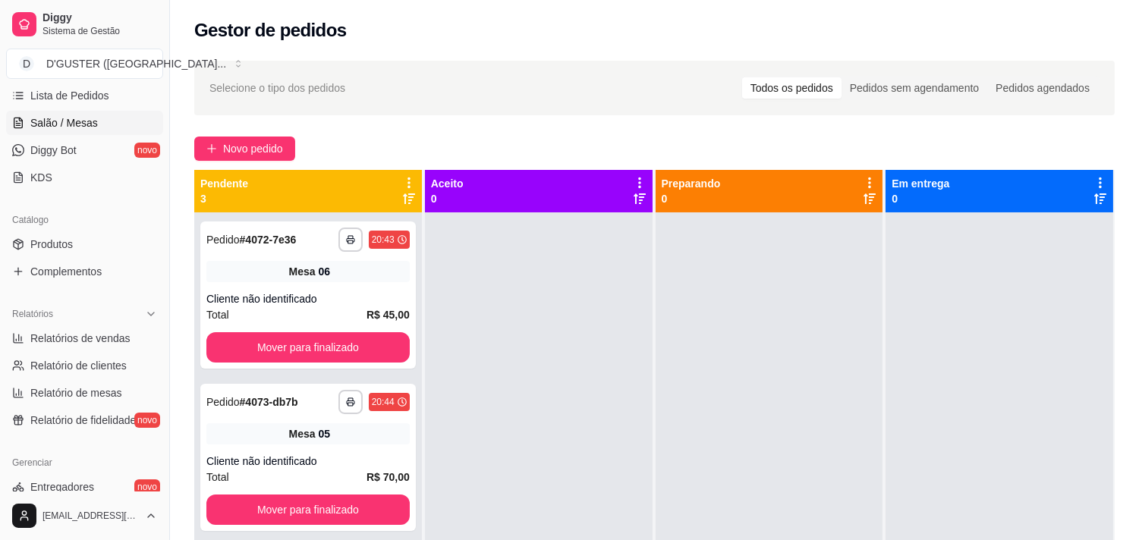
click at [65, 126] on span "Salão / Mesas" at bounding box center [64, 122] width 68 height 15
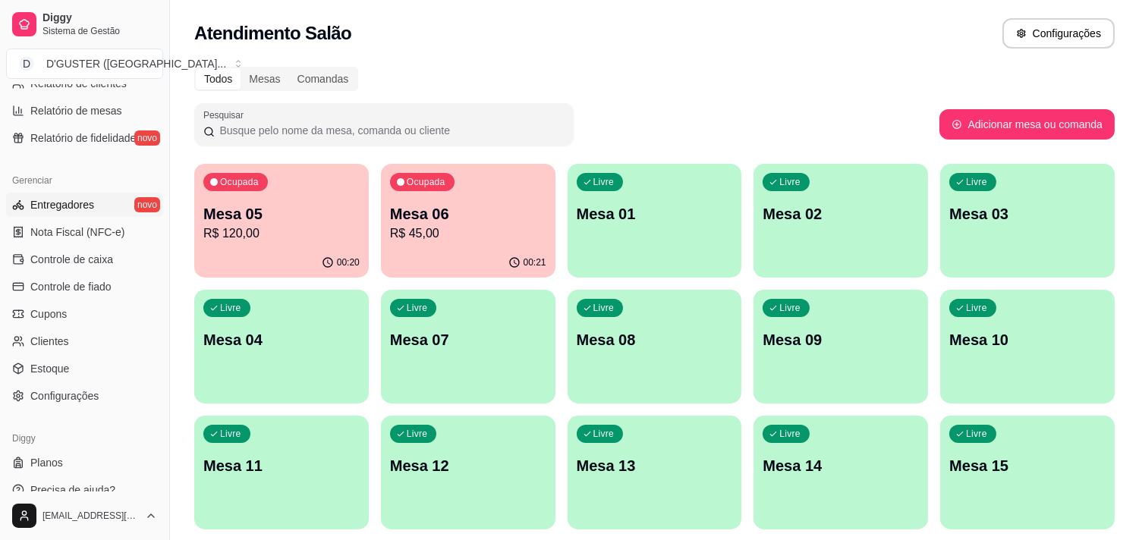
scroll to position [551, 0]
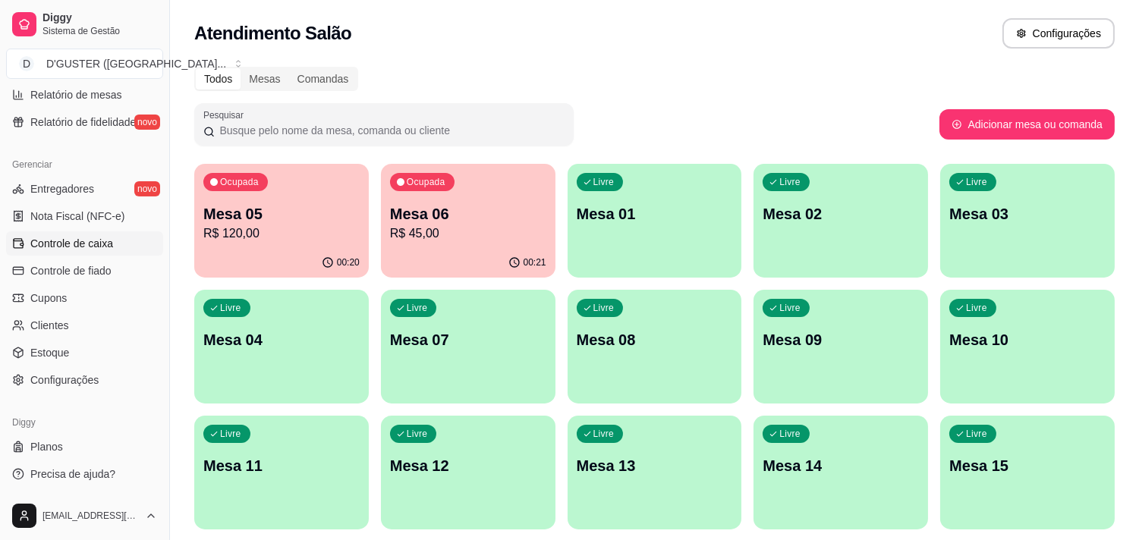
click at [68, 233] on link "Controle de caixa" at bounding box center [84, 243] width 157 height 24
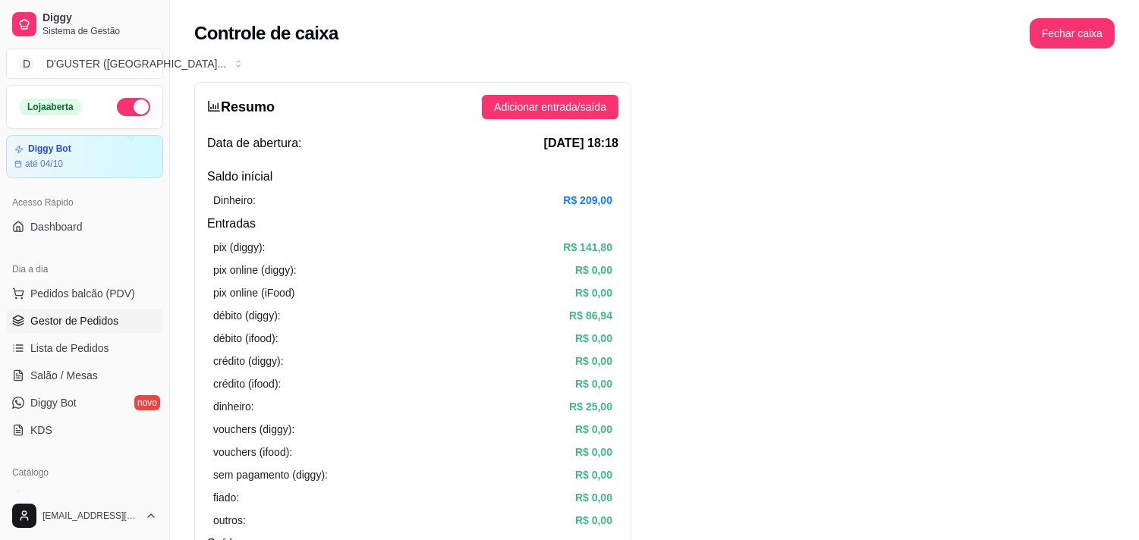
click at [100, 330] on link "Gestor de Pedidos" at bounding box center [84, 321] width 157 height 24
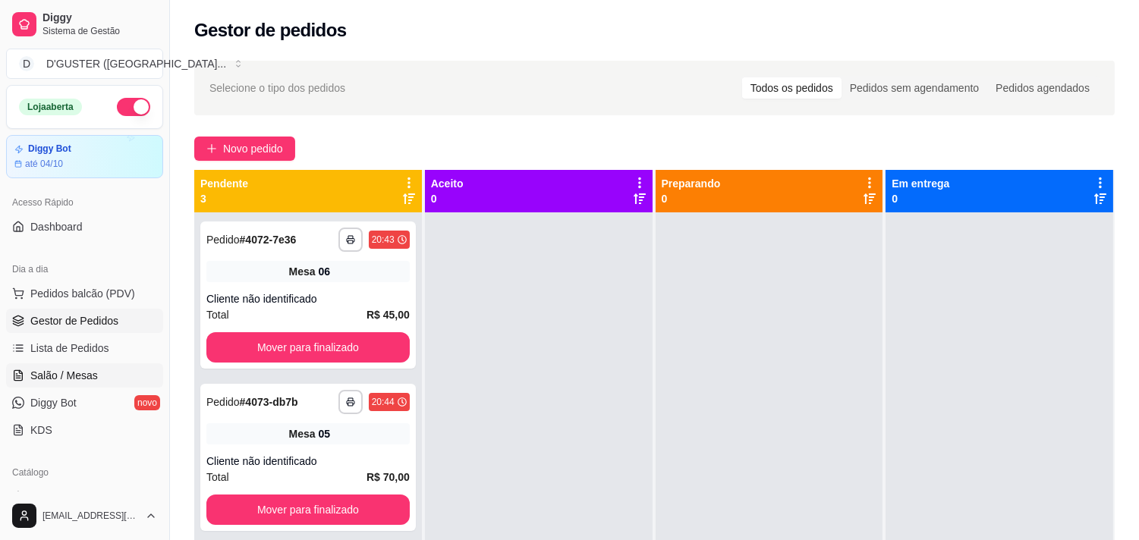
click at [43, 379] on span "Salão / Mesas" at bounding box center [64, 375] width 68 height 15
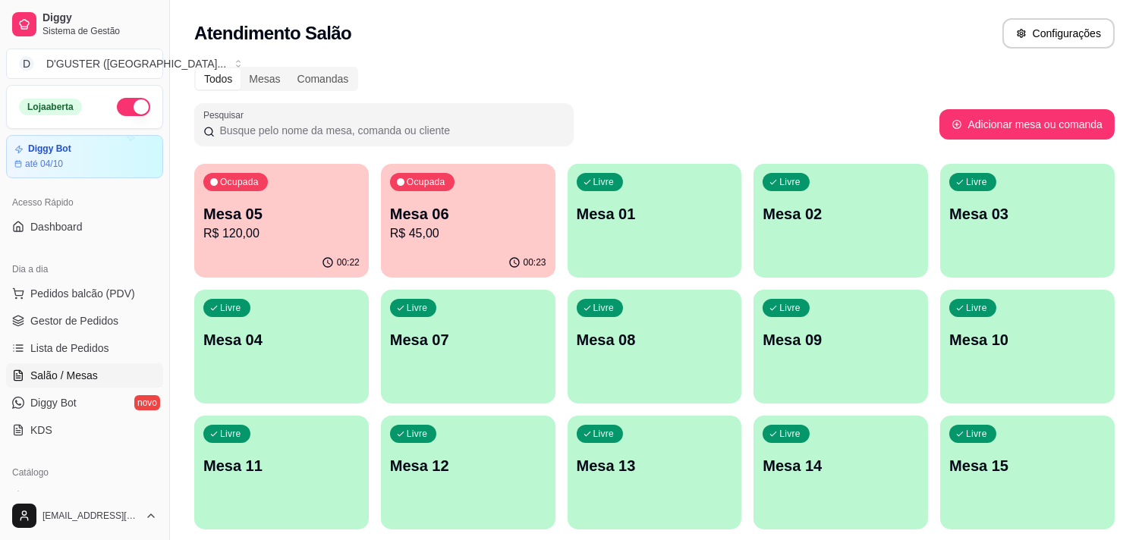
click at [479, 215] on p "Mesa 06" at bounding box center [468, 213] width 156 height 21
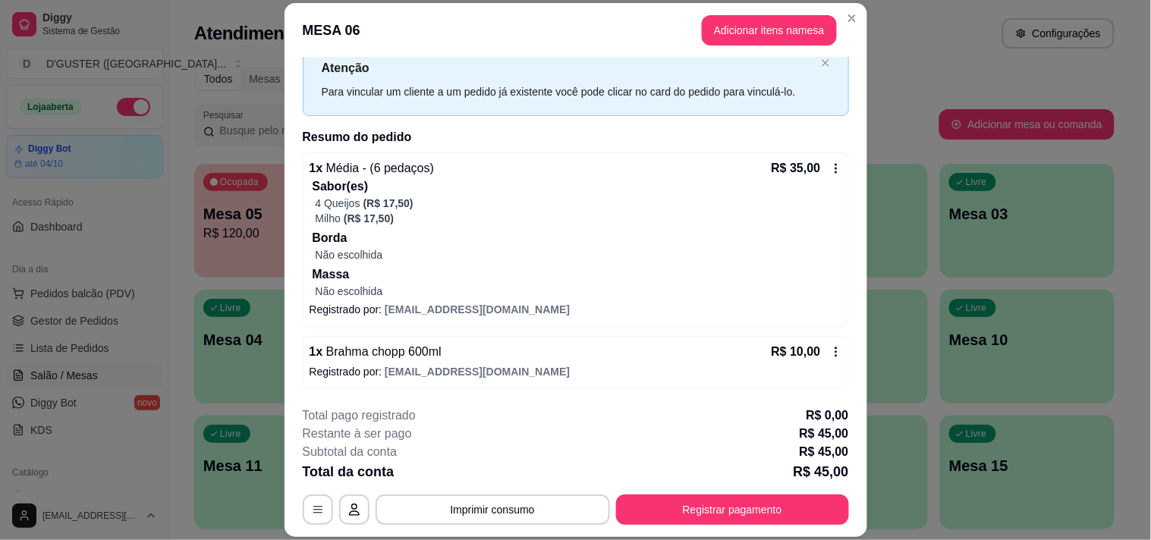
scroll to position [46, 0]
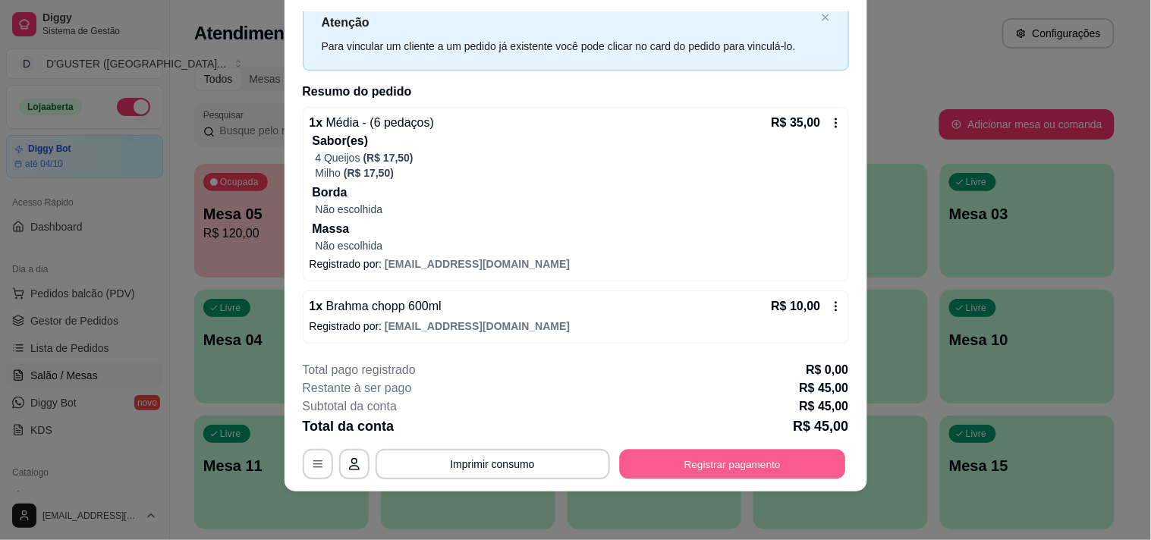
click at [671, 459] on button "Registrar pagamento" at bounding box center [732, 465] width 226 height 30
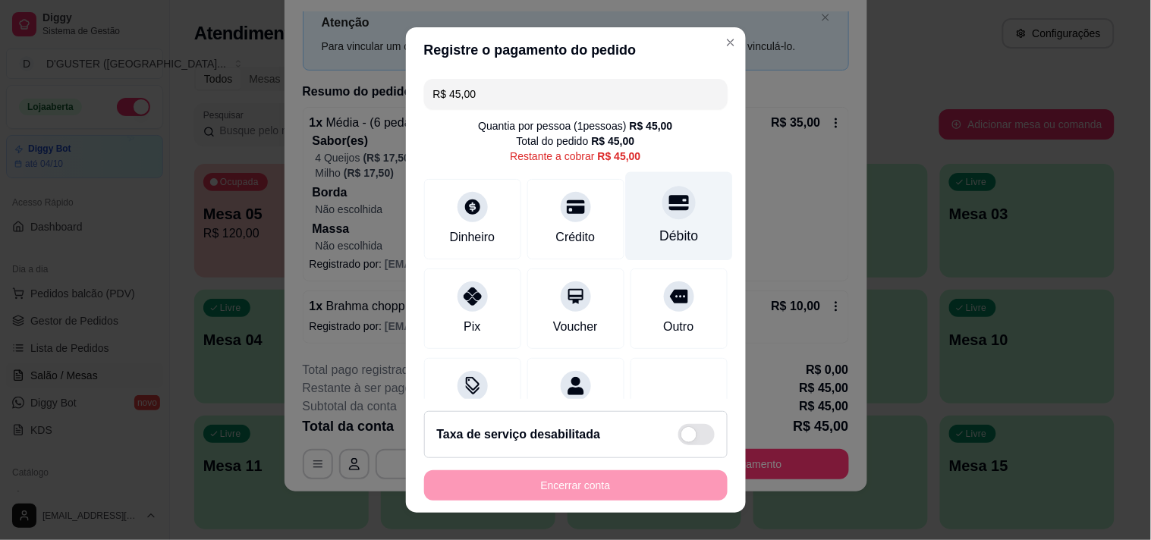
click at [650, 222] on div "Débito" at bounding box center [678, 215] width 107 height 89
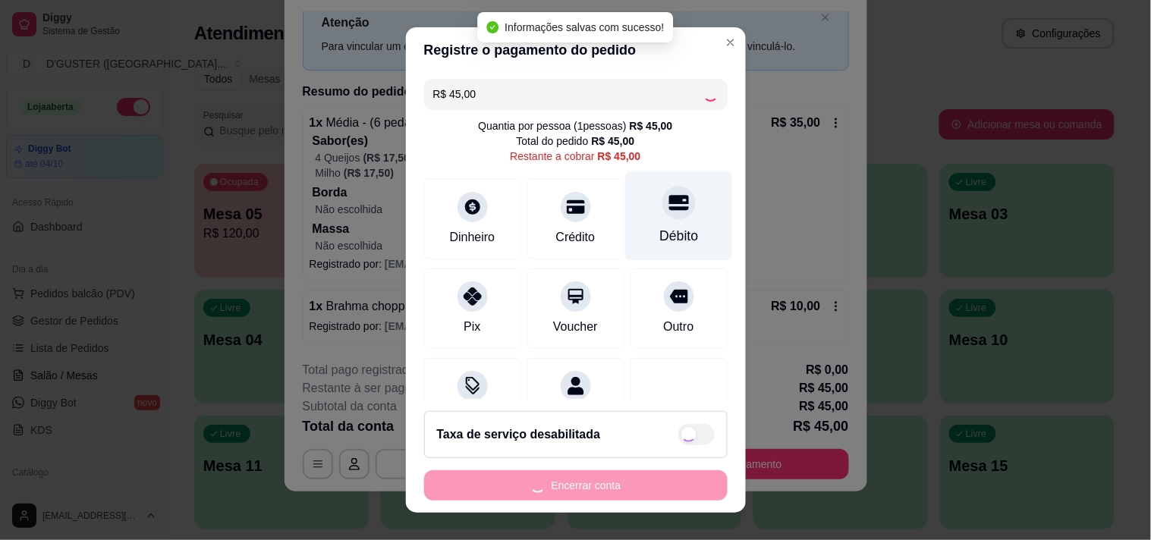
type input "R$ 0,00"
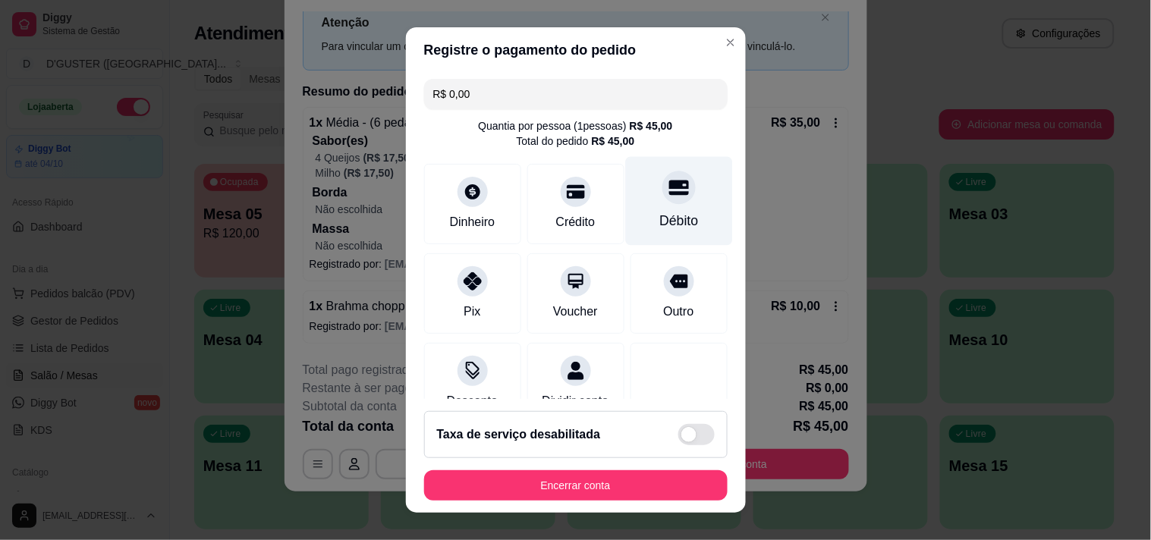
click at [669, 188] on icon at bounding box center [679, 188] width 20 height 20
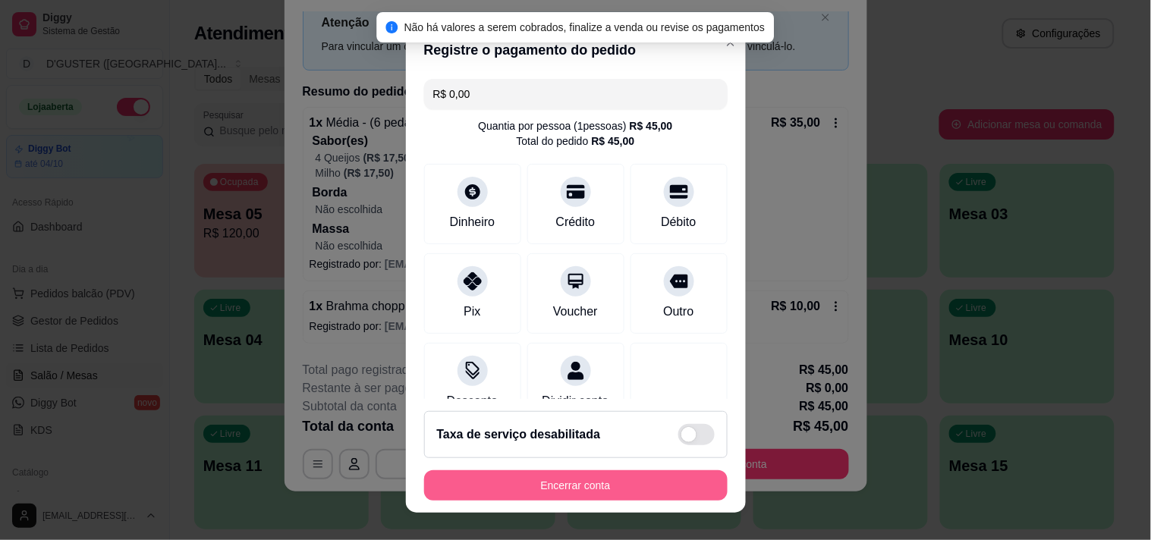
click at [605, 493] on button "Encerrar conta" at bounding box center [576, 485] width 304 height 30
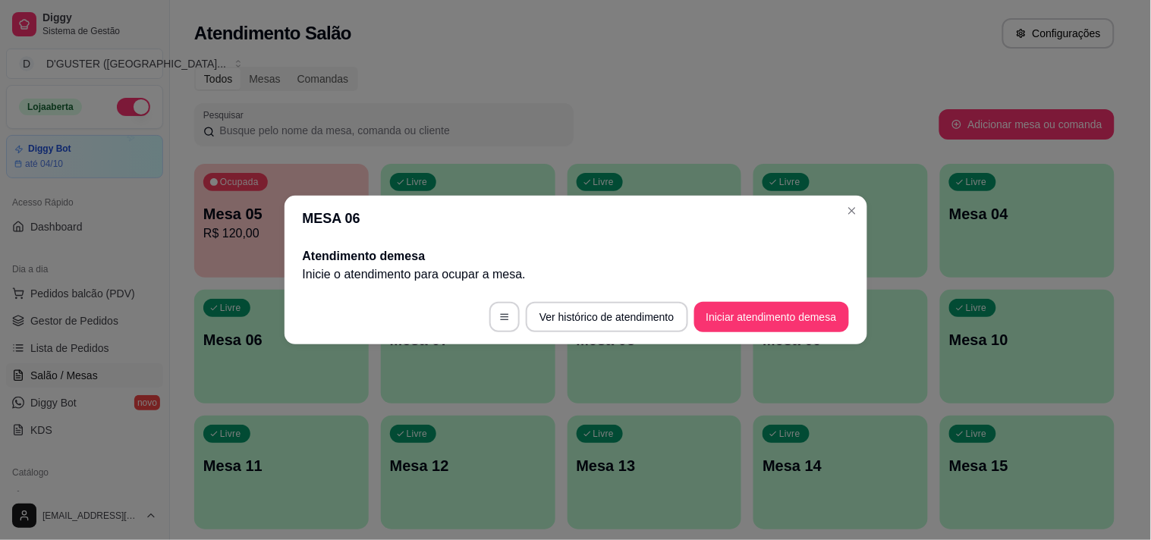
scroll to position [0, 0]
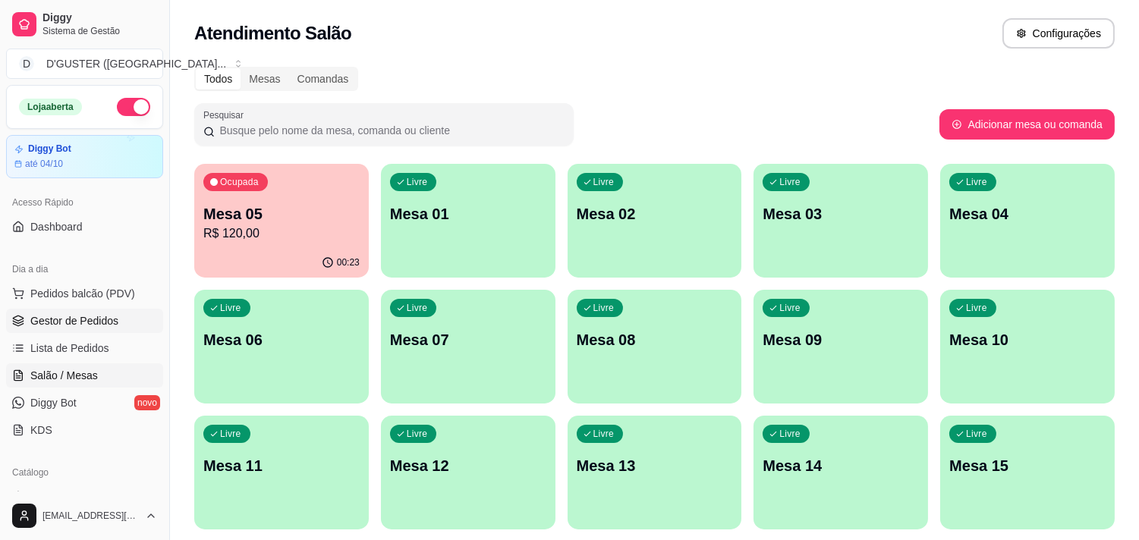
click at [79, 321] on span "Gestor de Pedidos" at bounding box center [74, 320] width 88 height 15
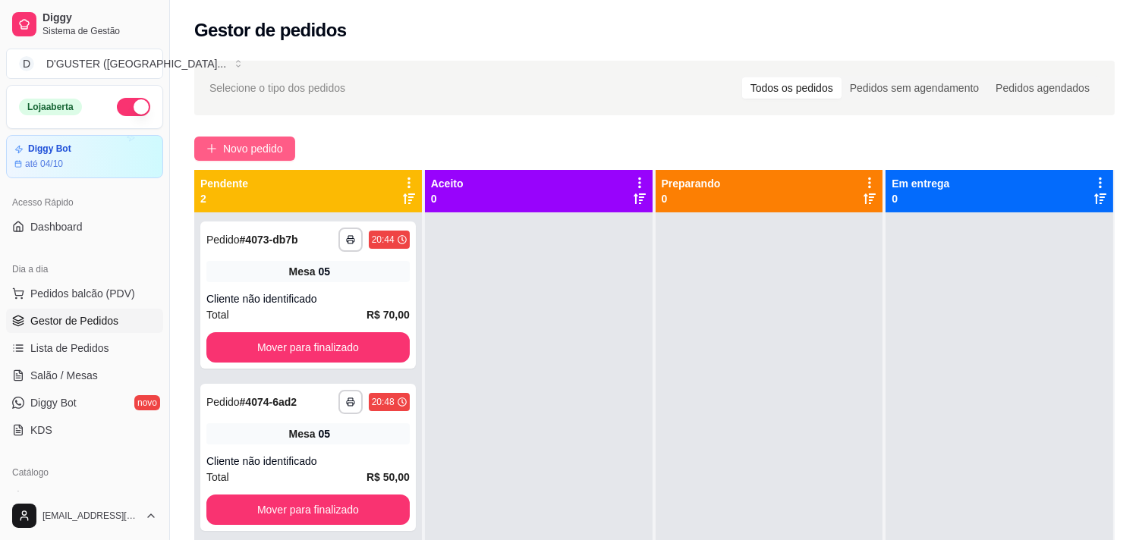
click at [235, 149] on span "Novo pedido" at bounding box center [253, 148] width 60 height 17
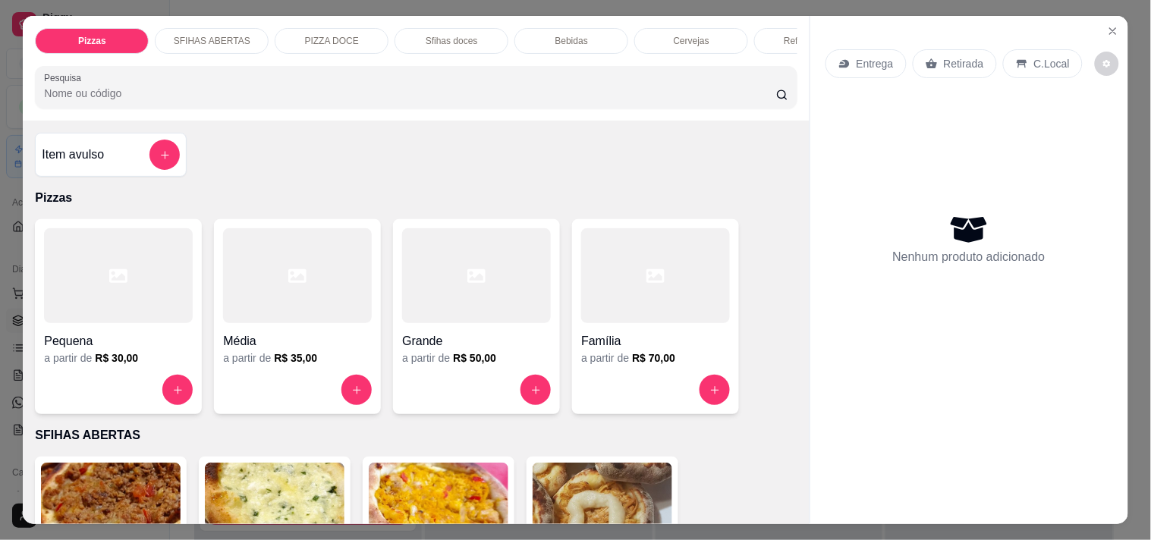
click at [957, 58] on p "Retirada" at bounding box center [964, 63] width 40 height 15
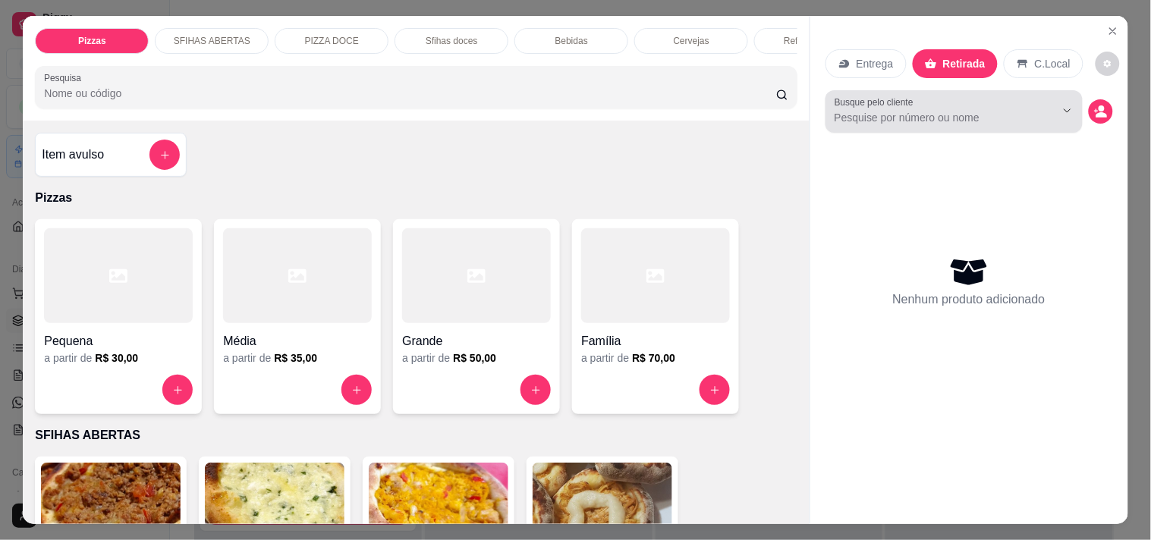
click at [906, 111] on input "Busque pelo cliente" at bounding box center [933, 117] width 197 height 15
click at [906, 110] on input "keyse" at bounding box center [933, 117] width 197 height 15
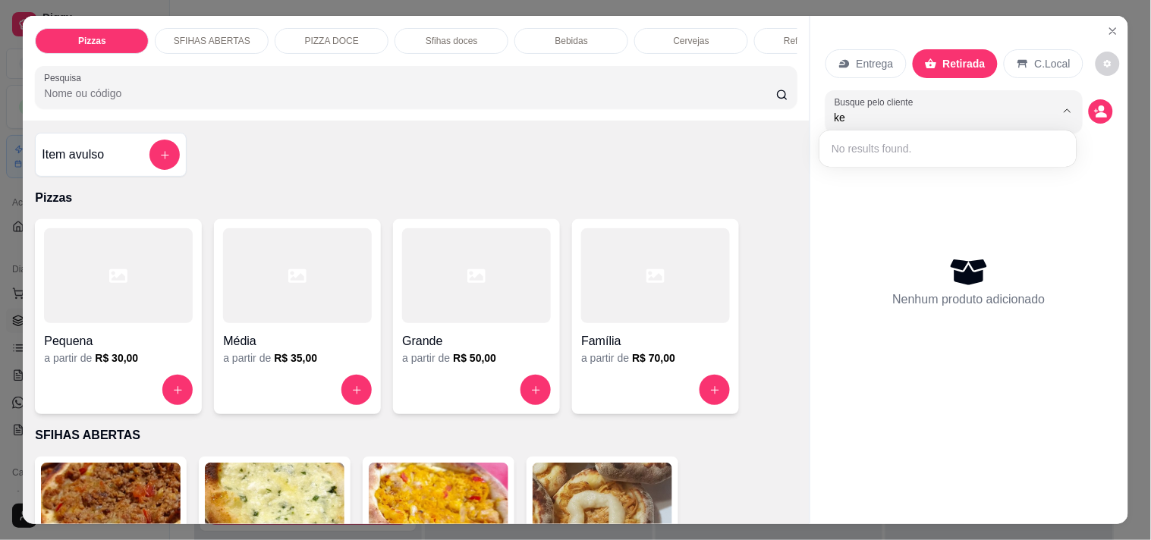
type input "k"
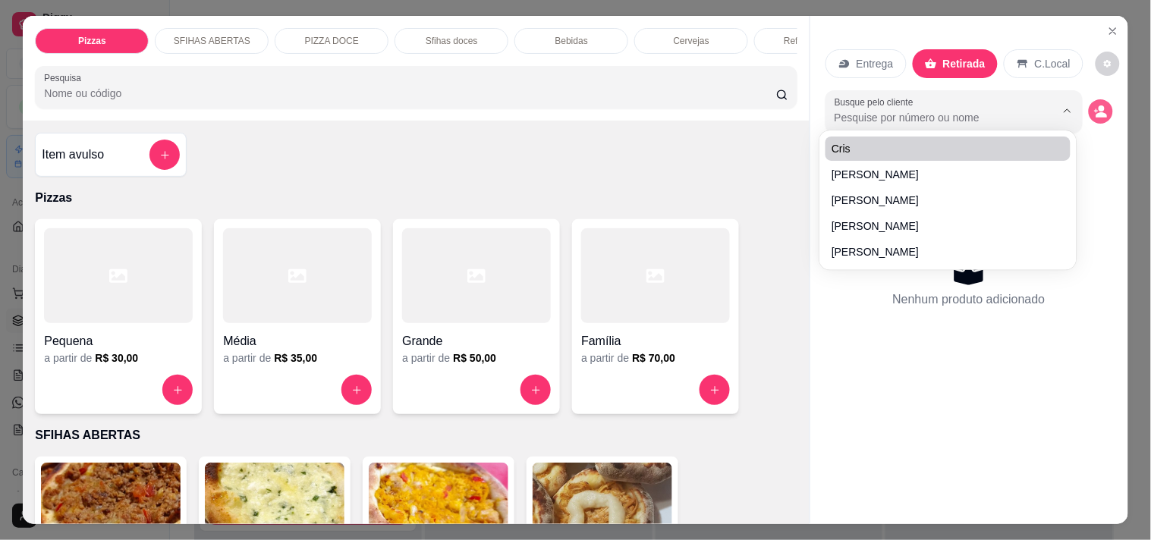
click at [1094, 105] on icon "decrease-product-quantity" at bounding box center [1101, 112] width 14 height 14
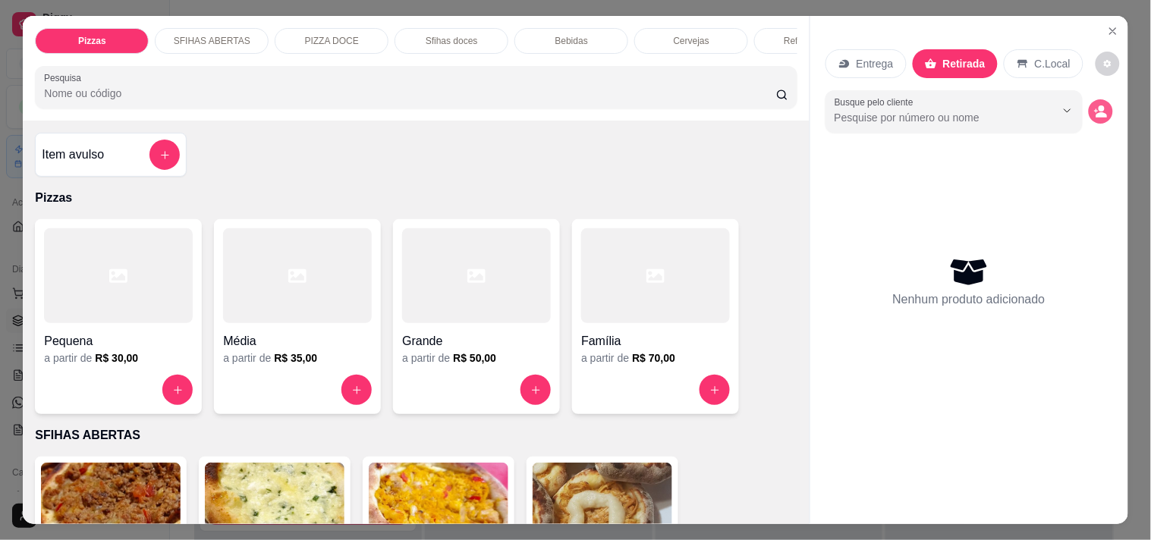
click at [1094, 105] on icon "decrease-product-quantity" at bounding box center [1101, 112] width 14 height 14
click at [903, 114] on input "Busque pelo cliente" at bounding box center [933, 117] width 197 height 15
type input "75999582865"
click at [1094, 112] on icon "decrease-product-quantity" at bounding box center [1101, 112] width 14 height 14
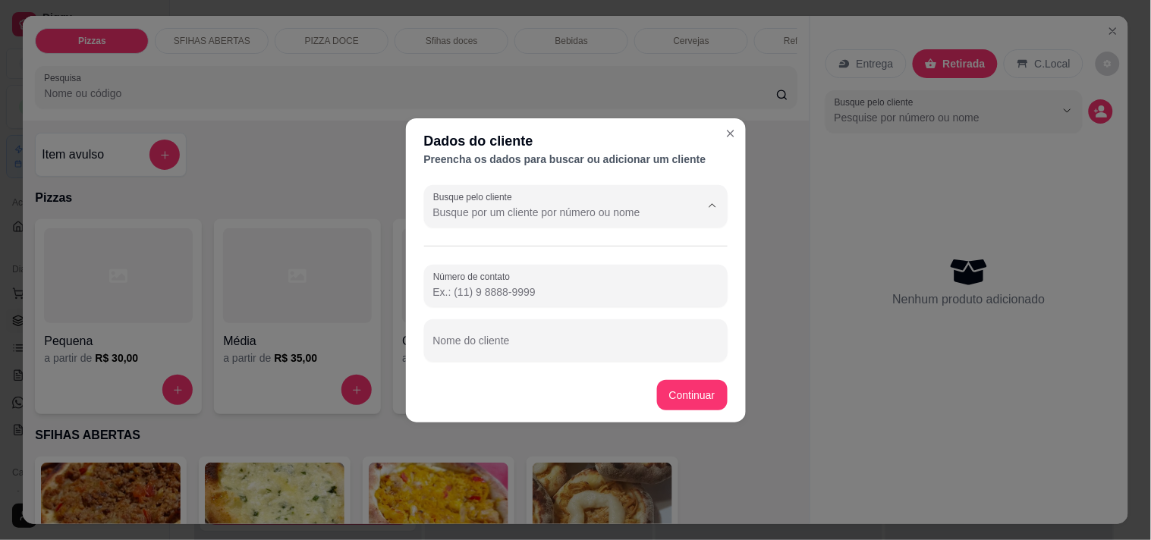
click at [505, 216] on input "Busque pelo cliente" at bounding box center [554, 212] width 243 height 15
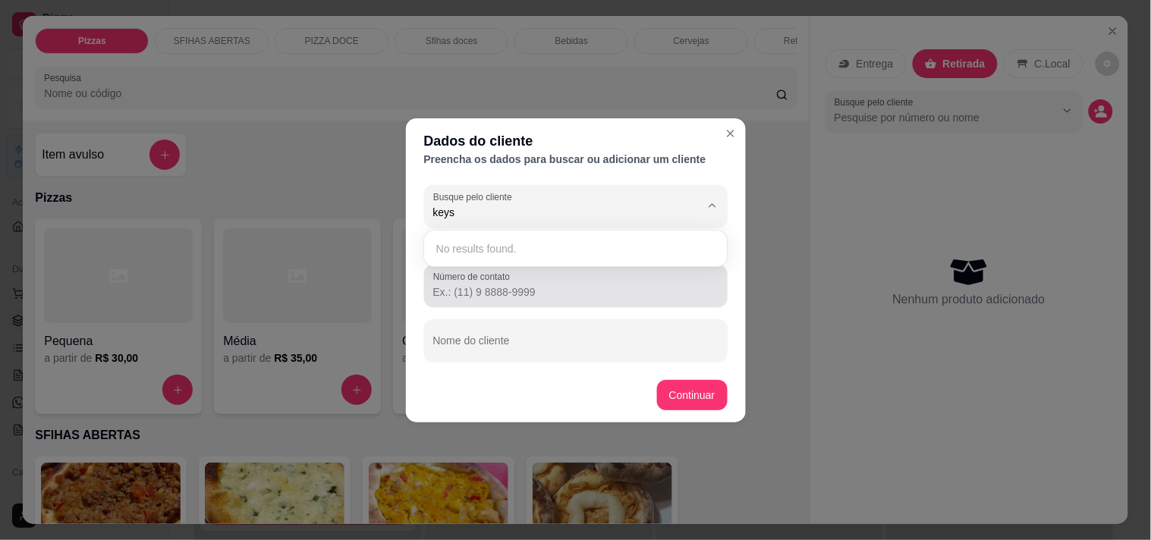
type input "keyse"
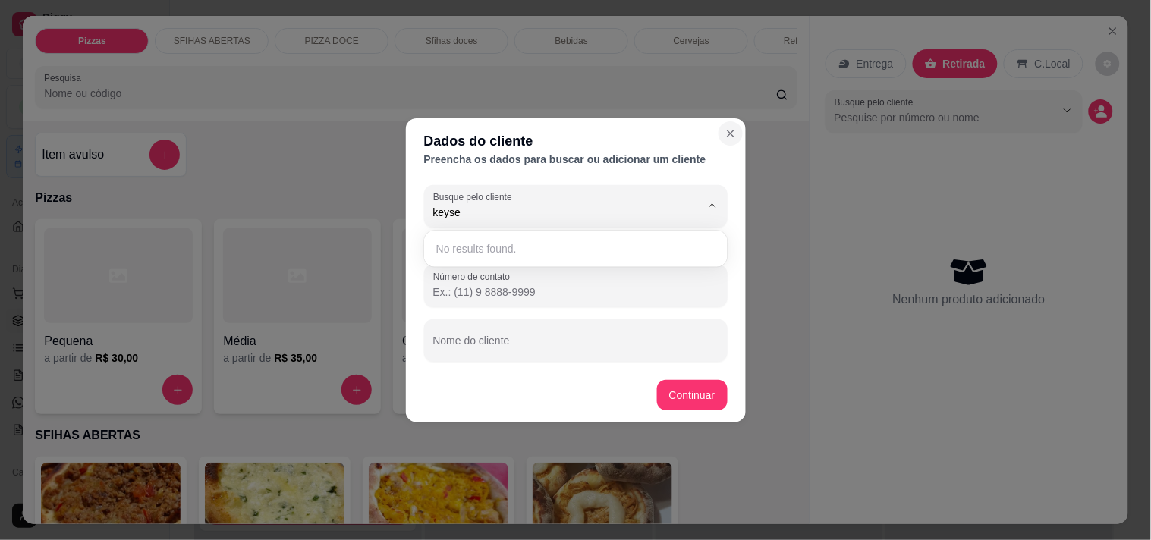
click at [732, 133] on icon "Close" at bounding box center [731, 133] width 12 height 12
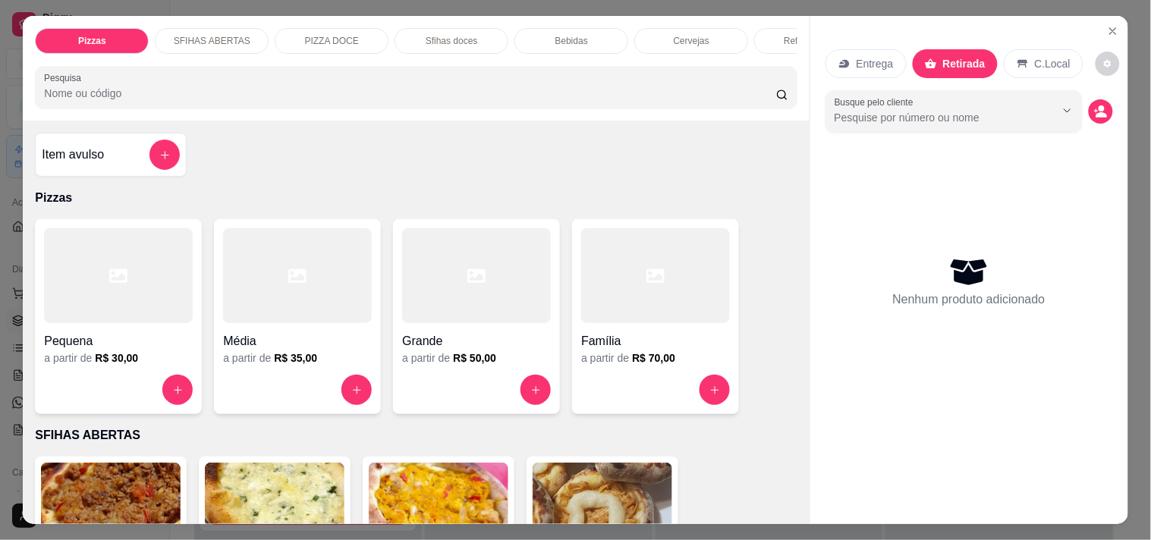
click at [8, 21] on div "Pizzas SFIHAS ABERTAS PIZZA DOCE Sfihas doces Bebidas Cervejas Refrigerantes Ág…" at bounding box center [575, 270] width 1151 height 540
click at [1109, 25] on icon "Close" at bounding box center [1113, 31] width 12 height 12
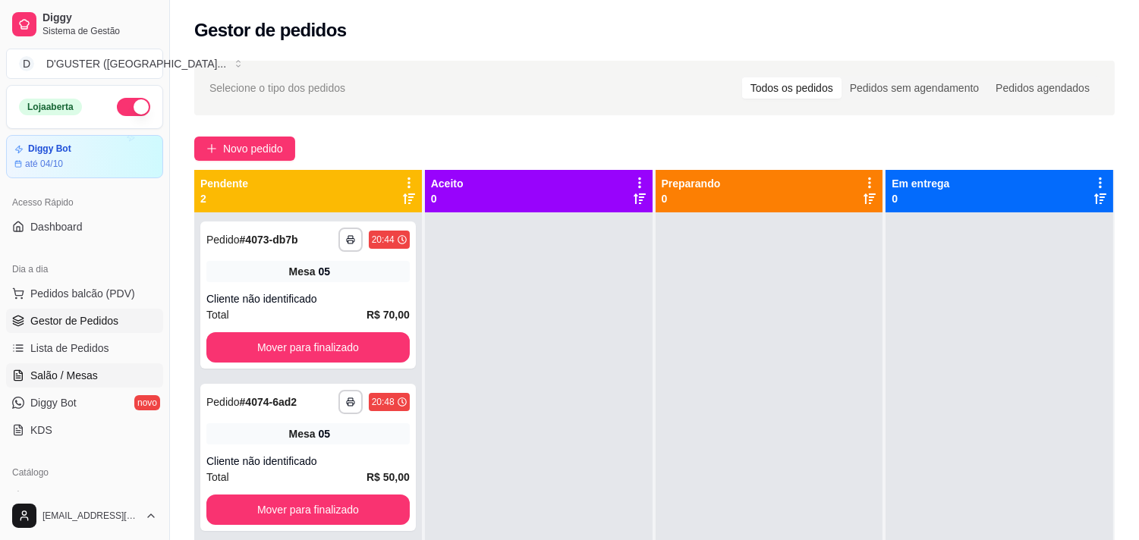
click at [74, 373] on span "Salão / Mesas" at bounding box center [64, 375] width 68 height 15
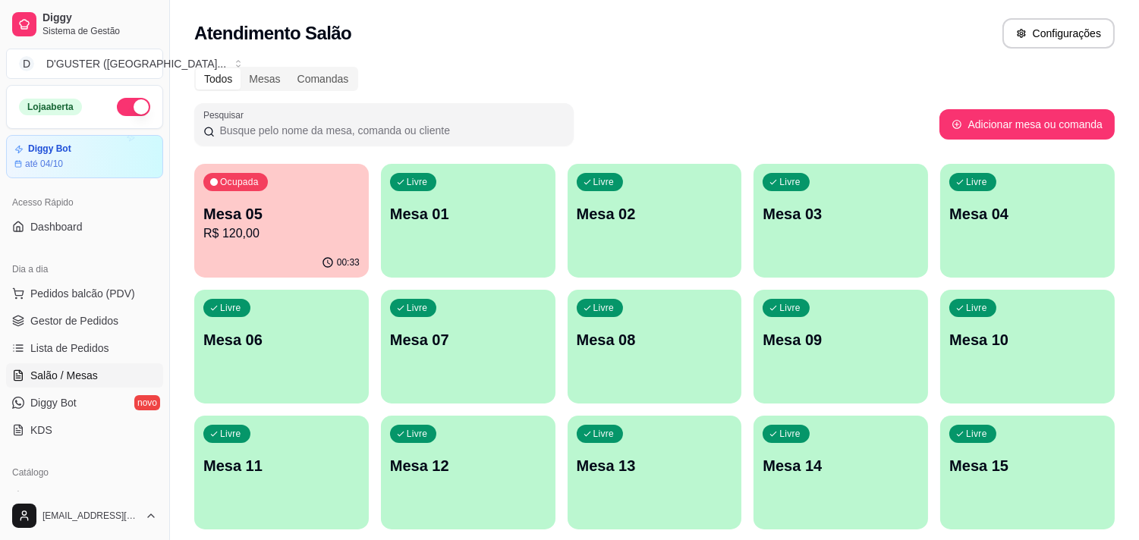
click at [413, 198] on div "Livre Mesa 01" at bounding box center [468, 212] width 175 height 96
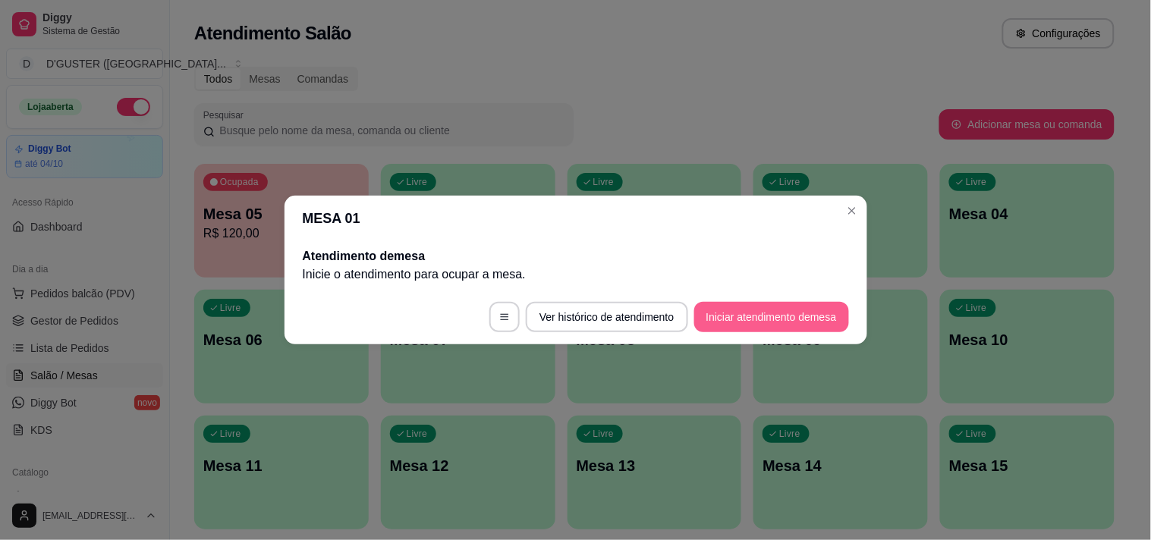
click at [744, 320] on button "Iniciar atendimento de mesa" at bounding box center [771, 317] width 155 height 30
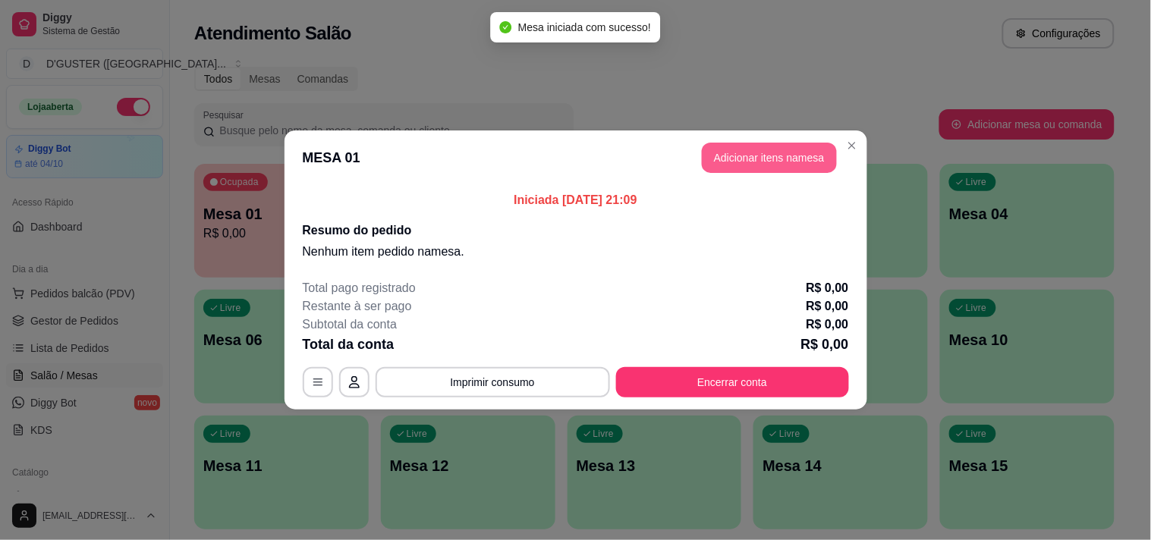
click at [768, 157] on button "Adicionar itens na mesa" at bounding box center [769, 158] width 135 height 30
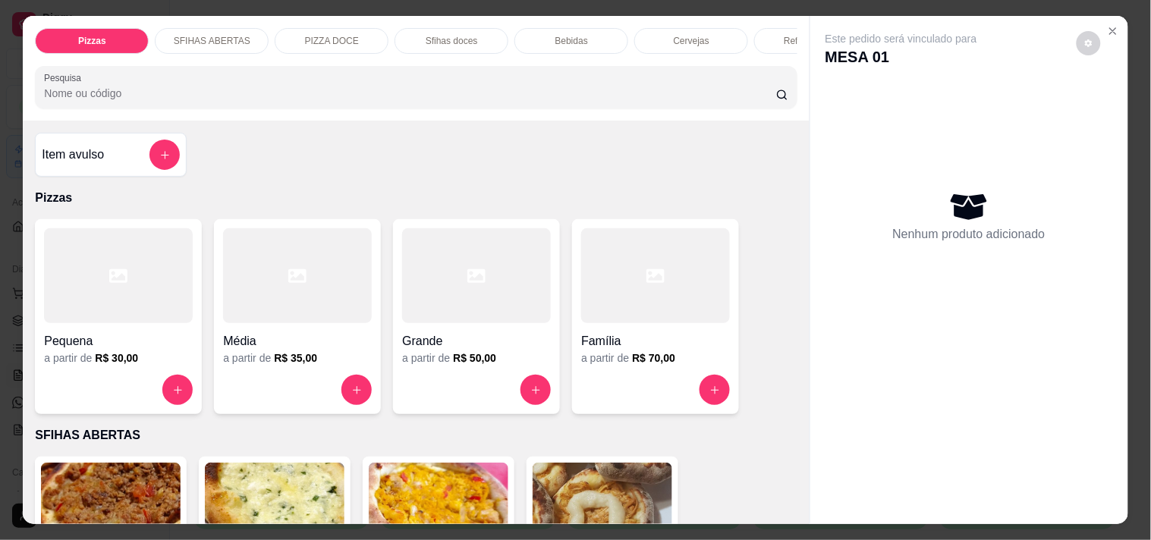
click at [210, 40] on p "SFIHAS ABERTAS" at bounding box center [212, 41] width 77 height 12
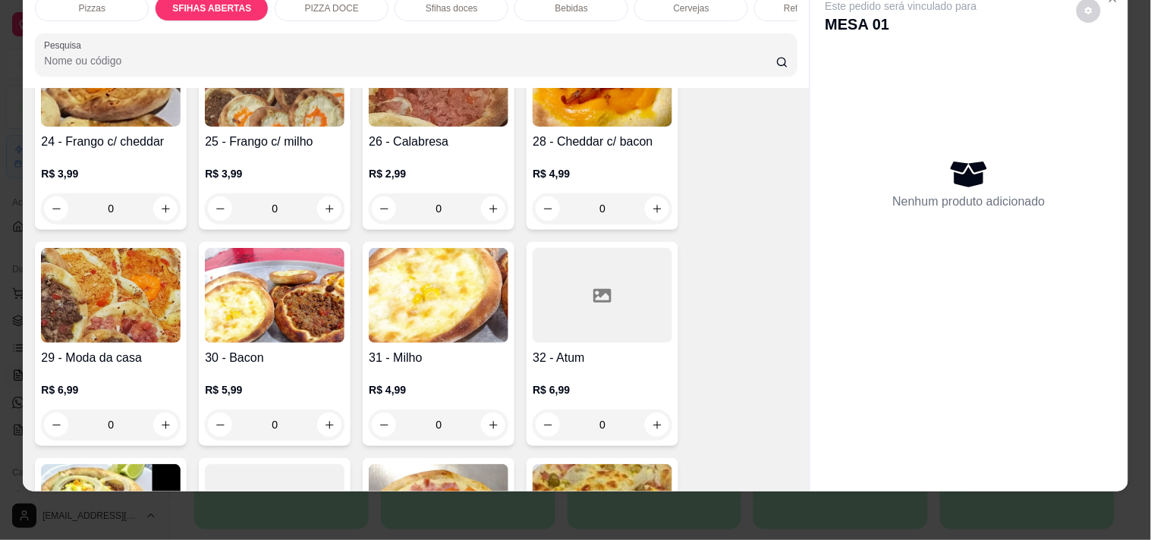
scroll to position [643, 0]
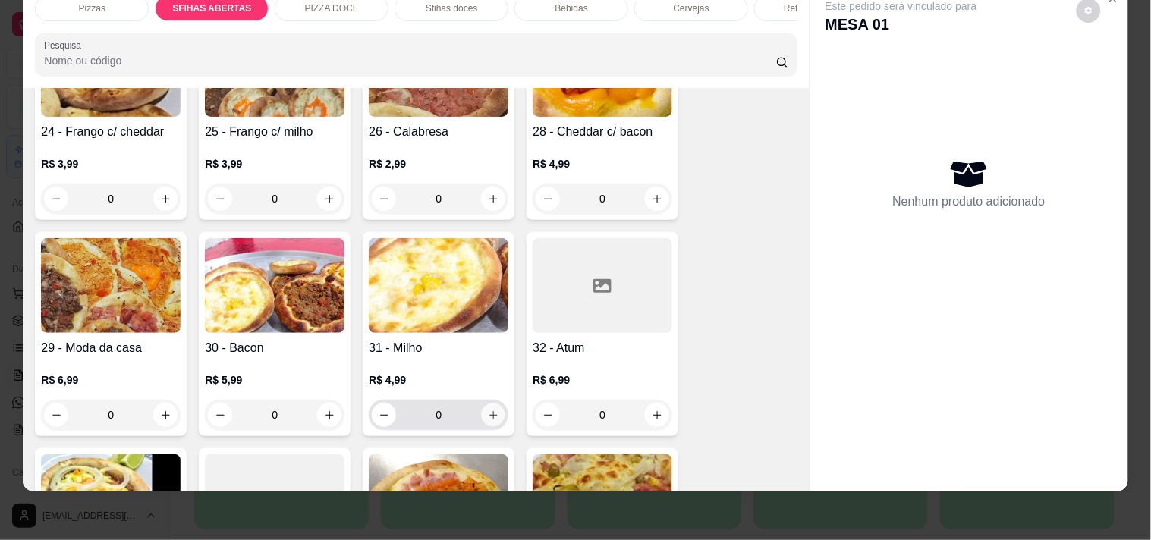
click at [483, 404] on button "increase-product-quantity" at bounding box center [494, 416] width 24 height 24
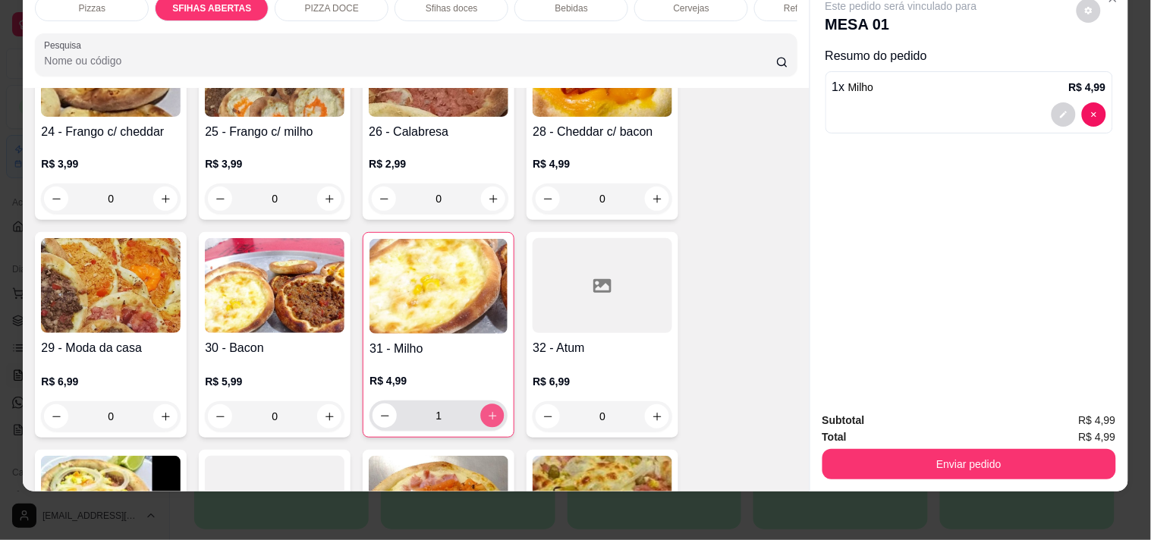
click at [487, 411] on icon "increase-product-quantity" at bounding box center [492, 416] width 11 height 11
type input "2"
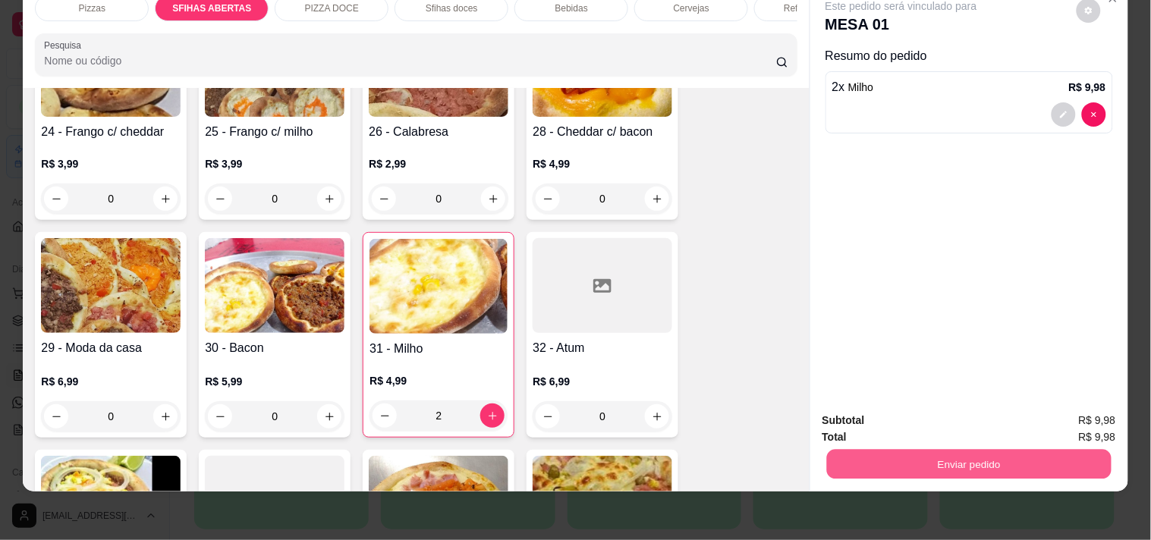
click at [927, 449] on button "Enviar pedido" at bounding box center [968, 464] width 285 height 30
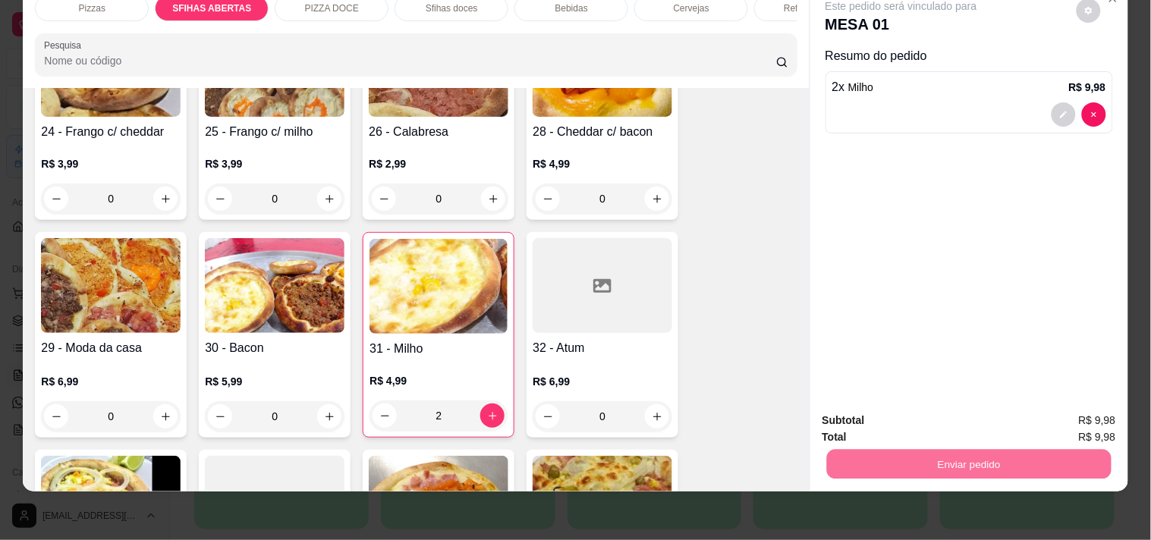
click at [958, 415] on button "Não registrar e enviar pedido" at bounding box center [919, 414] width 158 height 29
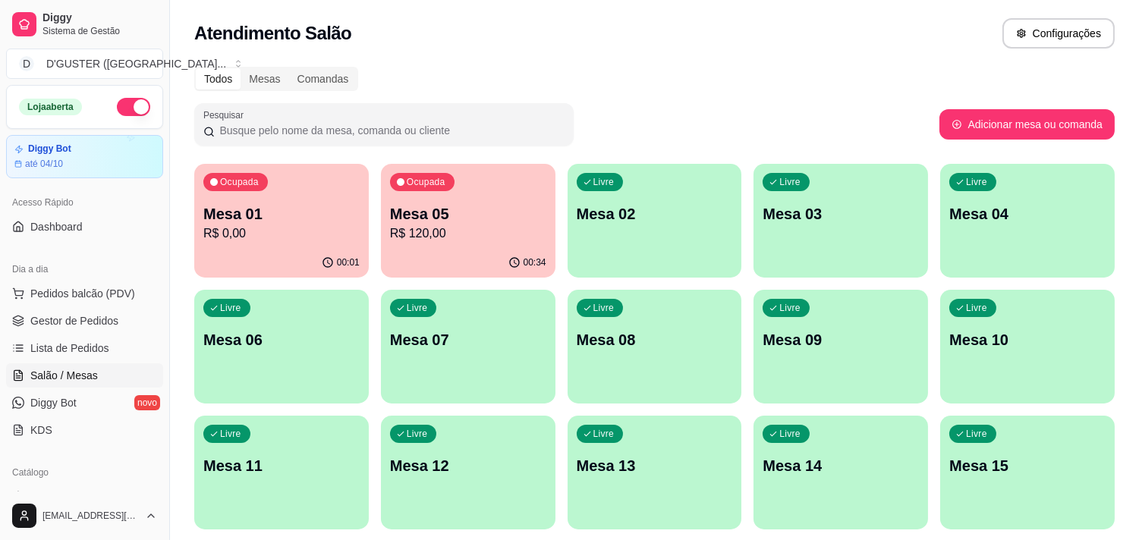
click at [502, 235] on p "R$ 120,00" at bounding box center [468, 234] width 156 height 18
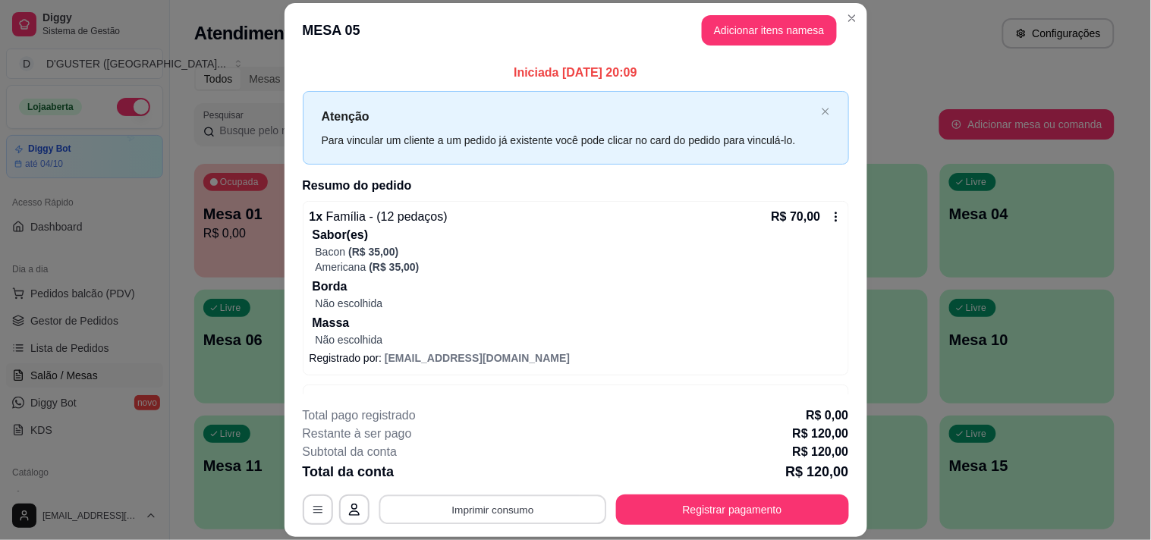
click at [556, 513] on button "Imprimir consumo" at bounding box center [493, 511] width 228 height 30
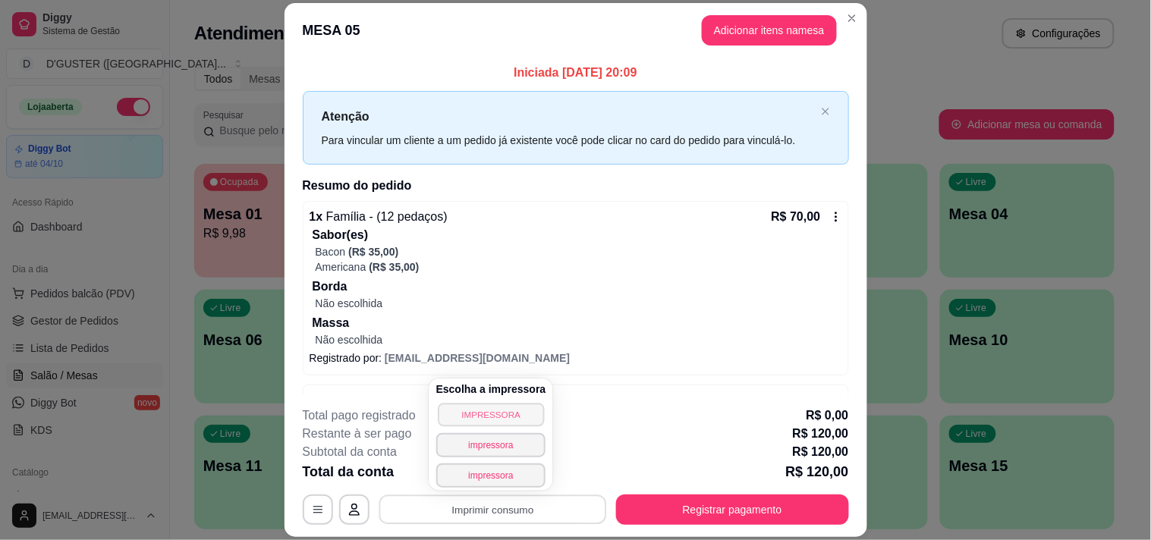
click at [480, 413] on button "IMPRESSORA" at bounding box center [491, 415] width 106 height 24
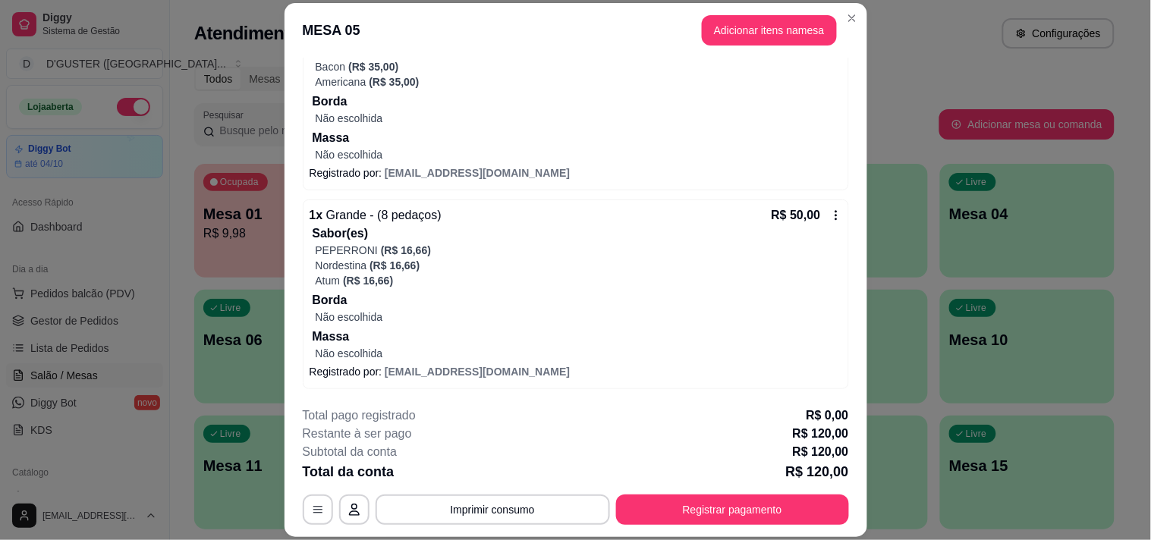
scroll to position [0, 0]
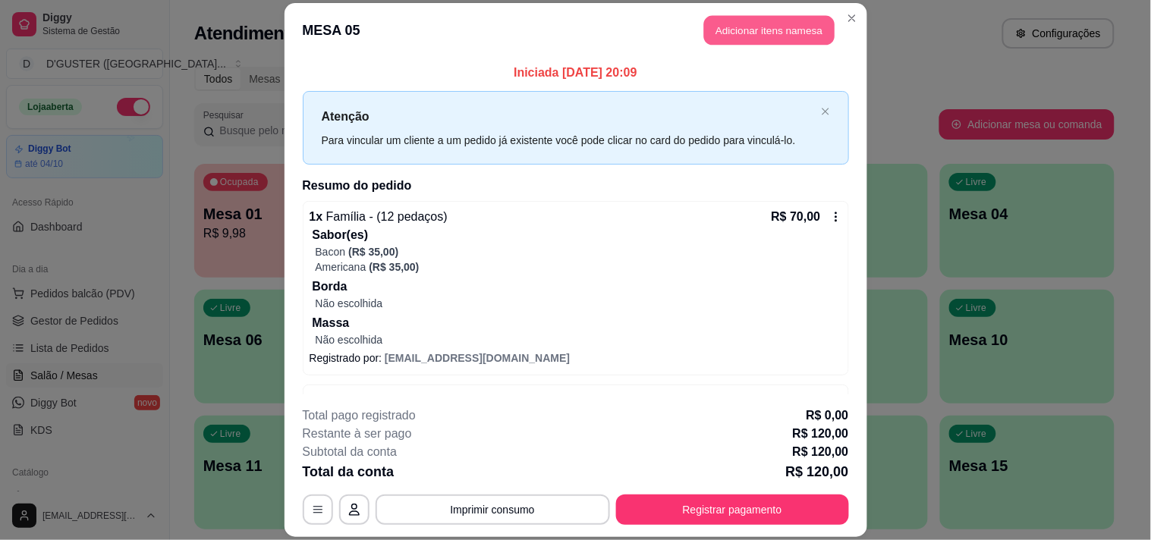
click at [774, 21] on button "Adicionar itens na mesa" at bounding box center [769, 30] width 131 height 30
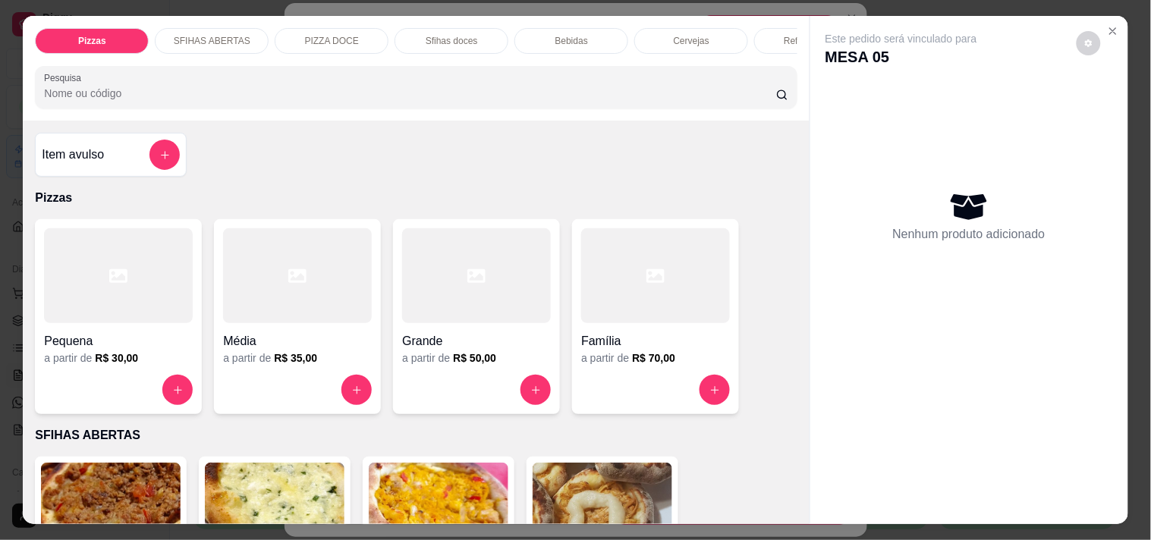
click at [784, 39] on p "Refrigerantes" at bounding box center [811, 41] width 55 height 12
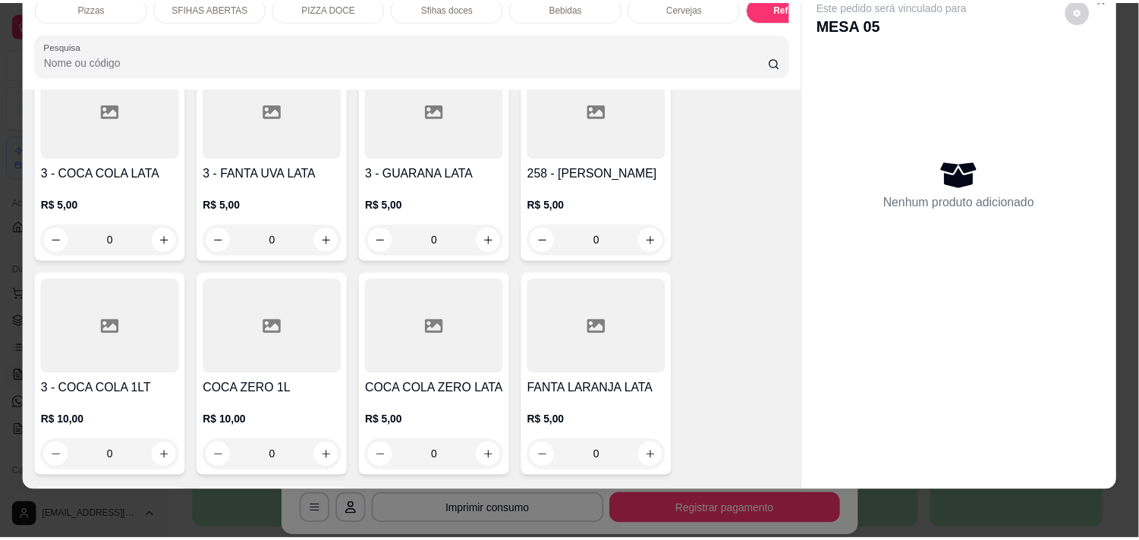
scroll to position [4131, 0]
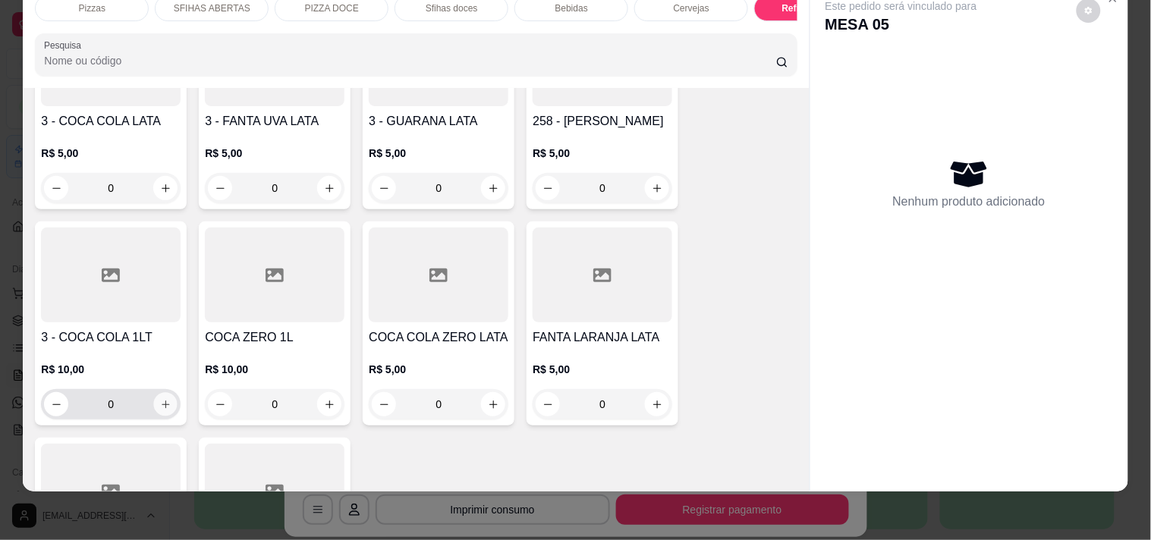
click at [161, 399] on icon "increase-product-quantity" at bounding box center [165, 404] width 11 height 11
type input "1"
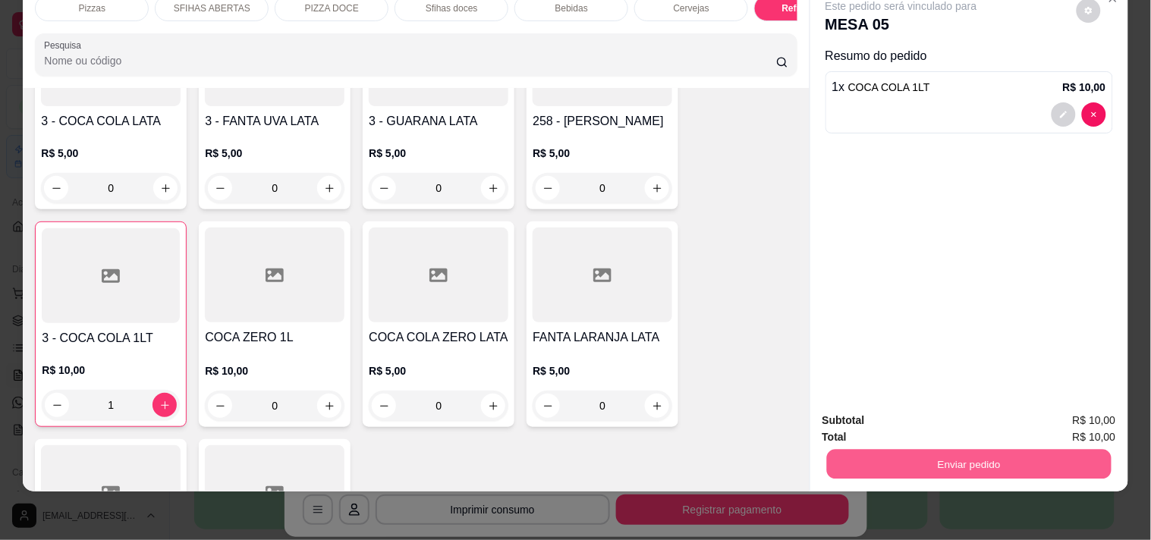
click at [873, 449] on button "Enviar pedido" at bounding box center [968, 464] width 285 height 30
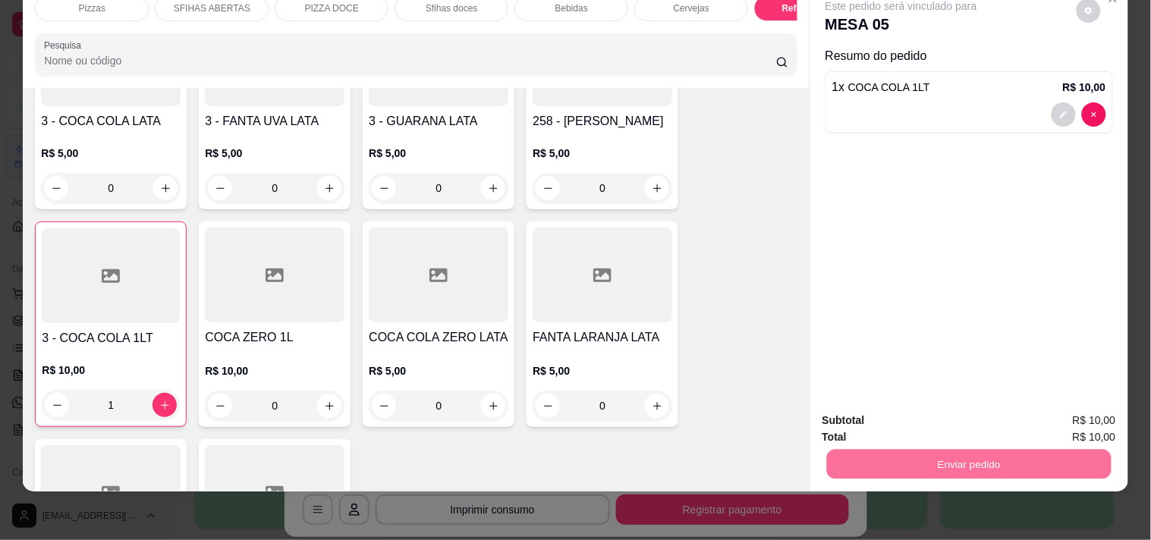
click at [889, 419] on button "Não registrar e enviar pedido" at bounding box center [918, 415] width 153 height 28
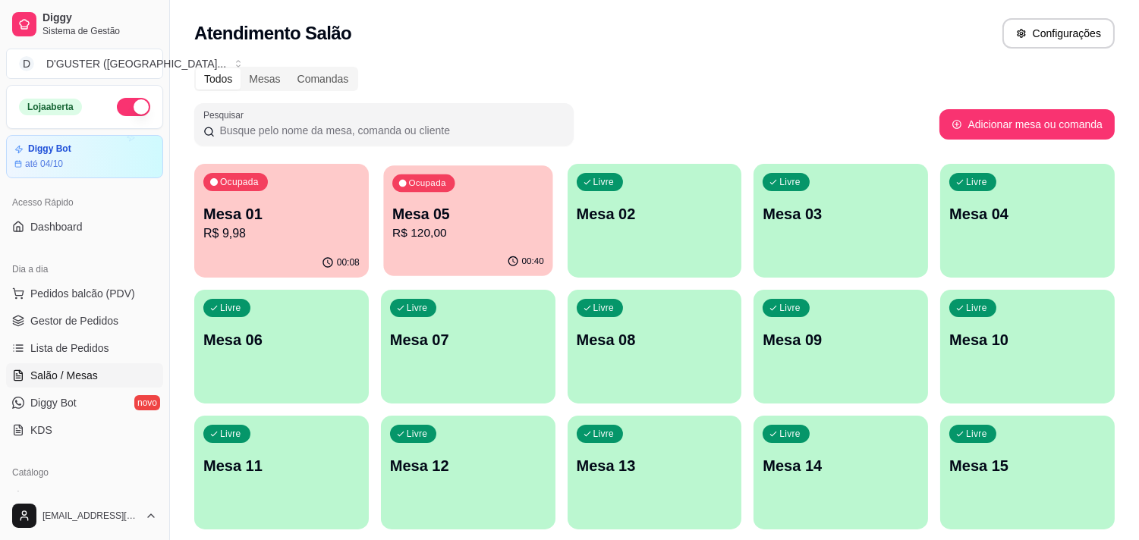
click at [461, 225] on p "R$ 120,00" at bounding box center [468, 233] width 152 height 17
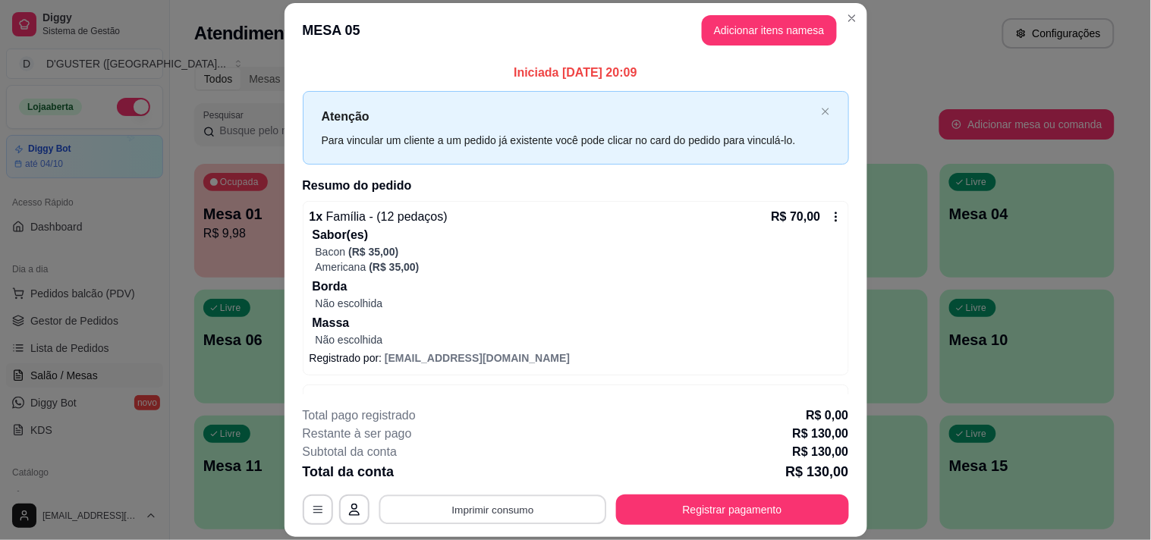
click at [476, 505] on button "Imprimir consumo" at bounding box center [493, 511] width 228 height 30
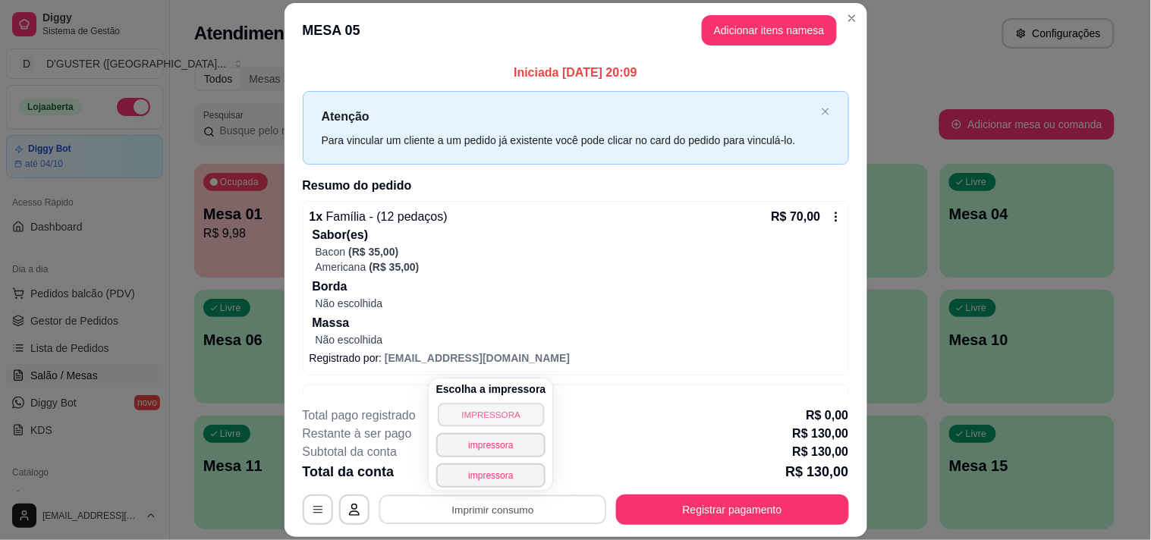
click at [484, 420] on button "IMPRESSORA" at bounding box center [491, 415] width 106 height 24
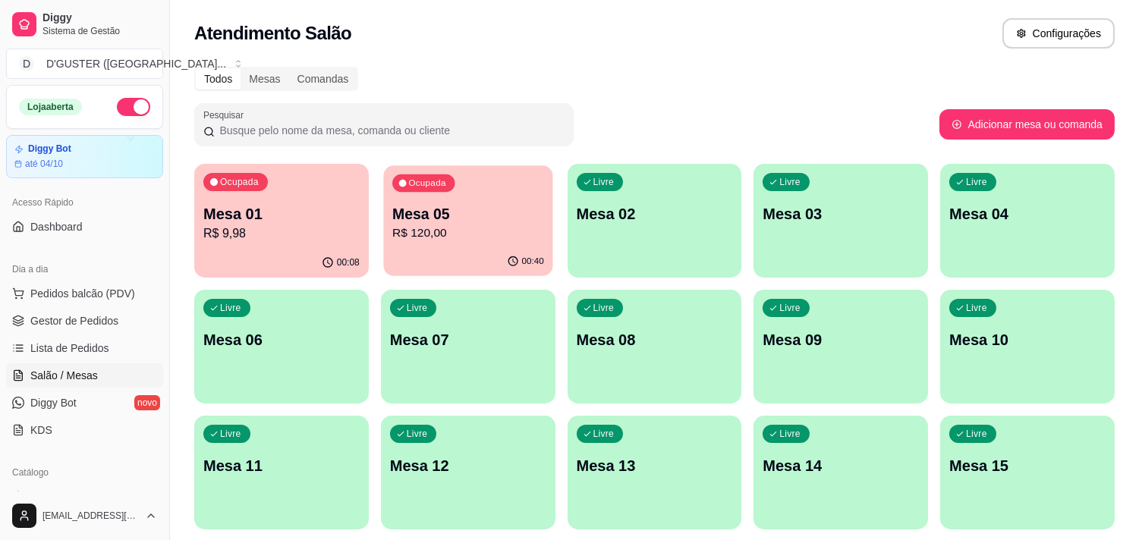
click at [489, 262] on button "Ocupada Mesa 05 R$ 120,00 00:40" at bounding box center [467, 220] width 169 height 111
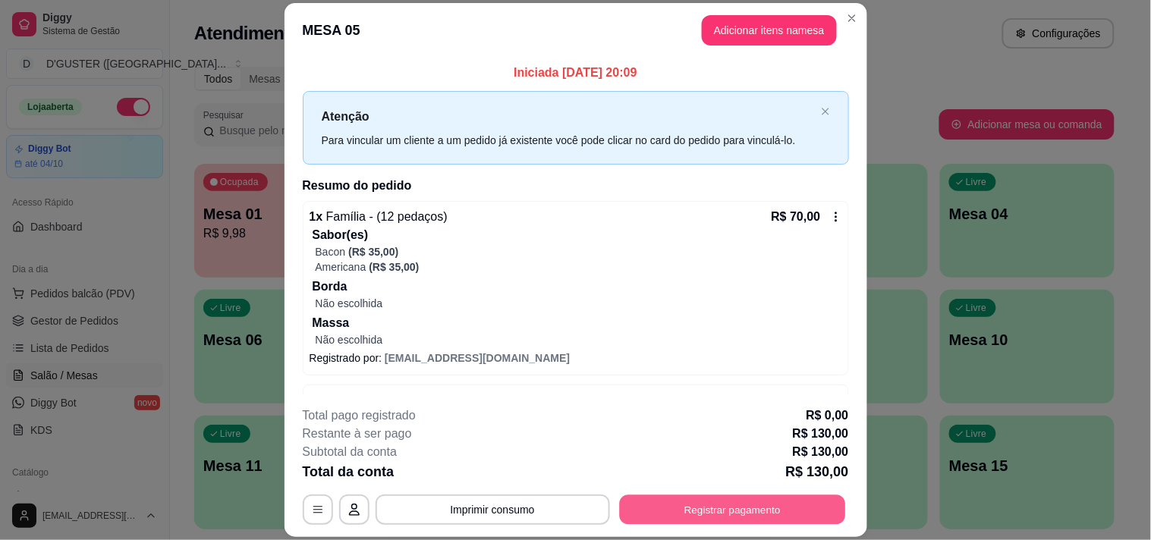
click at [653, 511] on button "Registrar pagamento" at bounding box center [732, 511] width 226 height 30
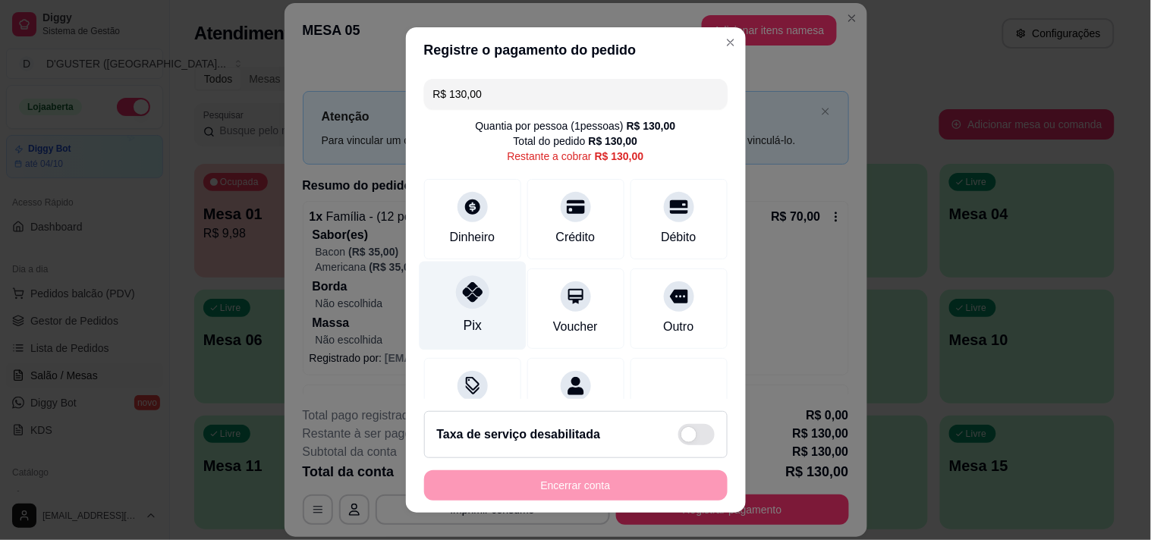
click at [462, 301] on icon at bounding box center [472, 292] width 20 height 20
type input "R$ 0,00"
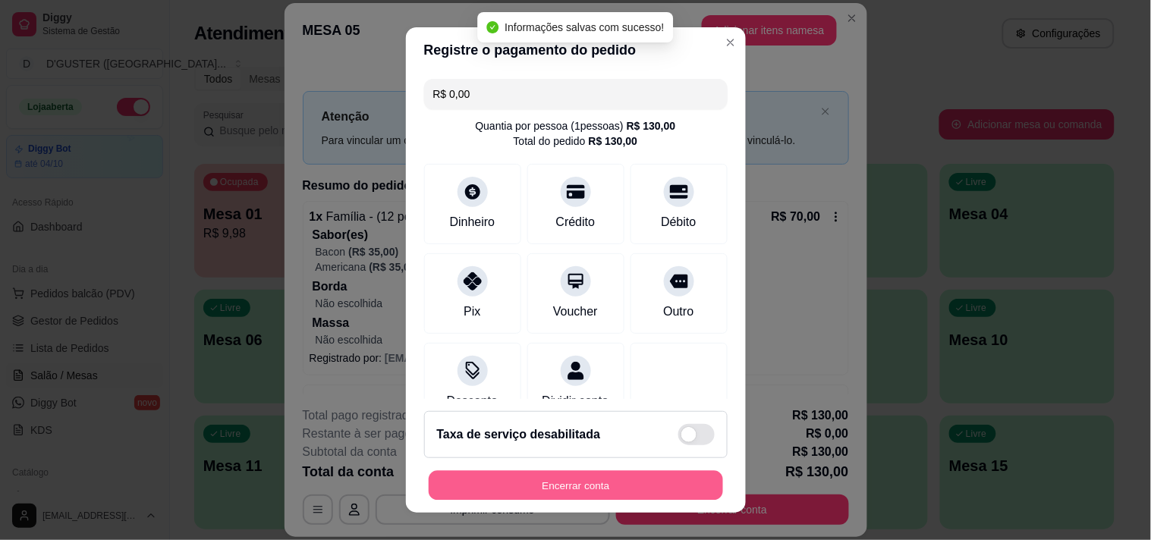
click at [631, 481] on button "Encerrar conta" at bounding box center [576, 486] width 294 height 30
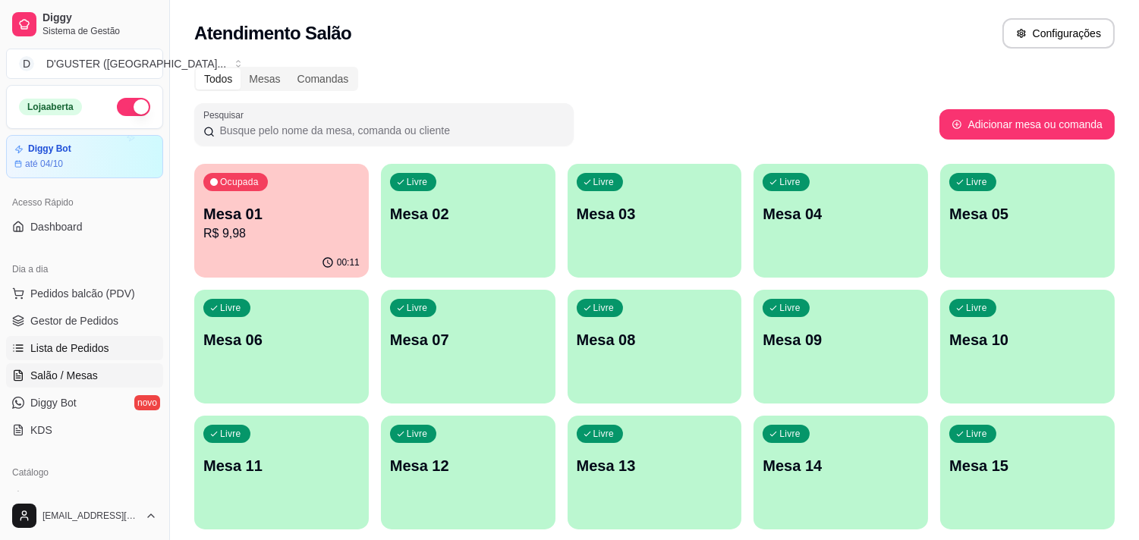
click at [89, 347] on span "Lista de Pedidos" at bounding box center [69, 348] width 79 height 15
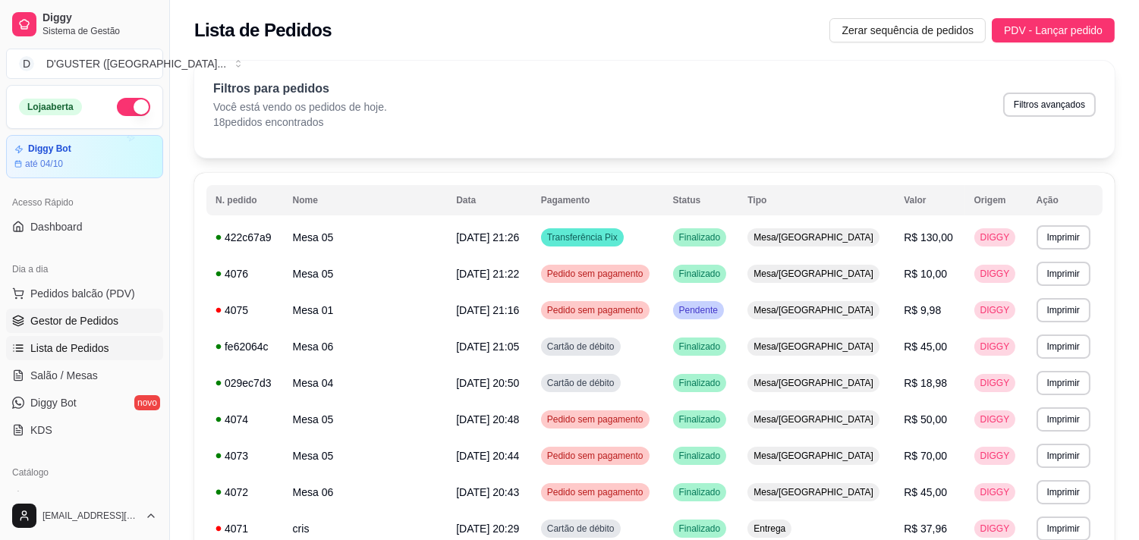
click at [92, 329] on link "Gestor de Pedidos" at bounding box center [84, 321] width 157 height 24
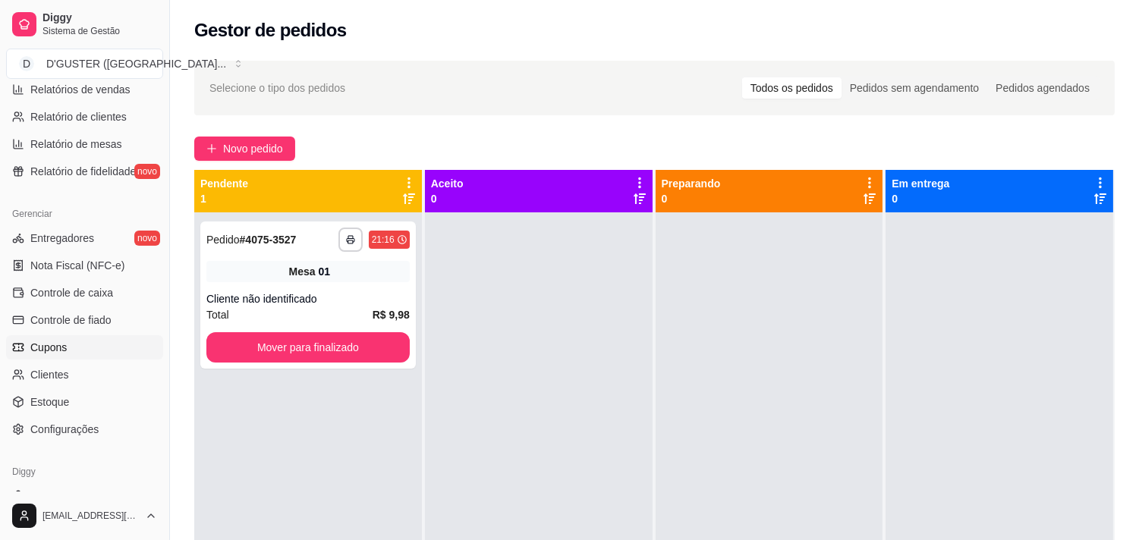
scroll to position [505, 0]
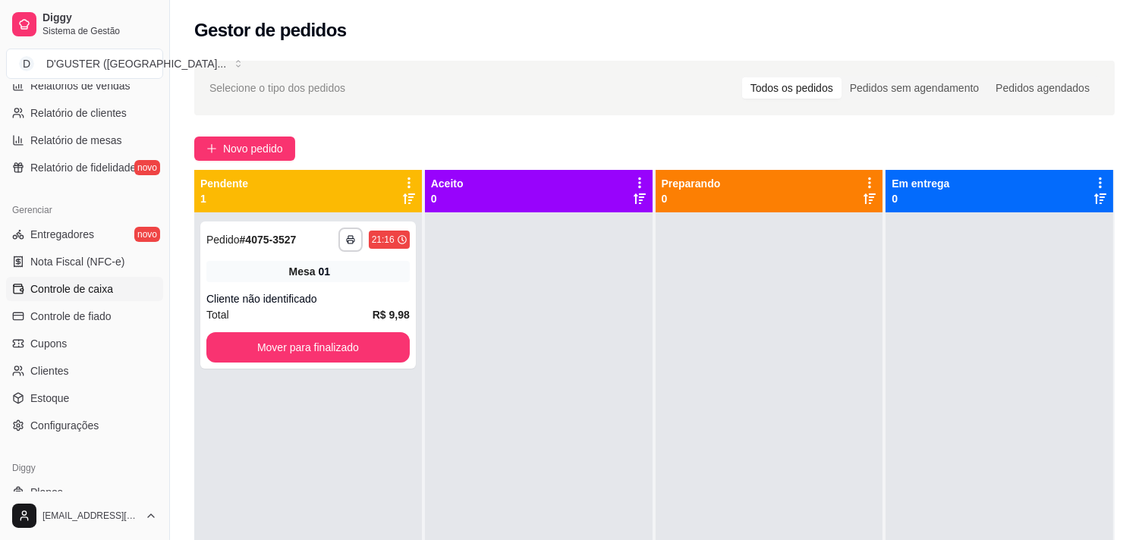
click at [56, 294] on span "Controle de caixa" at bounding box center [71, 289] width 83 height 15
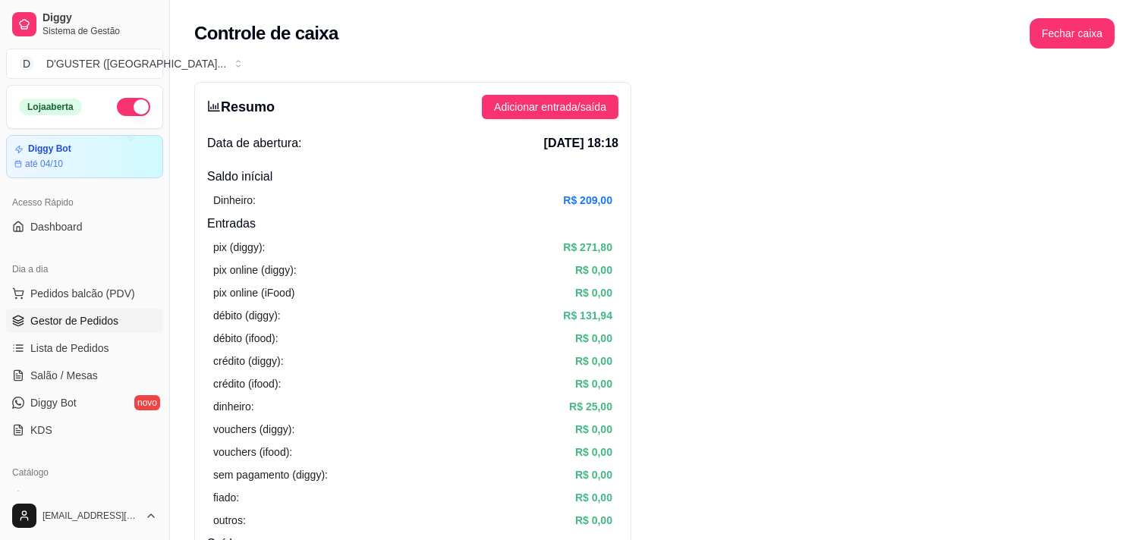
click at [93, 322] on span "Gestor de Pedidos" at bounding box center [74, 320] width 88 height 15
